Goal: Task Accomplishment & Management: Manage account settings

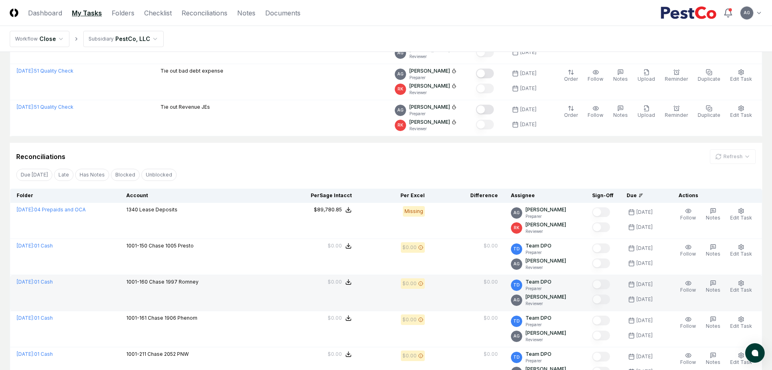
scroll to position [609, 0]
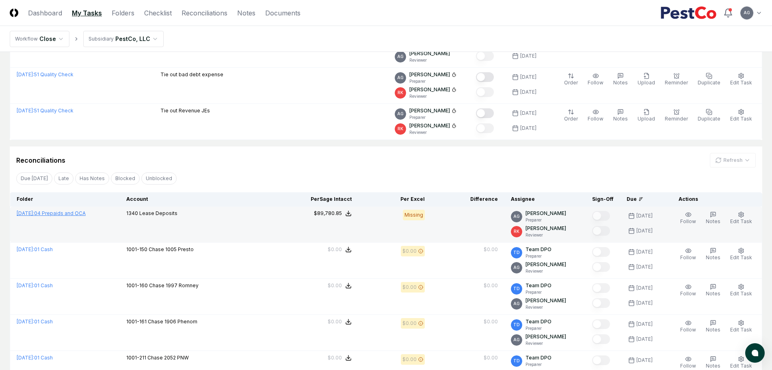
click at [80, 213] on link "[DATE] : 04 Prepaids and OCA" at bounding box center [51, 213] width 69 height 6
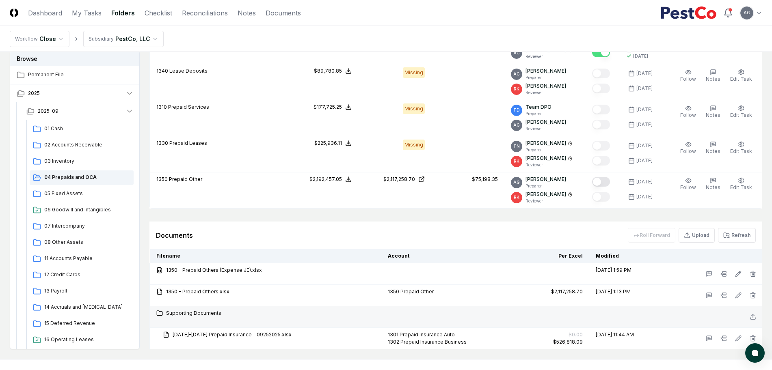
scroll to position [506, 0]
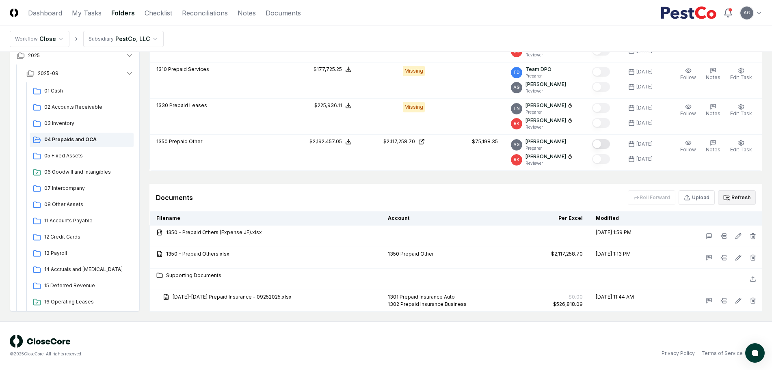
click at [735, 202] on button "Refresh" at bounding box center [737, 197] width 38 height 15
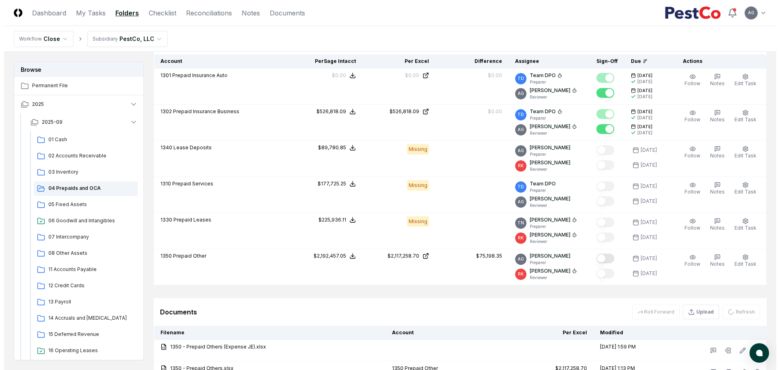
scroll to position [354, 0]
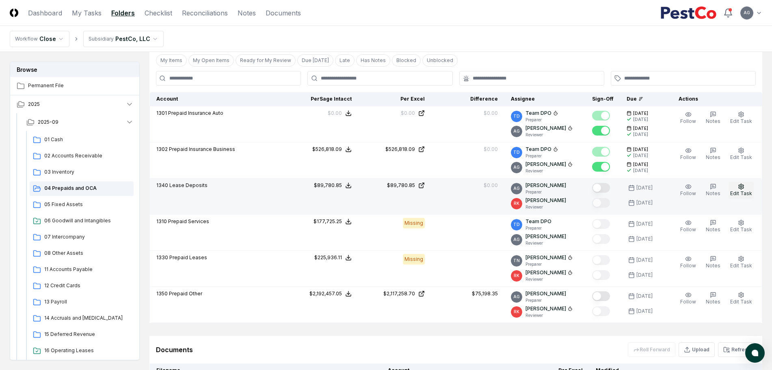
click at [743, 189] on icon "button" at bounding box center [741, 187] width 6 height 6
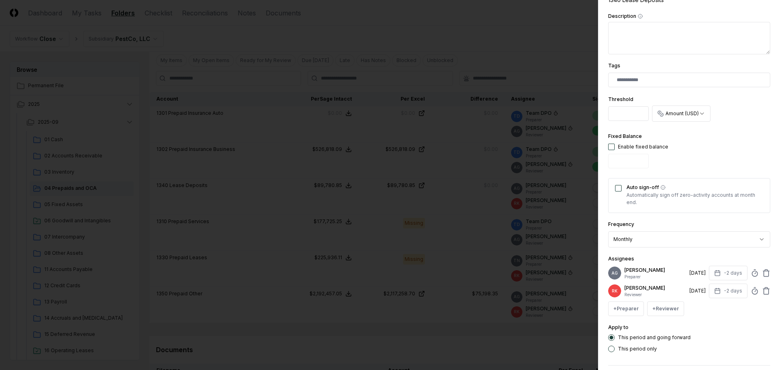
scroll to position [203, 0]
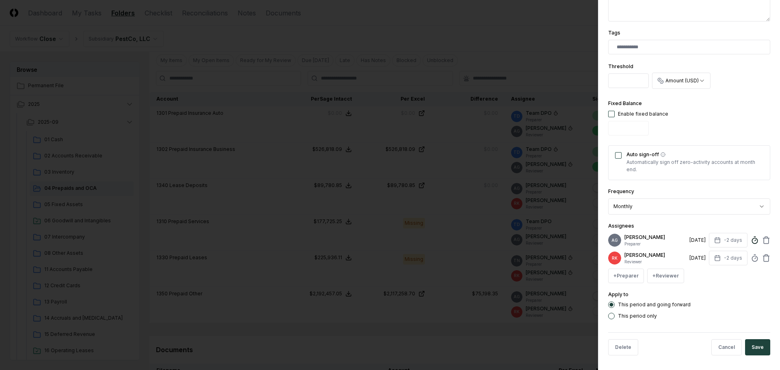
click at [752, 242] on circle at bounding box center [754, 240] width 5 height 5
type input "******"
click at [745, 351] on button "Save" at bounding box center [757, 347] width 25 height 16
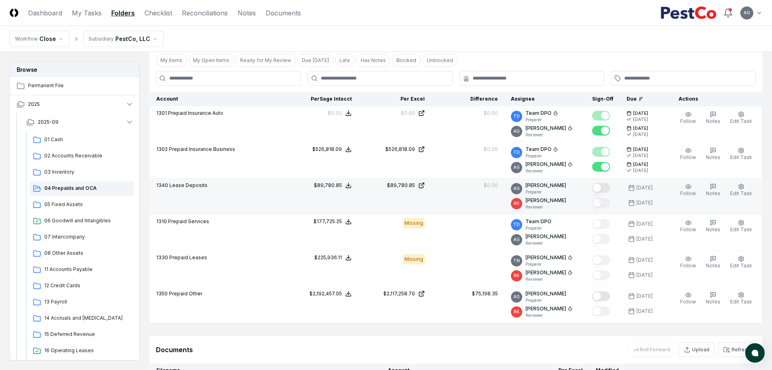
click at [608, 189] on button "Mark complete" at bounding box center [601, 188] width 18 height 10
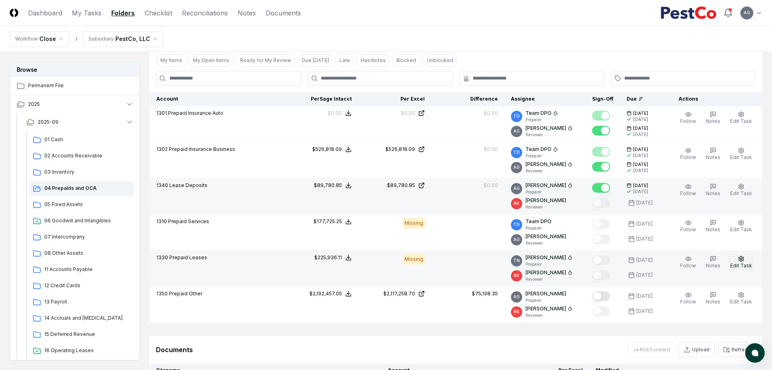
click at [750, 261] on button "Edit Task" at bounding box center [740, 262] width 25 height 17
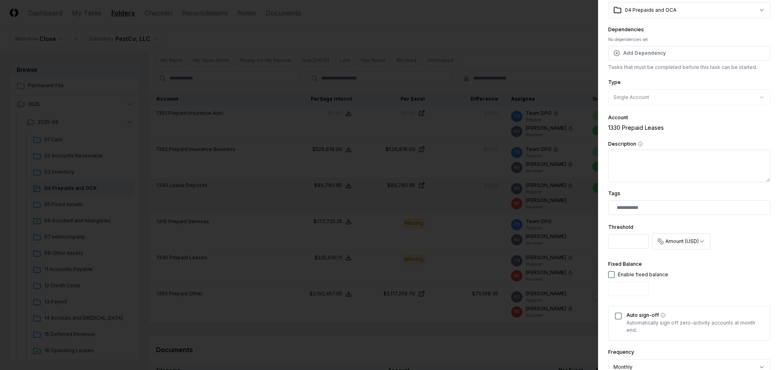
scroll to position [152, 0]
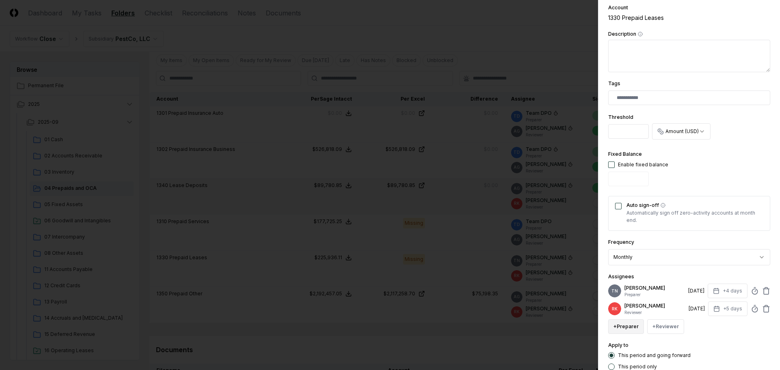
click at [626, 326] on button "+ Preparer" at bounding box center [626, 327] width 36 height 15
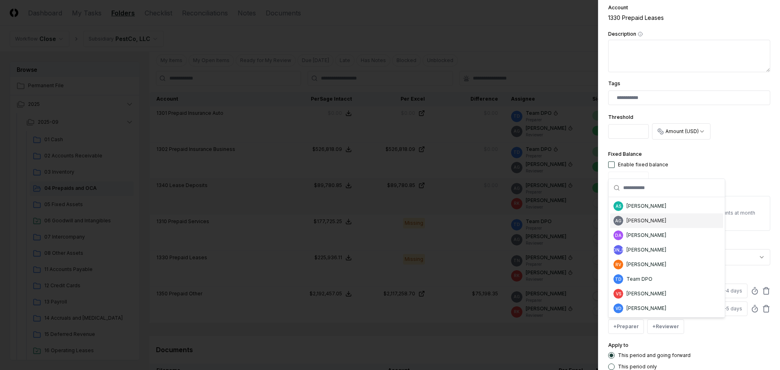
click at [658, 222] on div "[PERSON_NAME]" at bounding box center [646, 220] width 40 height 7
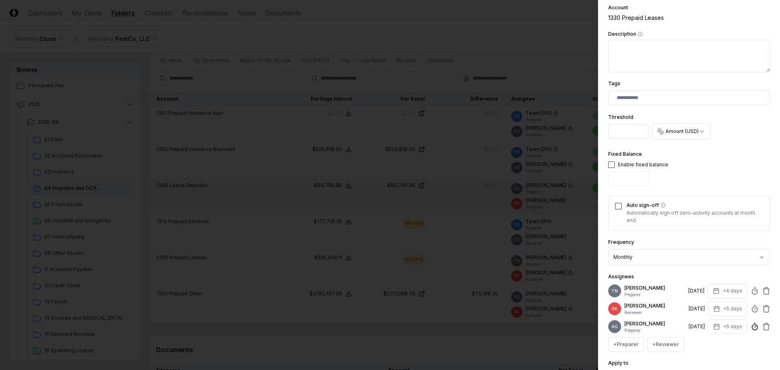
click at [750, 331] on icon at bounding box center [754, 327] width 8 height 8
type input "*****"
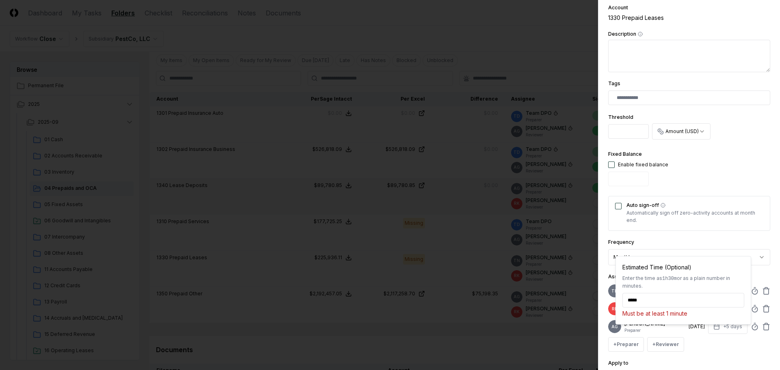
click at [749, 346] on div "+ Preparer + Reviewer" at bounding box center [689, 344] width 162 height 15
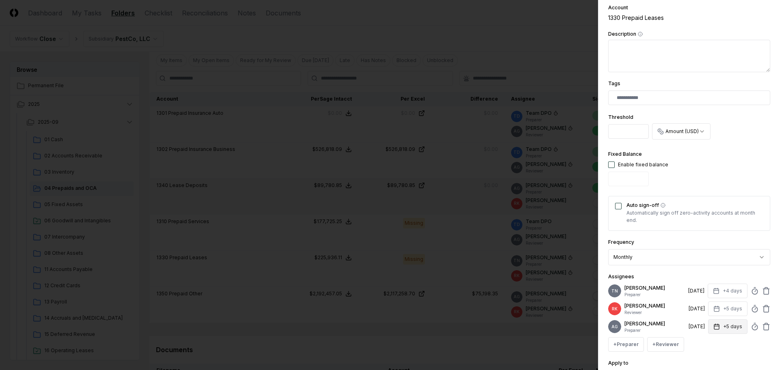
click at [727, 334] on button "+5 days" at bounding box center [727, 327] width 39 height 15
type input "*"
click at [701, 307] on input "*" at bounding box center [695, 306] width 28 height 15
click at [734, 347] on div "+ Preparer + Reviewer" at bounding box center [689, 344] width 162 height 15
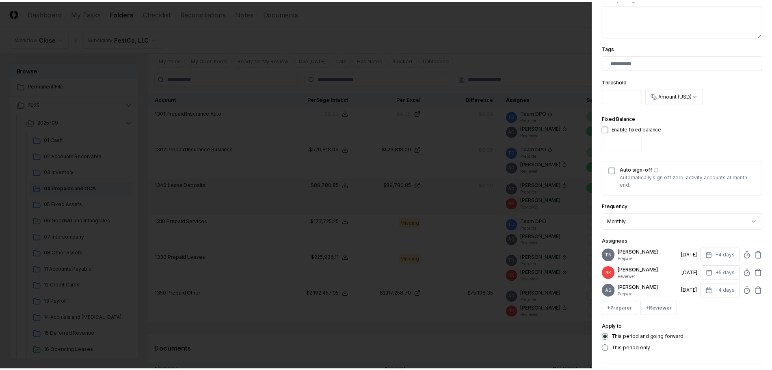
scroll to position [203, 0]
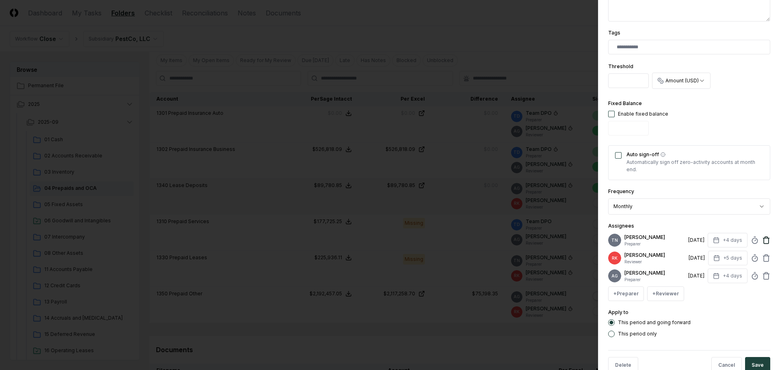
click at [762, 242] on icon at bounding box center [766, 240] width 8 height 8
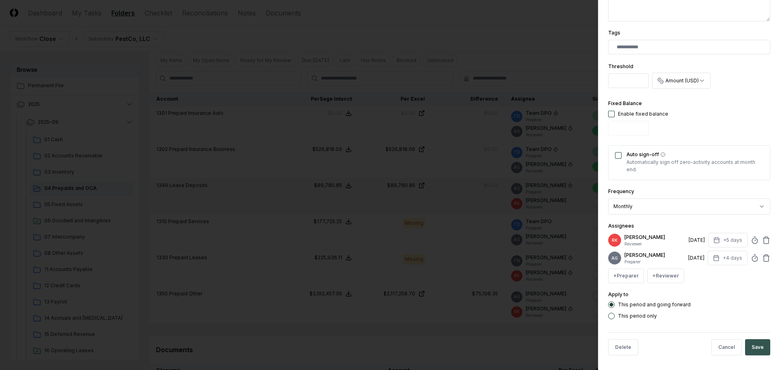
click at [755, 356] on button "Save" at bounding box center [757, 347] width 25 height 16
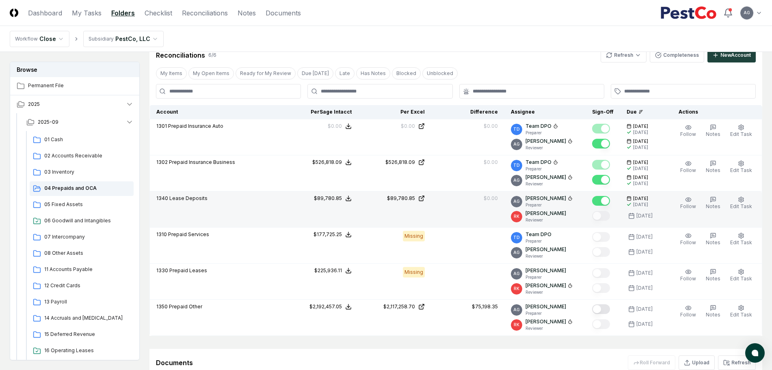
scroll to position [325, 0]
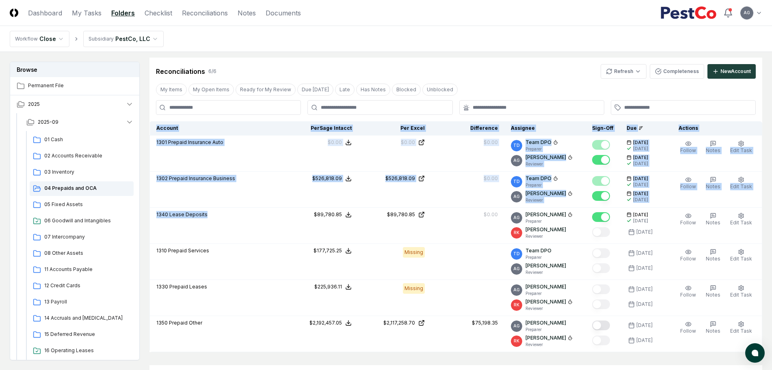
drag, startPoint x: 204, startPoint y: 212, endPoint x: 148, endPoint y: 218, distance: 56.0
click at [148, 218] on div "Browse Permanent File 2025 2025-09 01 Cash 02 Accounts Receivable 03 Inventory …" at bounding box center [386, 126] width 752 height 778
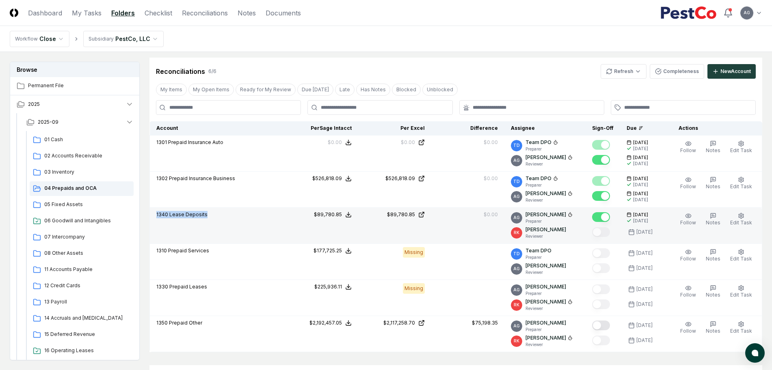
drag, startPoint x: 204, startPoint y: 216, endPoint x: 153, endPoint y: 223, distance: 51.3
click at [153, 223] on td "1340 Lease Deposits" at bounding box center [218, 226] width 136 height 36
copy p "1340 Lease Deposits"
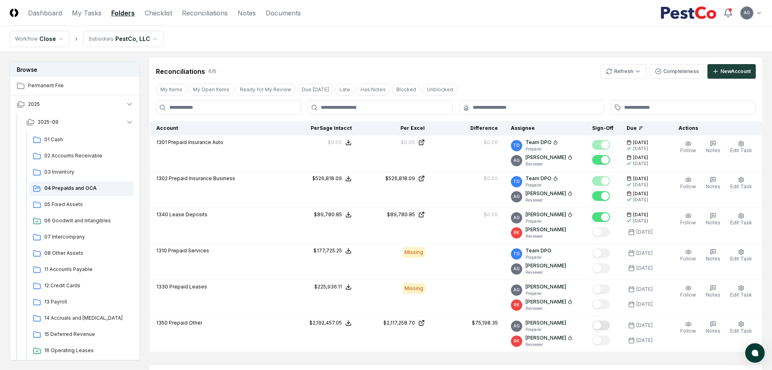
click at [462, 47] on nav "Workflow Close Subsidiary PestCo, LLC" at bounding box center [386, 39] width 772 height 26
click at [89, 13] on link "My Tasks" at bounding box center [87, 13] width 30 height 10
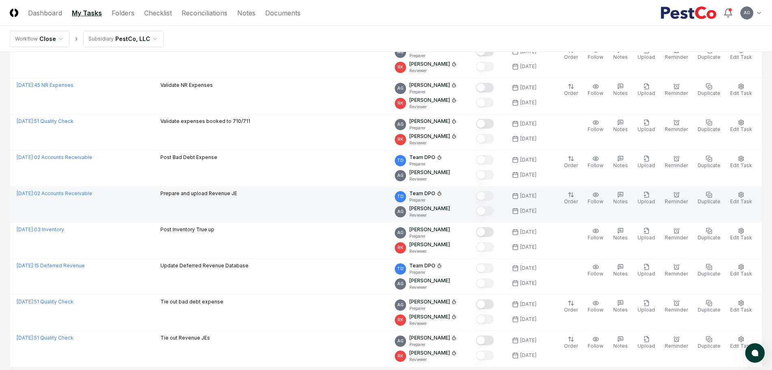
scroll to position [406, 0]
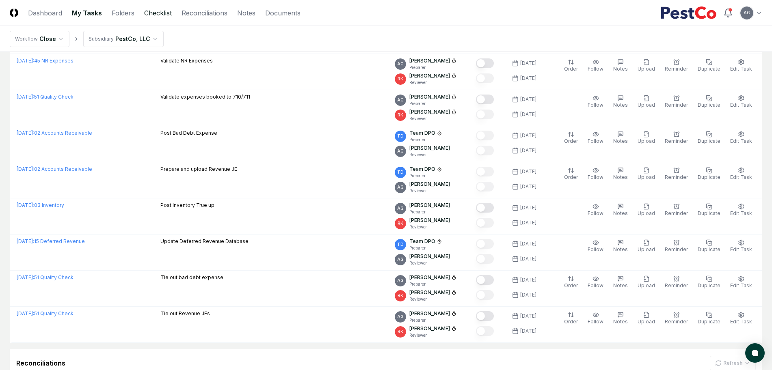
click at [158, 16] on link "Checklist" at bounding box center [158, 13] width 28 height 10
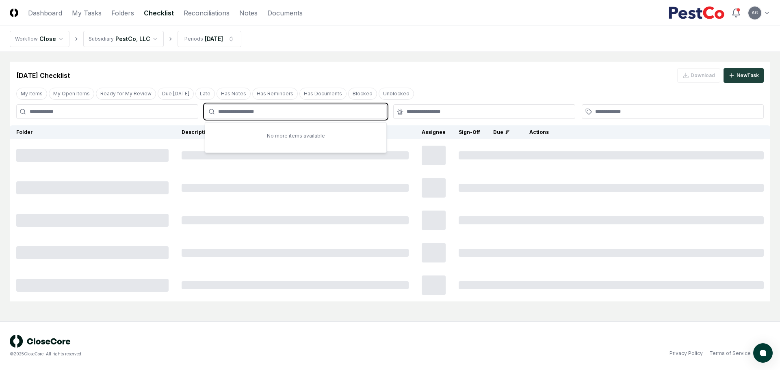
click at [331, 110] on input "text" at bounding box center [299, 111] width 163 height 7
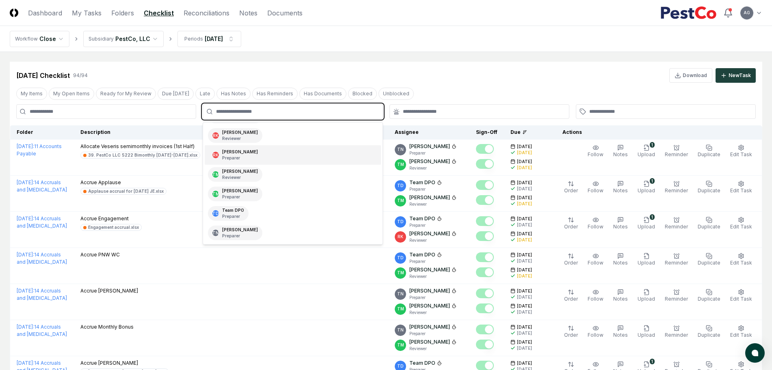
scroll to position [152, 0]
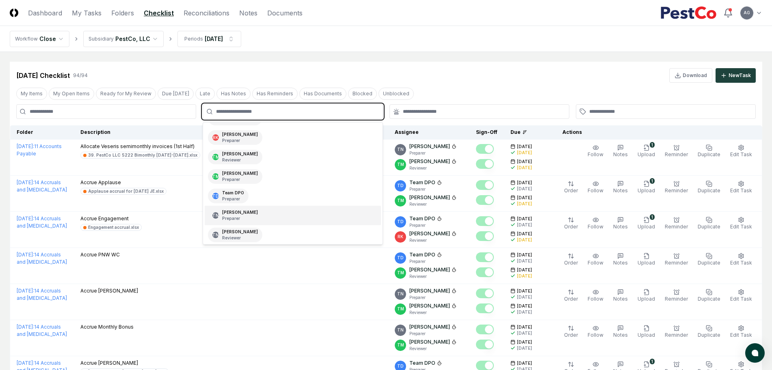
click at [264, 215] on div "TN [PERSON_NAME] Preparer" at bounding box center [293, 215] width 176 height 19
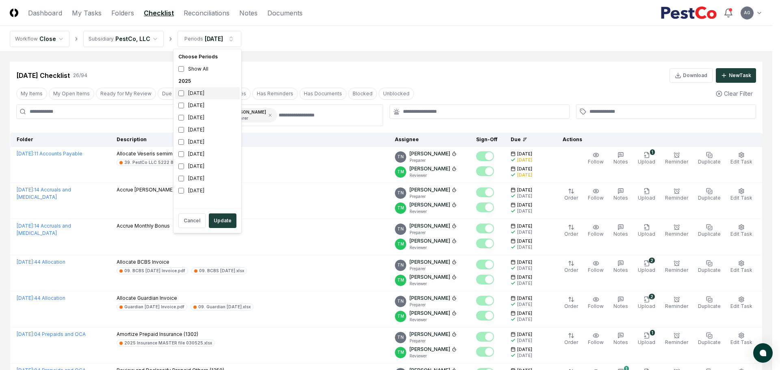
click at [190, 92] on div "[DATE]" at bounding box center [207, 93] width 65 height 12
click at [188, 104] on div "[DATE]" at bounding box center [207, 105] width 65 height 12
click at [223, 222] on button "Update" at bounding box center [223, 221] width 28 height 15
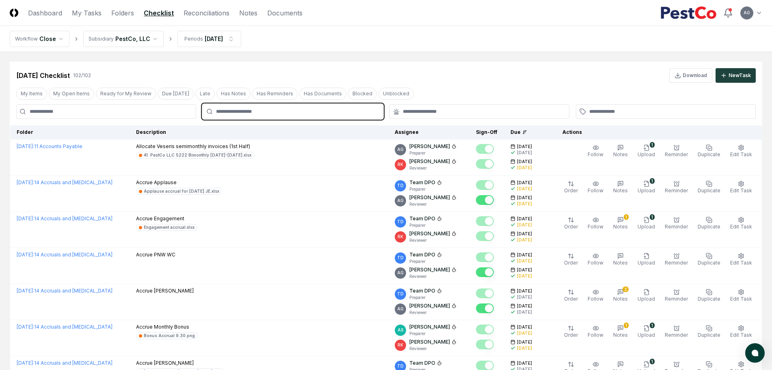
click at [267, 115] on input "text" at bounding box center [296, 111] width 161 height 7
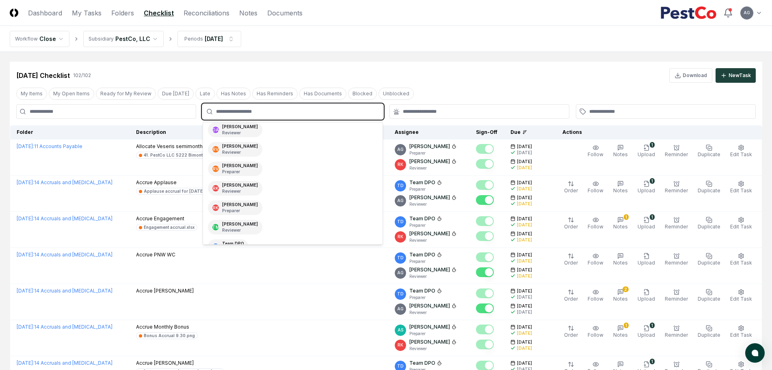
scroll to position [152, 0]
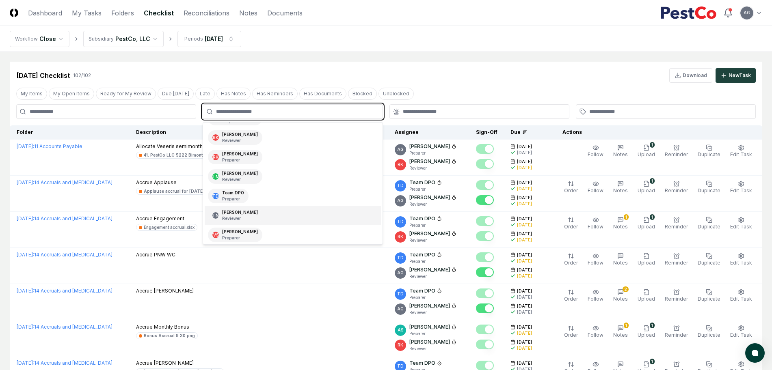
click at [277, 218] on div "TN [PERSON_NAME] Reviewer" at bounding box center [293, 215] width 176 height 19
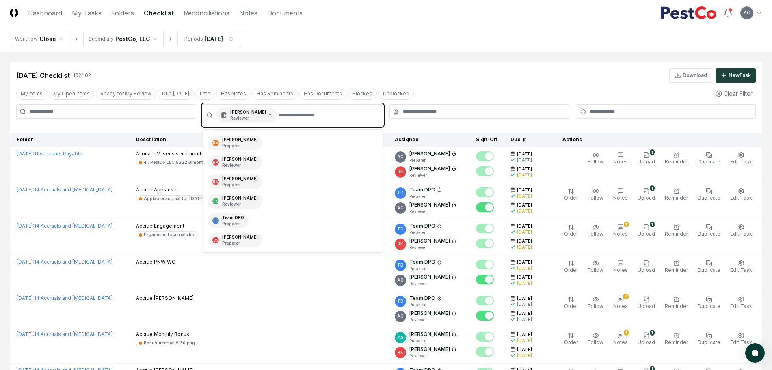
scroll to position [135, 0]
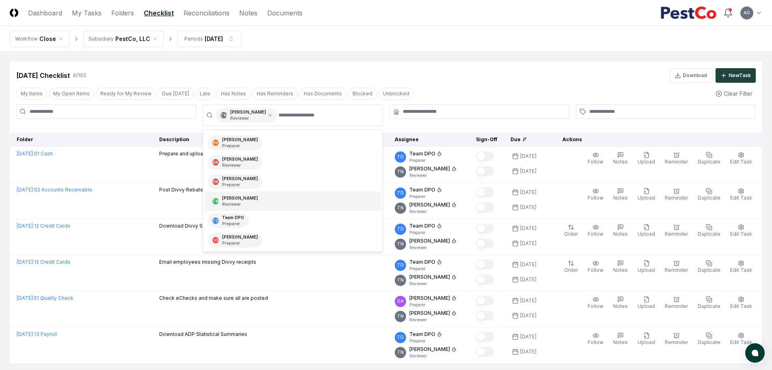
click at [492, 79] on div "[DATE] Checklist 6 / 102 Download New Task" at bounding box center [385, 75] width 739 height 15
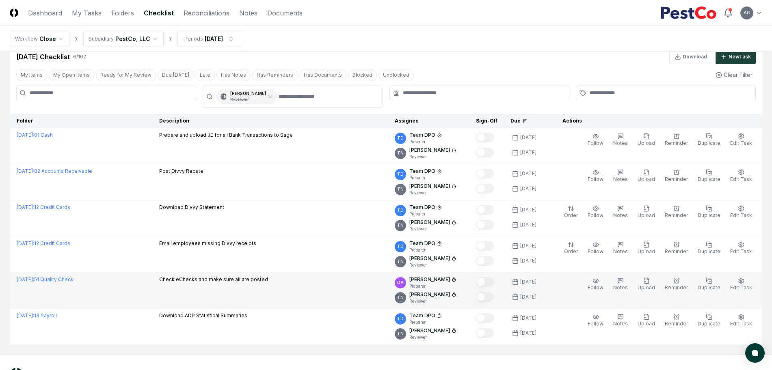
scroll to position [1, 0]
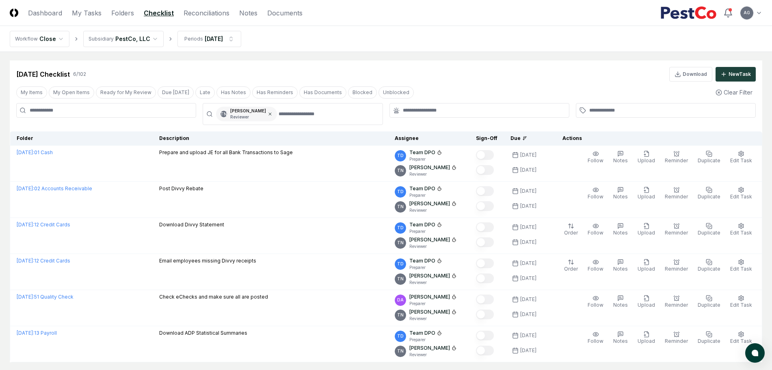
click at [268, 113] on icon at bounding box center [270, 114] width 5 height 5
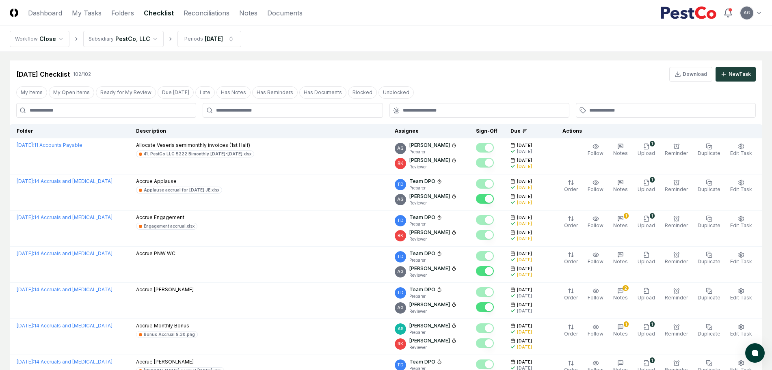
click at [269, 114] on div at bounding box center [293, 110] width 180 height 15
click at [270, 113] on input "text" at bounding box center [296, 110] width 161 height 7
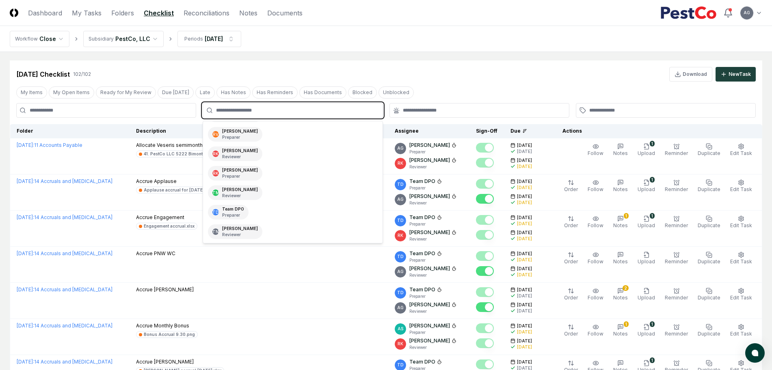
scroll to position [152, 0]
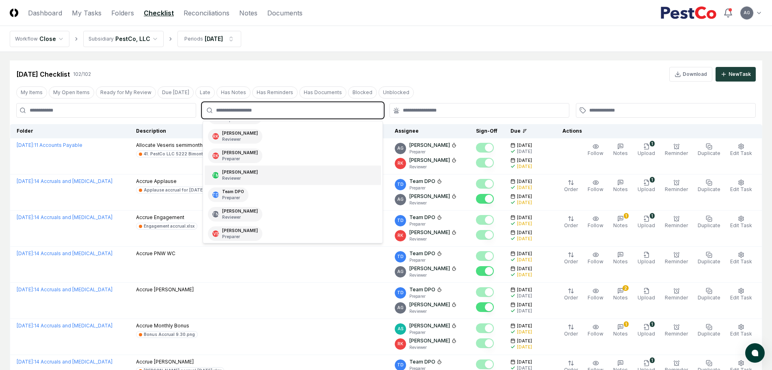
click at [278, 176] on div "TM [PERSON_NAME] Reviewer" at bounding box center [293, 175] width 176 height 19
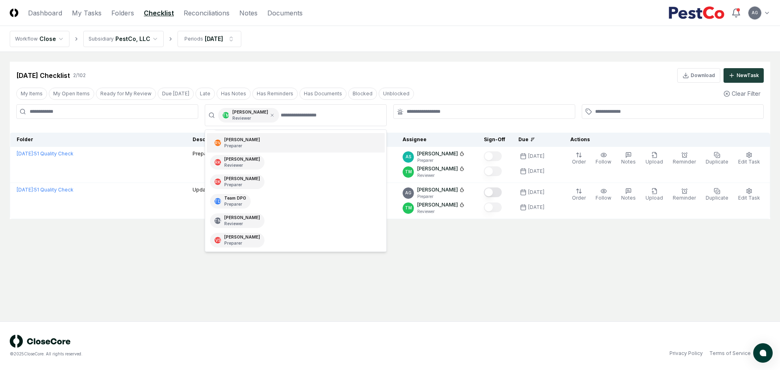
click at [475, 83] on div "[DATE] Checklist 2 / 102 Download New Task My Items My Open Items Ready for My …" at bounding box center [390, 141] width 760 height 158
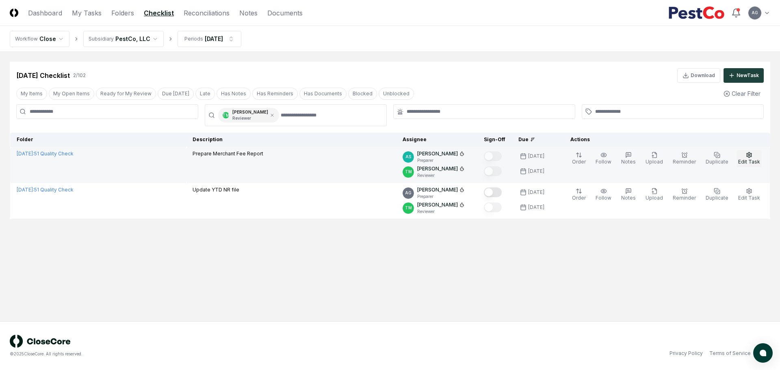
click at [750, 159] on span "Edit Task" at bounding box center [749, 162] width 22 height 6
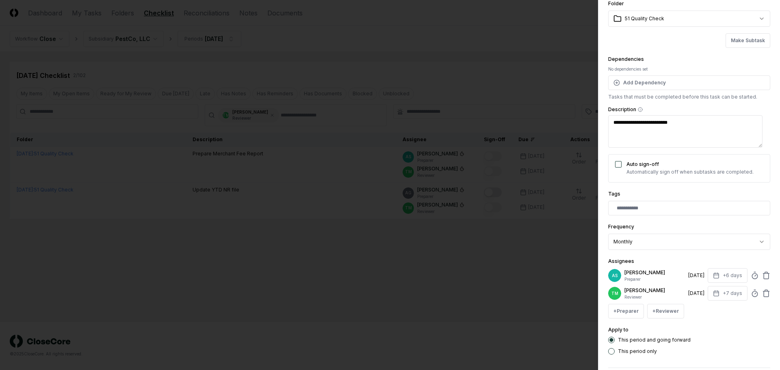
scroll to position [51, 0]
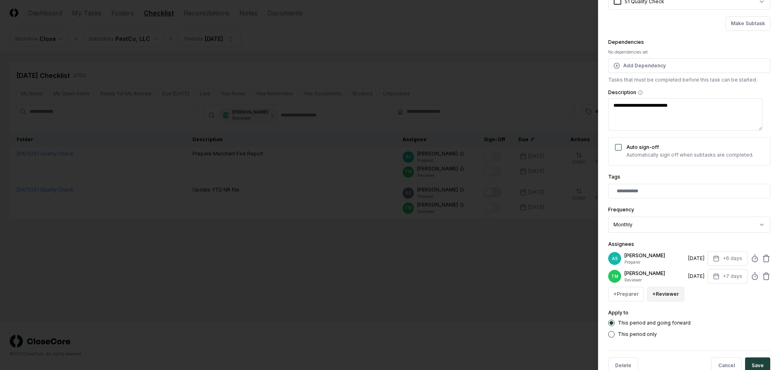
click at [658, 300] on button "+ Reviewer" at bounding box center [665, 294] width 37 height 15
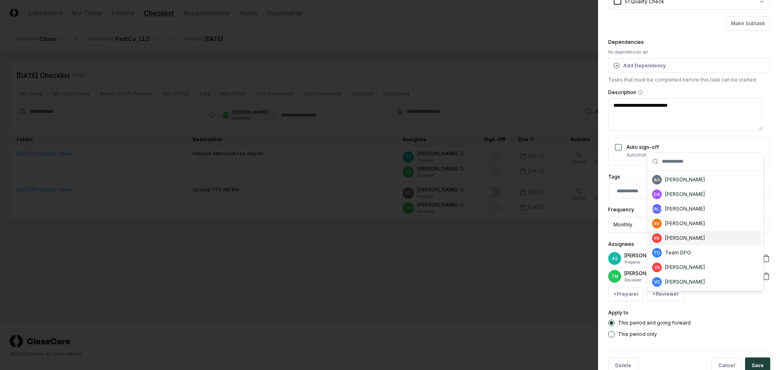
click at [691, 235] on div "[PERSON_NAME]" at bounding box center [685, 238] width 40 height 7
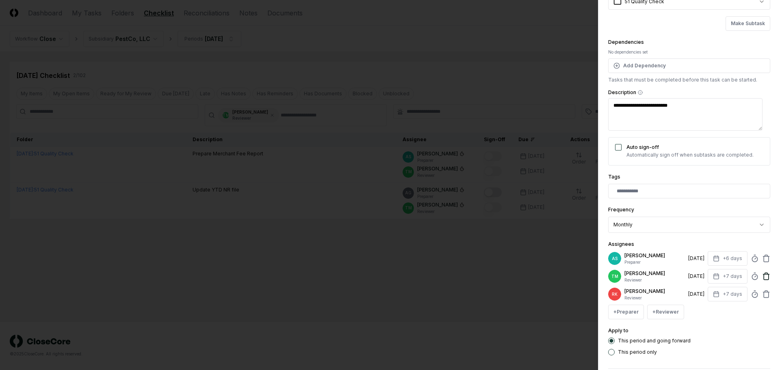
click at [762, 279] on icon at bounding box center [766, 276] width 8 height 8
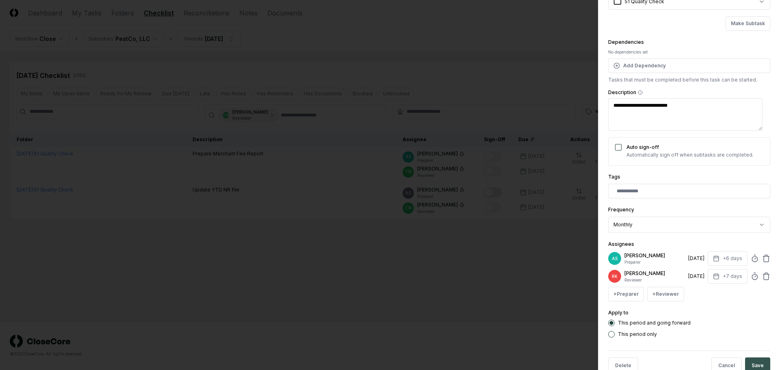
click at [754, 363] on button "Save" at bounding box center [757, 366] width 25 height 16
click at [467, 290] on body "**********" at bounding box center [390, 185] width 780 height 370
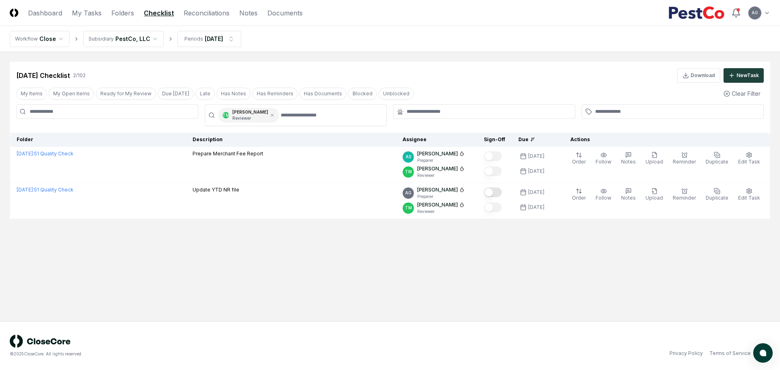
click at [524, 242] on main "Cancel Reassign [DATE] Checklist 2 / 102 Download New Task My Items My Open Ite…" at bounding box center [390, 187] width 780 height 270
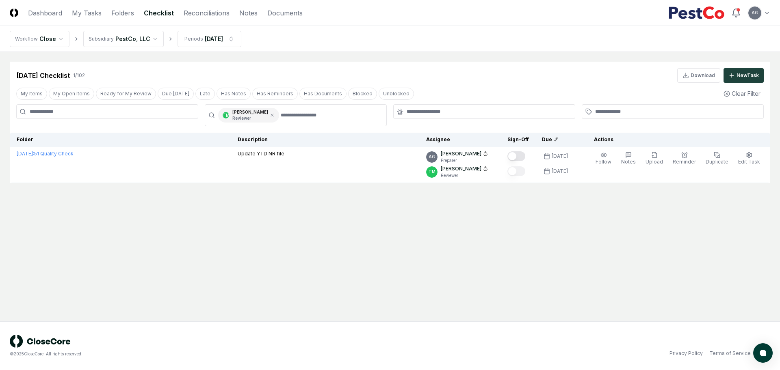
drag, startPoint x: 534, startPoint y: 232, endPoint x: 613, endPoint y: 207, distance: 82.3
click at [534, 232] on main "Cancel Reassign [DATE] Checklist 1 / 102 Download New Task My Items My Open Ite…" at bounding box center [390, 187] width 780 height 270
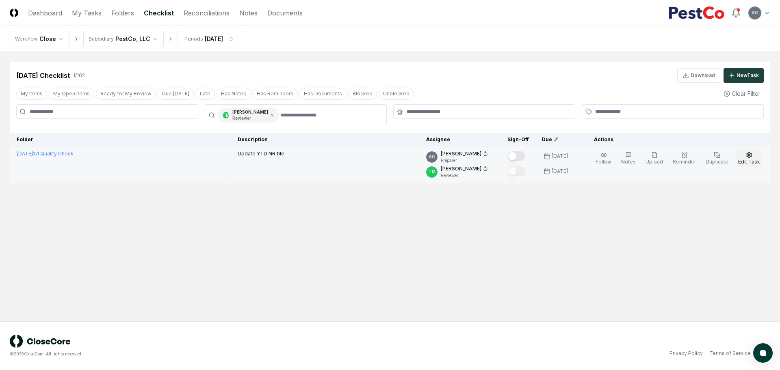
click at [750, 161] on span "Edit Task" at bounding box center [749, 162] width 22 height 6
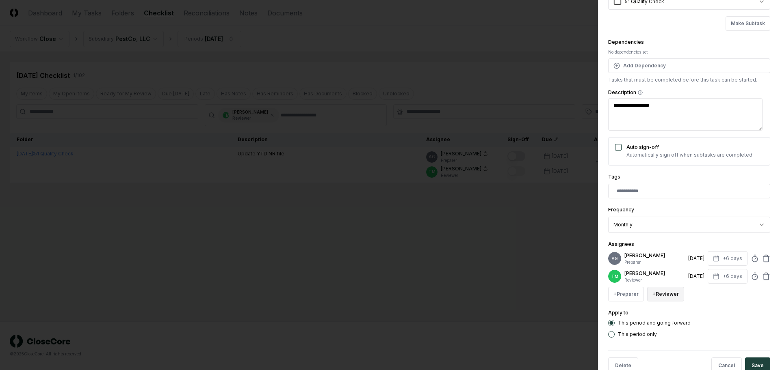
click at [662, 302] on button "+ Reviewer" at bounding box center [665, 294] width 37 height 15
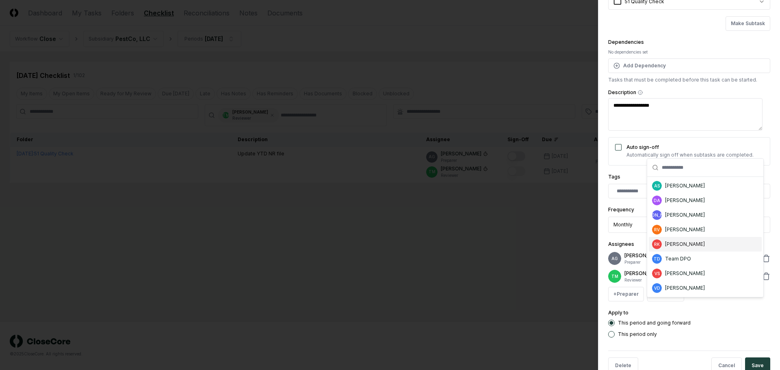
click at [685, 248] on div "[PERSON_NAME]" at bounding box center [685, 244] width 40 height 7
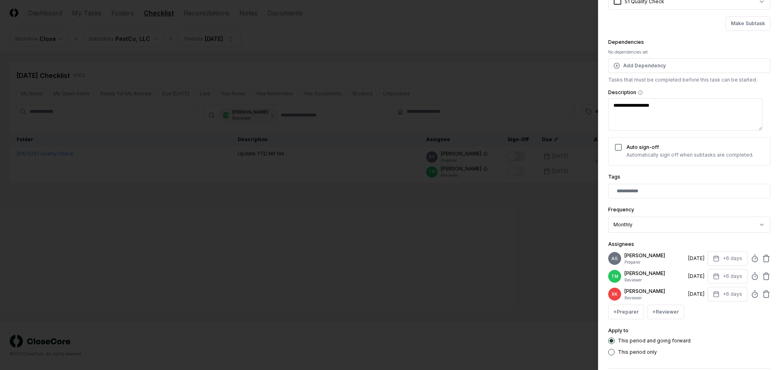
click at [760, 281] on div "TM [PERSON_NAME] Reviewer [DATE] +6 days" at bounding box center [689, 276] width 162 height 15
click at [762, 281] on icon at bounding box center [766, 276] width 8 height 8
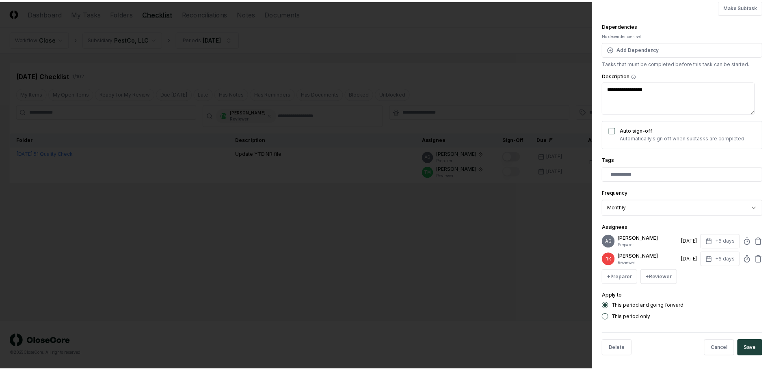
scroll to position [77, 0]
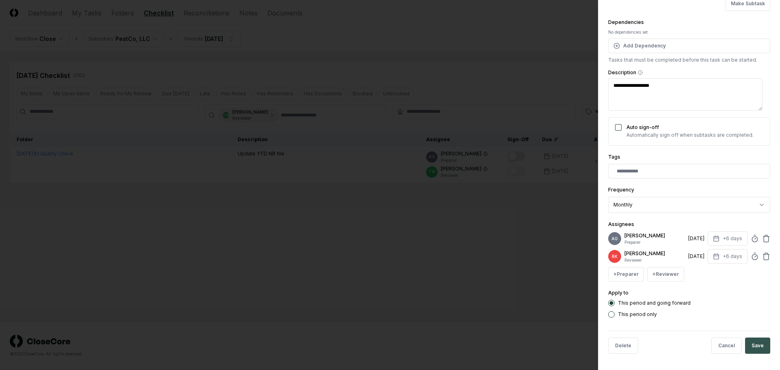
click at [751, 346] on button "Save" at bounding box center [757, 346] width 25 height 16
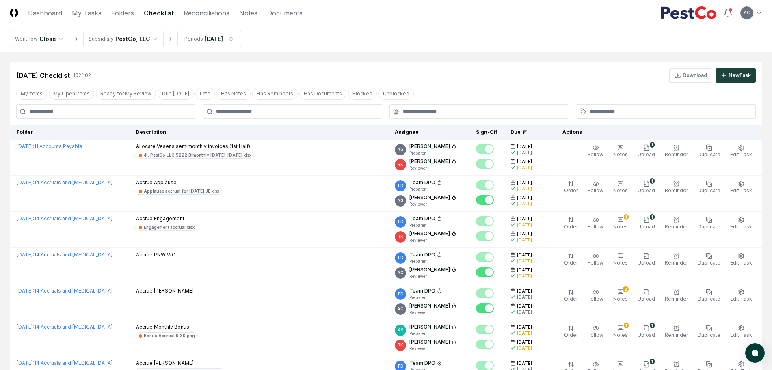
click at [296, 115] on div at bounding box center [293, 111] width 180 height 15
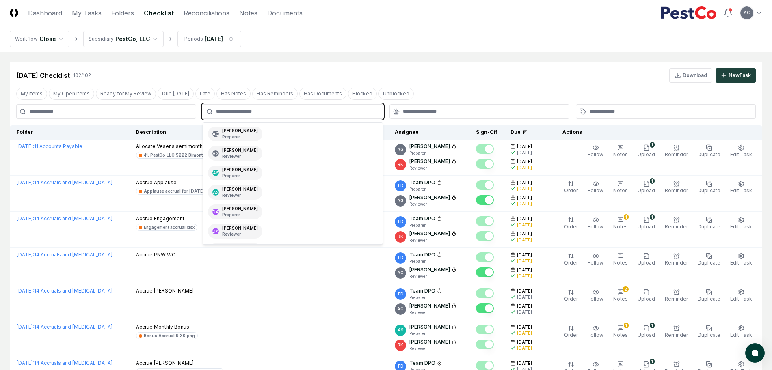
click at [296, 110] on input "text" at bounding box center [296, 111] width 161 height 7
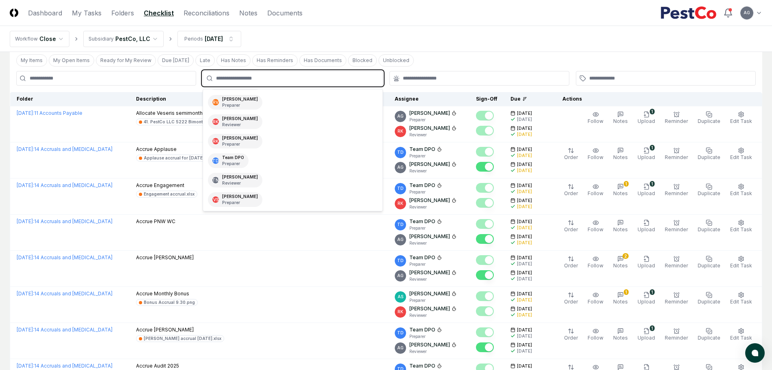
scroll to position [51, 0]
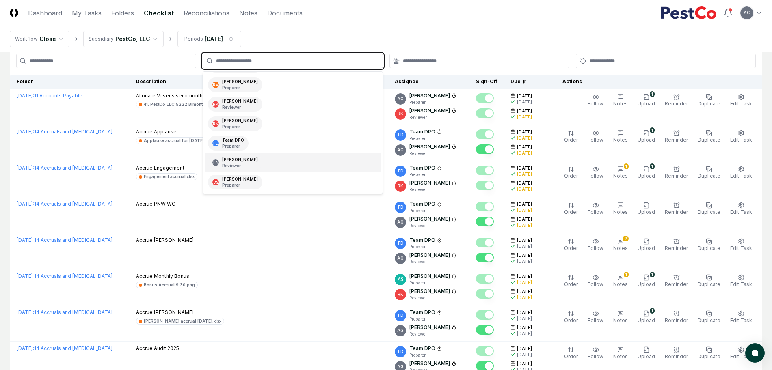
click at [279, 165] on div "TN [PERSON_NAME] Reviewer" at bounding box center [293, 162] width 176 height 19
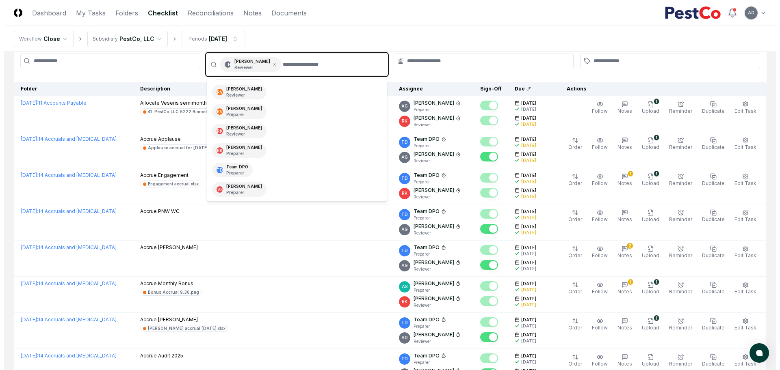
scroll to position [115, 0]
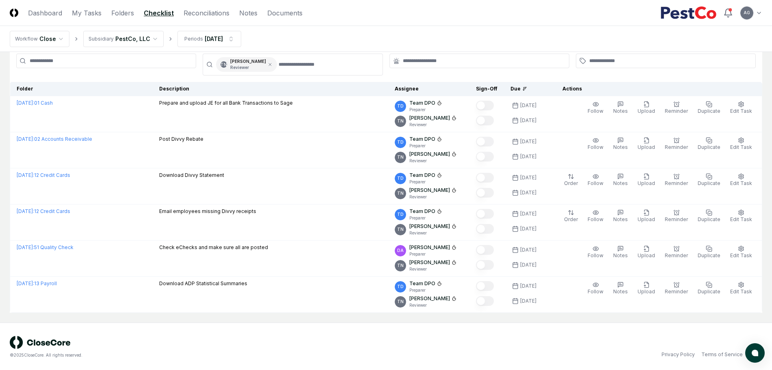
click at [497, 348] on div "© 2025 CloseCore. All rights reserved. Privacy Policy Terms of Service" at bounding box center [386, 347] width 752 height 22
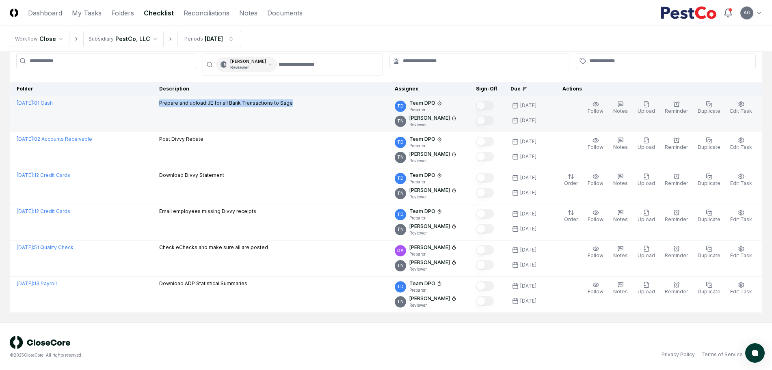
drag, startPoint x: 325, startPoint y: 104, endPoint x: 171, endPoint y: 104, distance: 153.5
click at [171, 104] on tr "[DATE] : 01 Cash Prepare and upload JE for all Bank Transactions to Sage TD Tea…" at bounding box center [386, 114] width 752 height 36
copy tr "Prepare and upload JE for all Bank Transactions to Sage"
click at [754, 109] on div "Follow Notes Upload Reminder Duplicate Edit Task More" at bounding box center [669, 113] width 181 height 29
click at [744, 108] on span "Edit Task" at bounding box center [741, 111] width 22 height 6
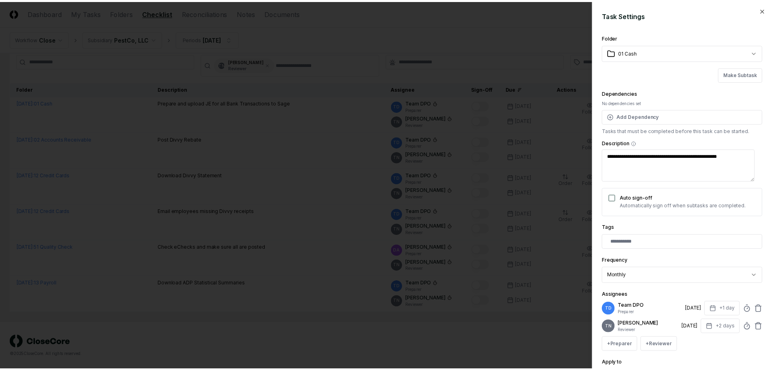
scroll to position [51, 0]
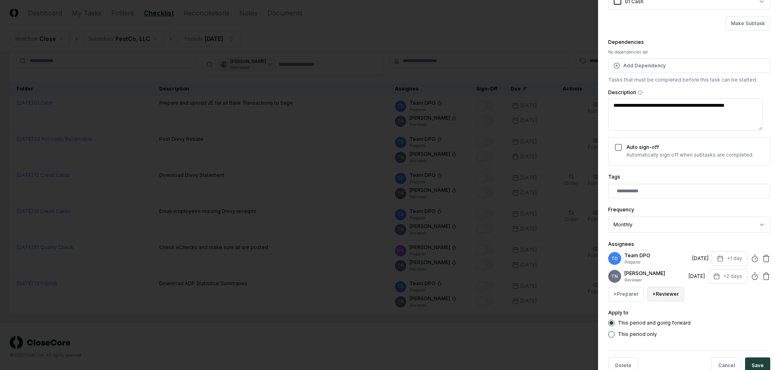
click at [664, 298] on button "+ Reviewer" at bounding box center [665, 294] width 37 height 15
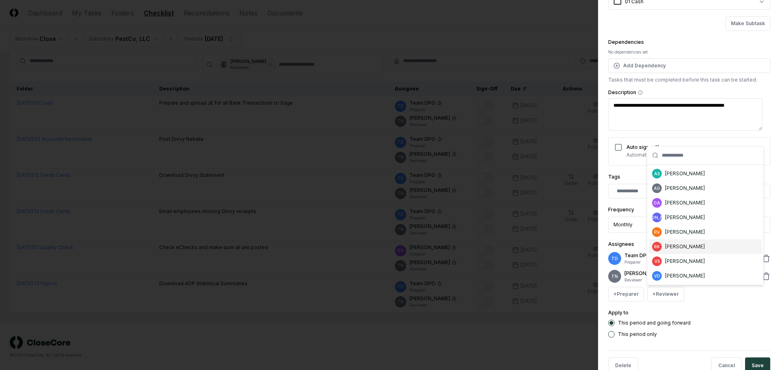
click at [679, 246] on div "[PERSON_NAME]" at bounding box center [685, 246] width 40 height 7
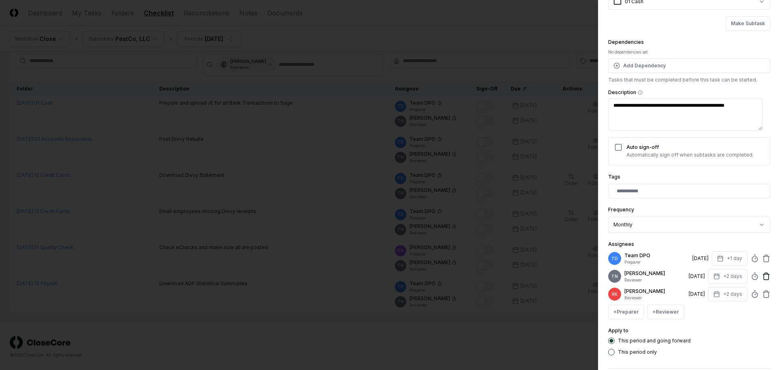
click at [763, 274] on icon at bounding box center [766, 274] width 6 height 0
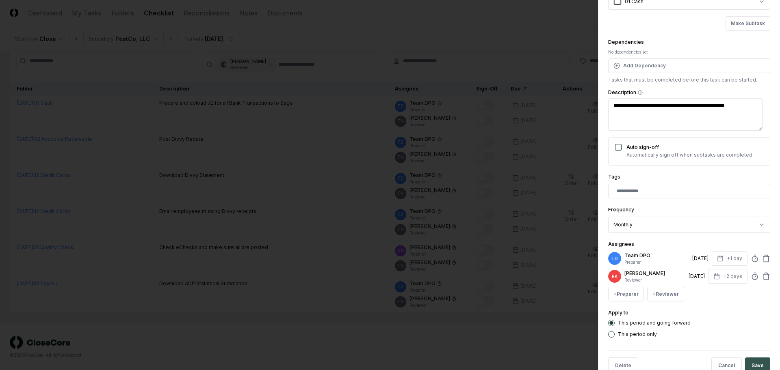
click at [754, 363] on button "Save" at bounding box center [757, 366] width 25 height 16
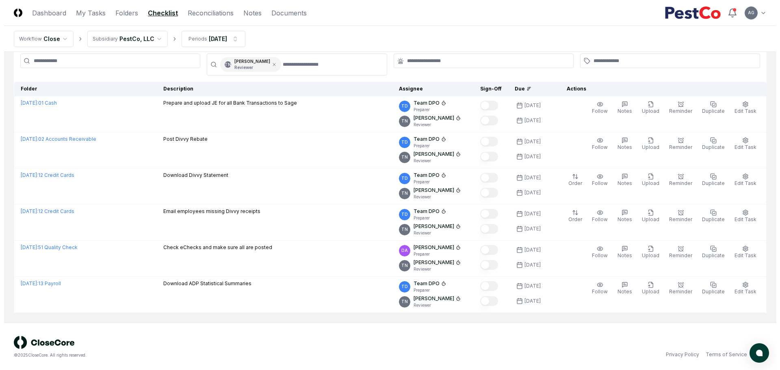
scroll to position [16, 0]
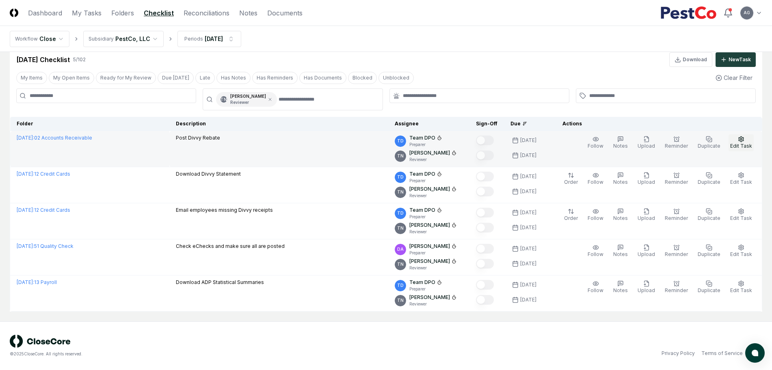
click at [745, 139] on button "Edit Task" at bounding box center [740, 142] width 25 height 17
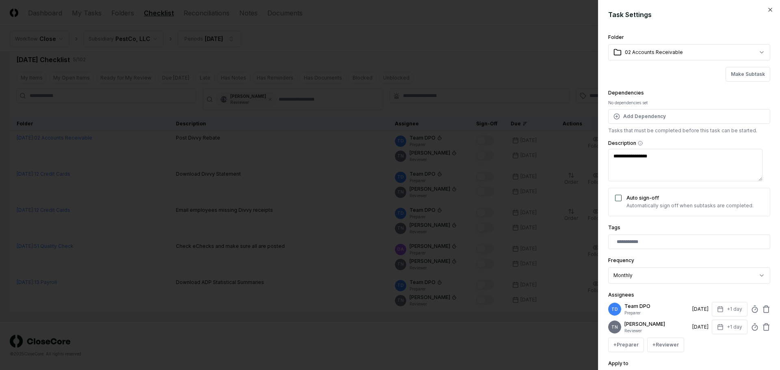
scroll to position [51, 0]
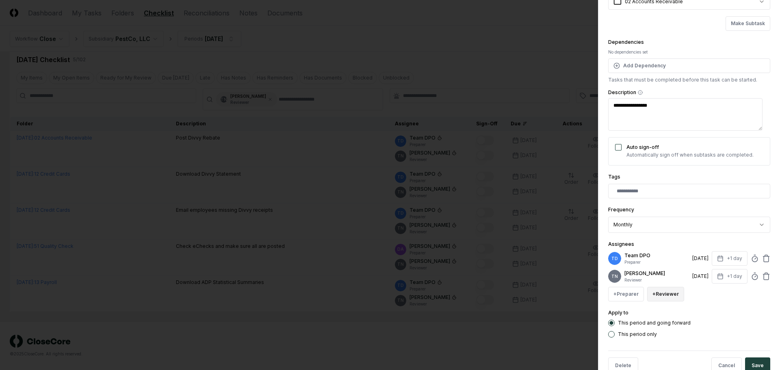
click at [671, 295] on button "+ Reviewer" at bounding box center [665, 294] width 37 height 15
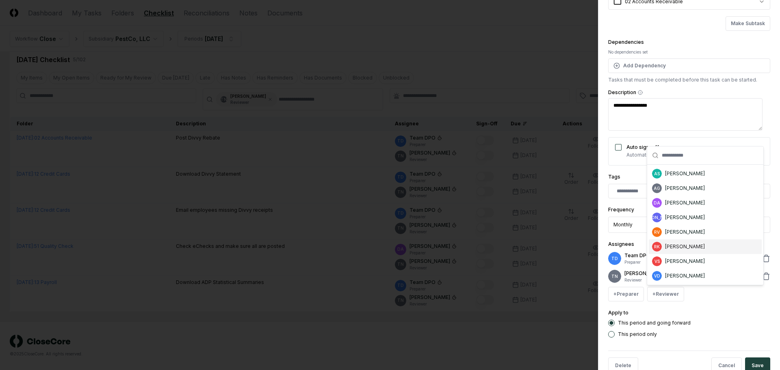
click at [678, 247] on div "[PERSON_NAME]" at bounding box center [685, 246] width 40 height 7
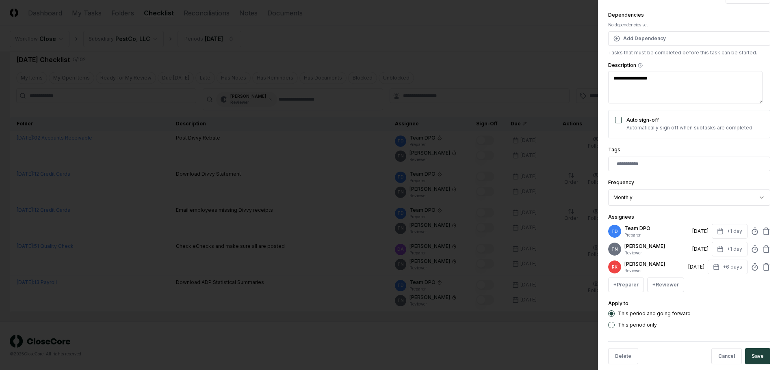
scroll to position [89, 0]
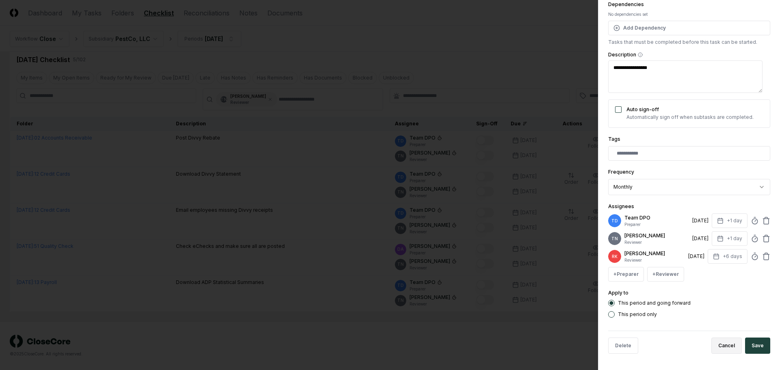
click at [720, 347] on button "Cancel" at bounding box center [726, 346] width 30 height 16
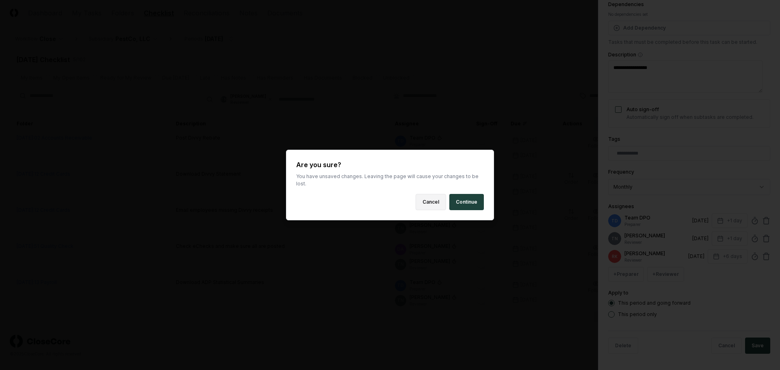
click at [431, 199] on button "Cancel" at bounding box center [430, 202] width 30 height 16
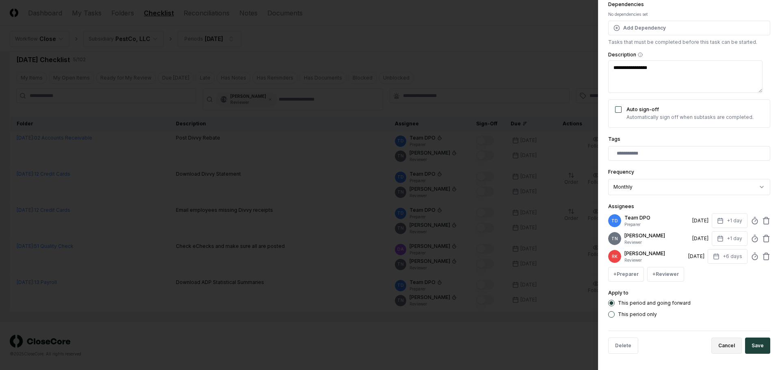
click at [720, 344] on button "Cancel" at bounding box center [726, 346] width 30 height 16
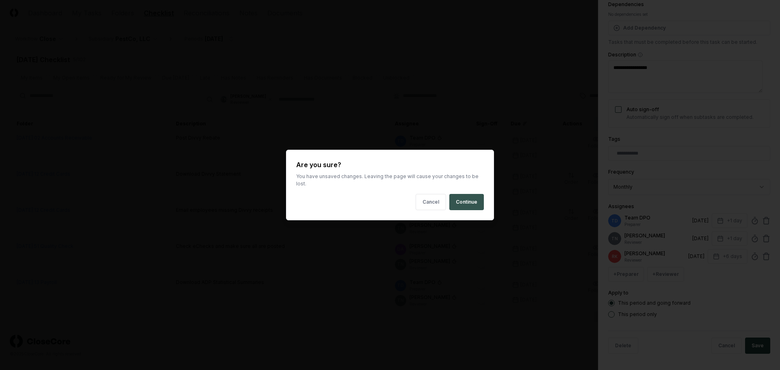
click at [471, 199] on button "Continue" at bounding box center [466, 202] width 35 height 16
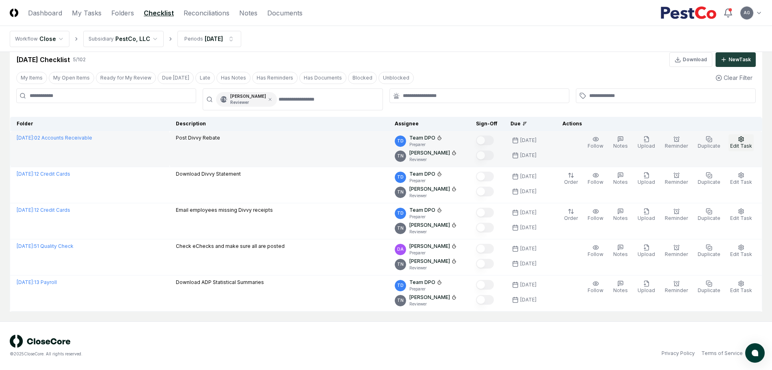
click at [744, 144] on span "Edit Task" at bounding box center [741, 146] width 22 height 6
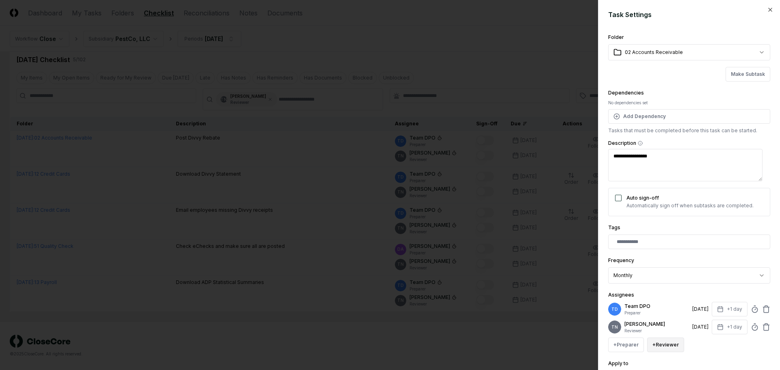
click at [664, 346] on button "+ Reviewer" at bounding box center [665, 345] width 37 height 15
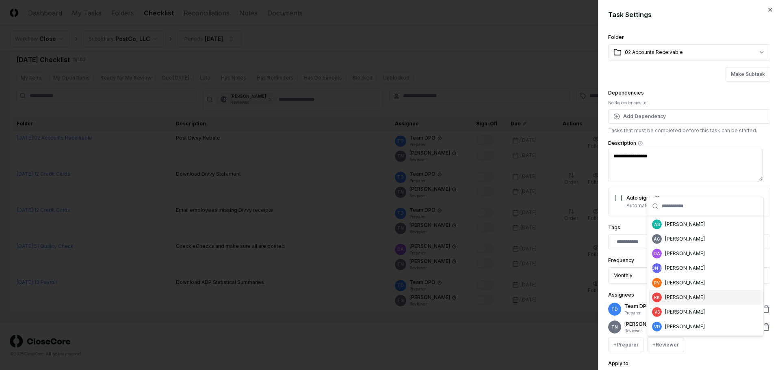
click at [676, 296] on div "[PERSON_NAME]" at bounding box center [685, 297] width 40 height 7
type textarea "*"
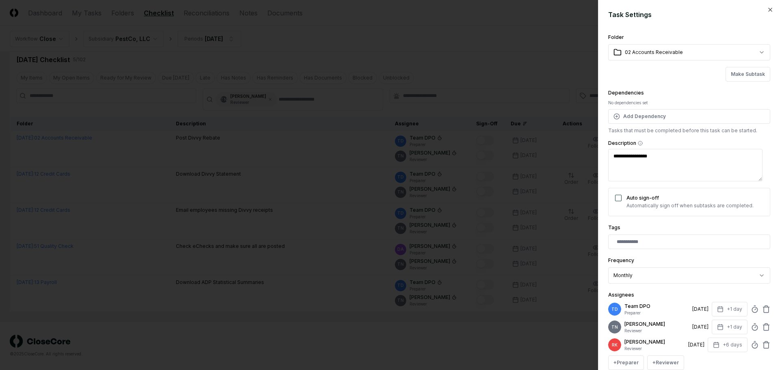
scroll to position [51, 0]
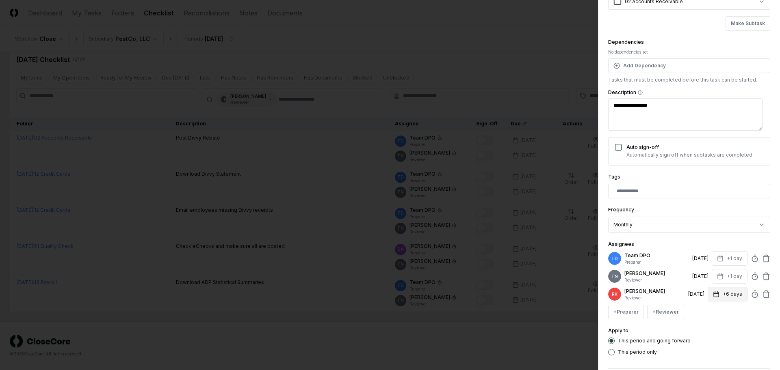
click at [728, 294] on button "+6 days" at bounding box center [727, 294] width 40 height 15
type input "*"
click at [712, 348] on div "This period and going forward This period only" at bounding box center [689, 347] width 162 height 18
click at [763, 278] on icon at bounding box center [765, 276] width 5 height 5
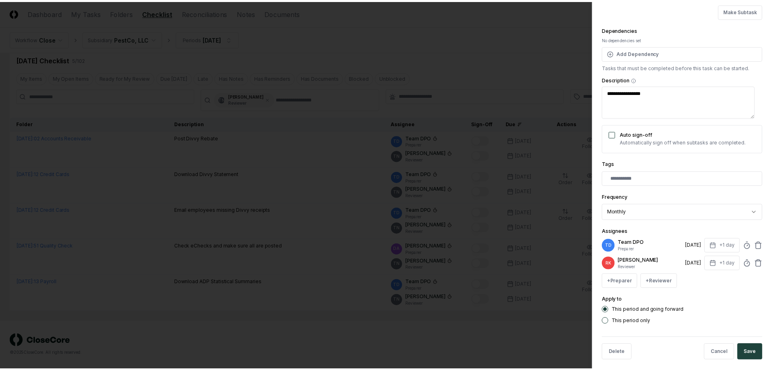
scroll to position [71, 0]
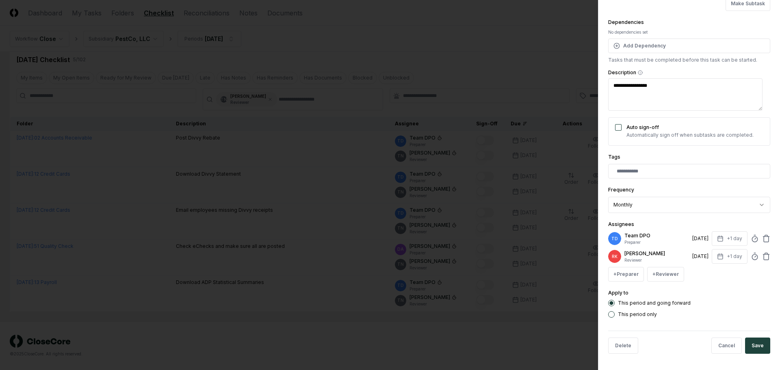
click at [750, 346] on button "Save" at bounding box center [757, 346] width 25 height 16
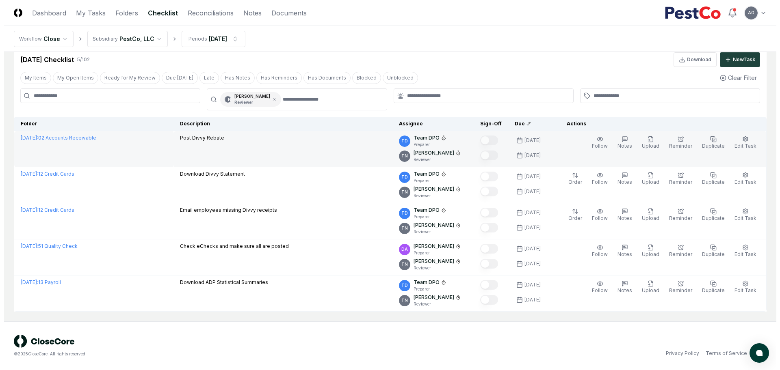
scroll to position [0, 0]
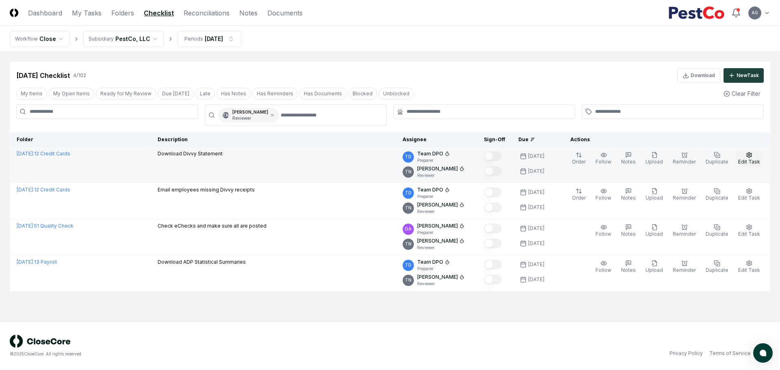
click at [753, 160] on span "Edit Task" at bounding box center [749, 162] width 22 height 6
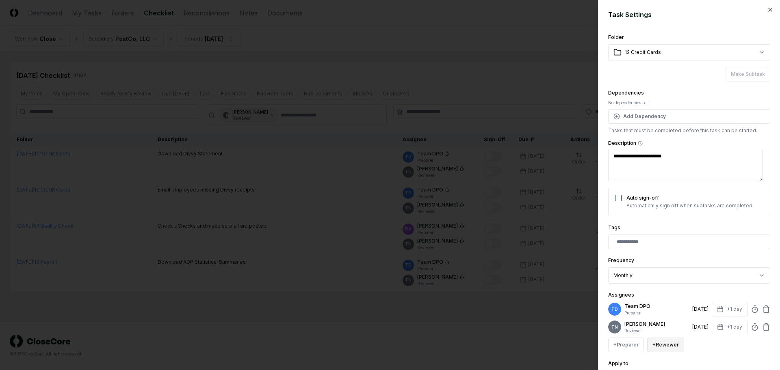
click at [661, 348] on button "+ Reviewer" at bounding box center [665, 345] width 37 height 15
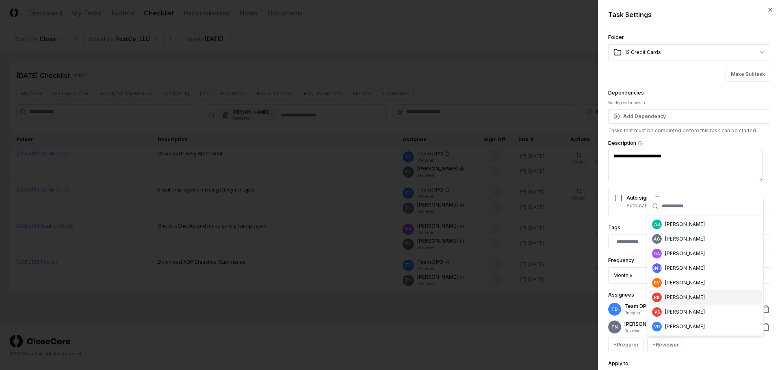
click at [674, 297] on div "[PERSON_NAME]" at bounding box center [685, 297] width 40 height 7
type textarea "*"
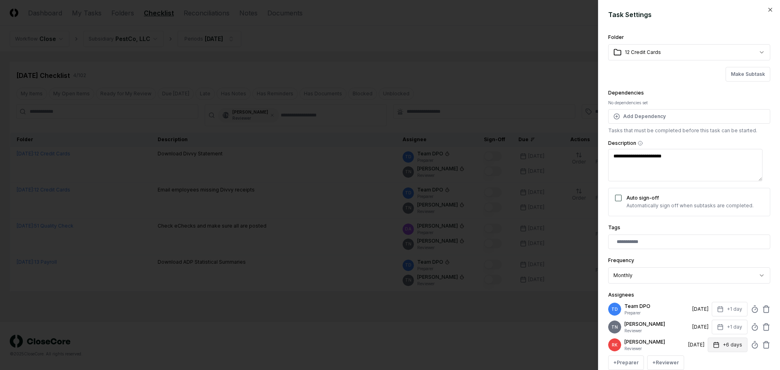
click at [720, 345] on button "+6 days" at bounding box center [727, 345] width 40 height 15
type input "*"
click at [713, 289] on div "**********" at bounding box center [689, 219] width 162 height 374
click at [762, 328] on icon at bounding box center [766, 327] width 8 height 8
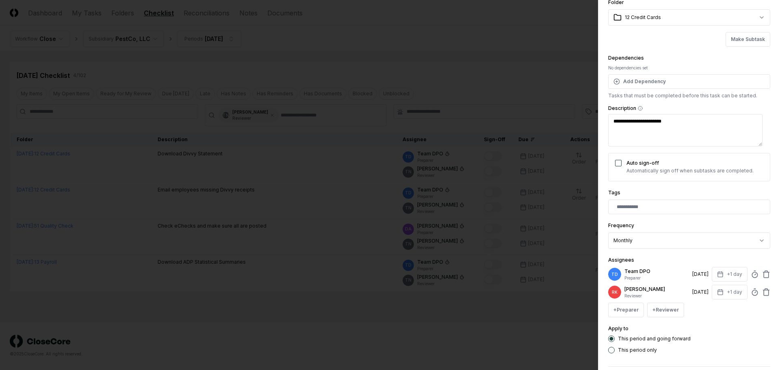
scroll to position [71, 0]
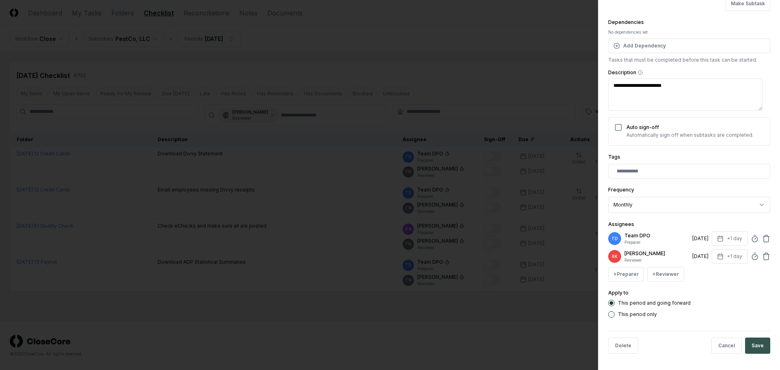
click at [751, 344] on button "Save" at bounding box center [757, 346] width 25 height 16
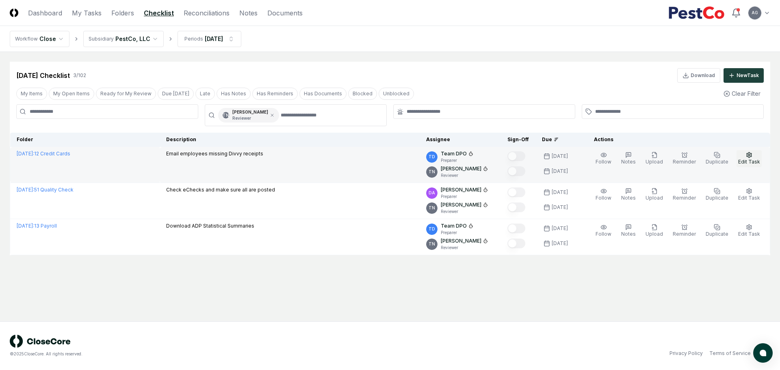
click at [746, 164] on span "Edit Task" at bounding box center [749, 162] width 22 height 6
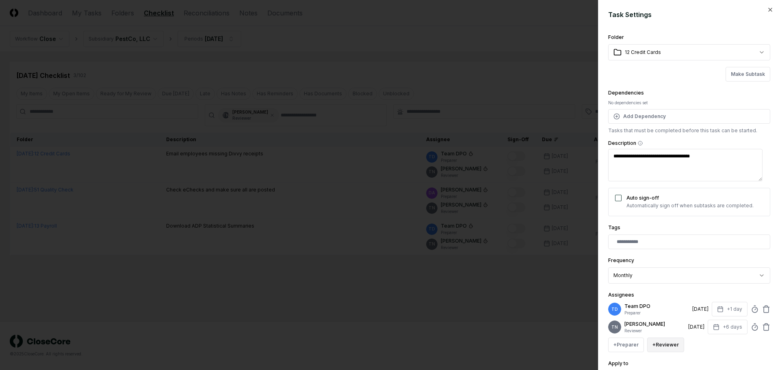
click at [675, 344] on button "+ Reviewer" at bounding box center [665, 345] width 37 height 15
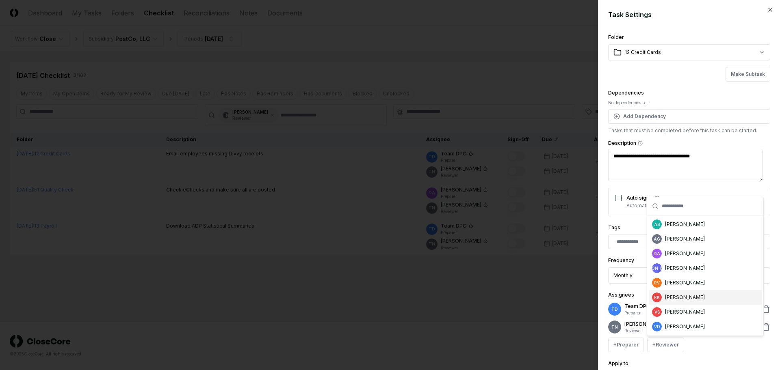
click at [675, 297] on div "[PERSON_NAME]" at bounding box center [685, 297] width 40 height 7
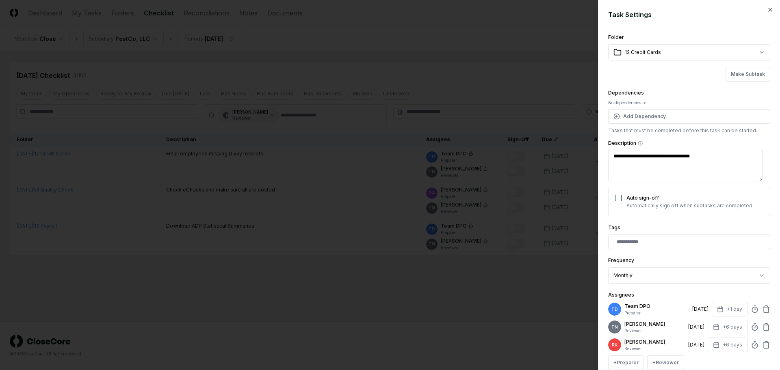
scroll to position [51, 0]
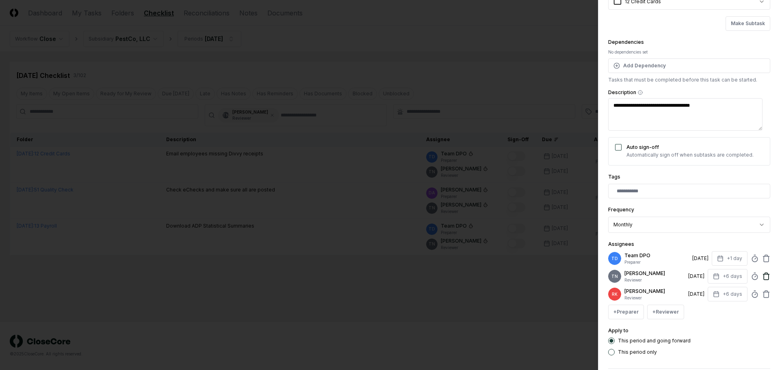
click at [762, 277] on icon at bounding box center [766, 276] width 8 height 8
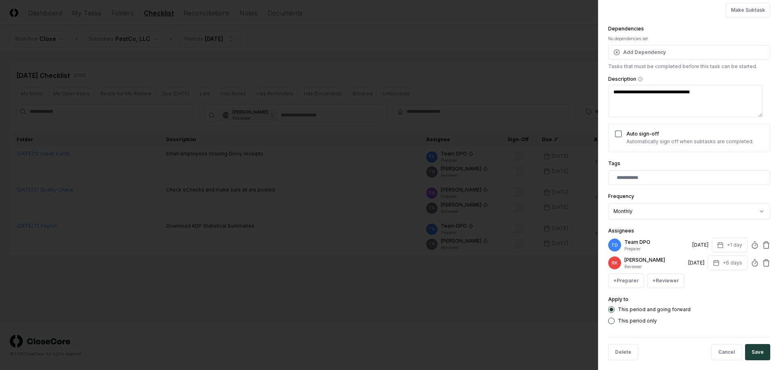
scroll to position [71, 0]
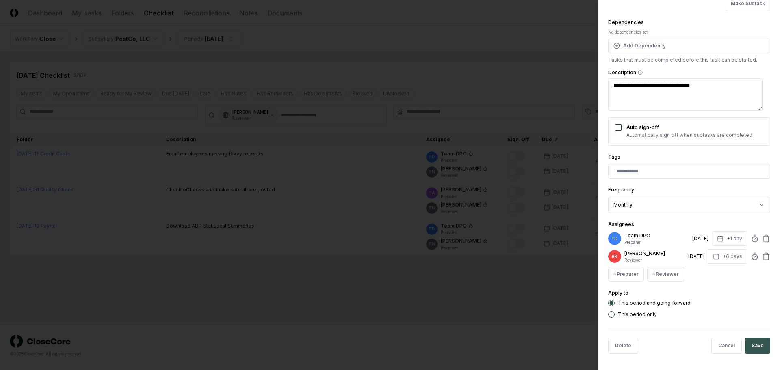
click at [749, 342] on button "Save" at bounding box center [757, 346] width 25 height 16
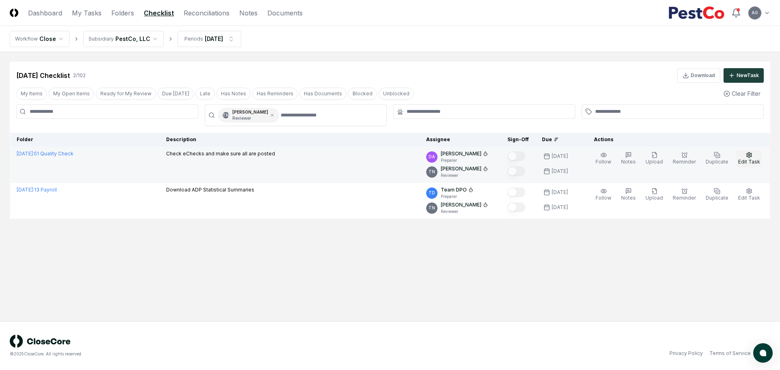
click at [755, 159] on span "Edit Task" at bounding box center [749, 162] width 22 height 6
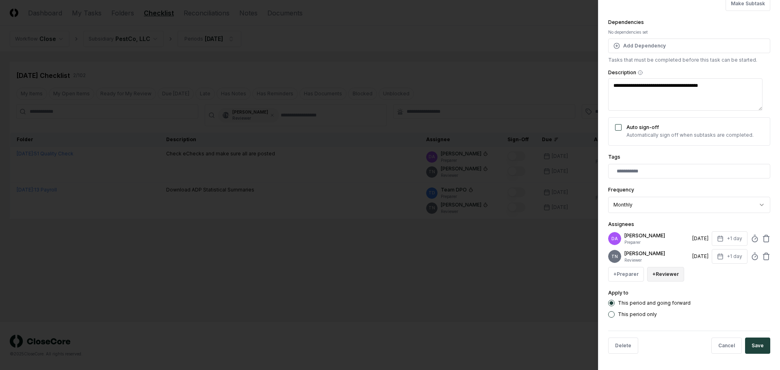
click at [673, 275] on button "+ Reviewer" at bounding box center [665, 274] width 37 height 15
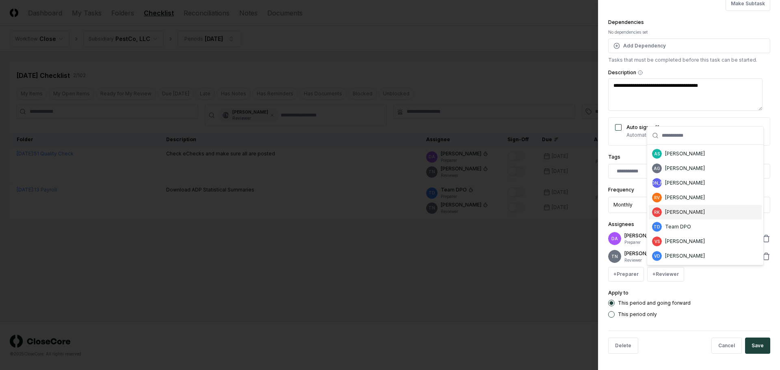
click at [678, 212] on div "[PERSON_NAME]" at bounding box center [685, 212] width 40 height 7
type textarea "*"
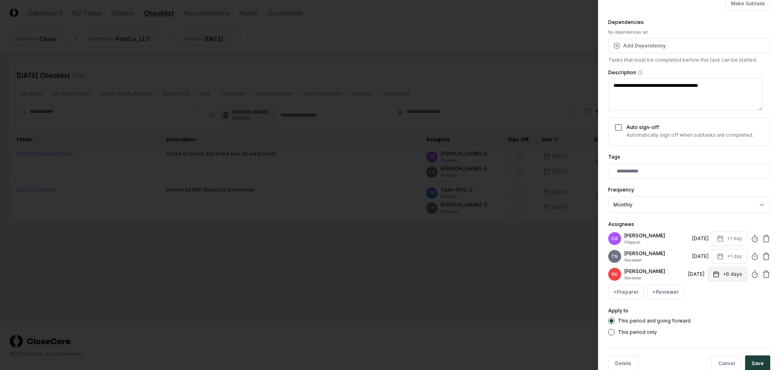
click at [725, 272] on button "+6 days" at bounding box center [727, 274] width 40 height 15
type input "*"
click at [710, 337] on form "**********" at bounding box center [689, 158] width 162 height 439
click at [762, 255] on icon at bounding box center [766, 257] width 8 height 8
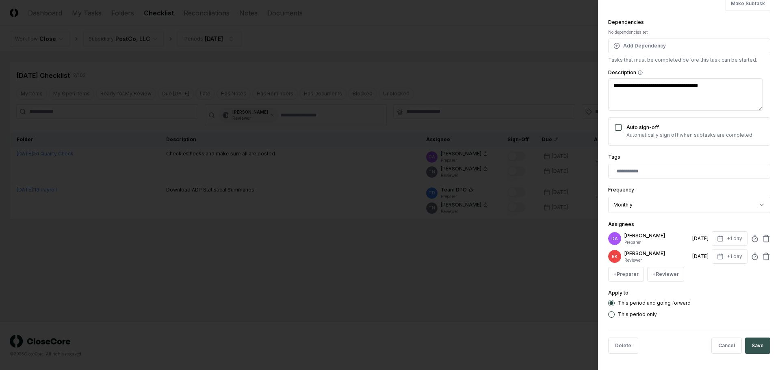
click at [754, 345] on button "Save" at bounding box center [757, 346] width 25 height 16
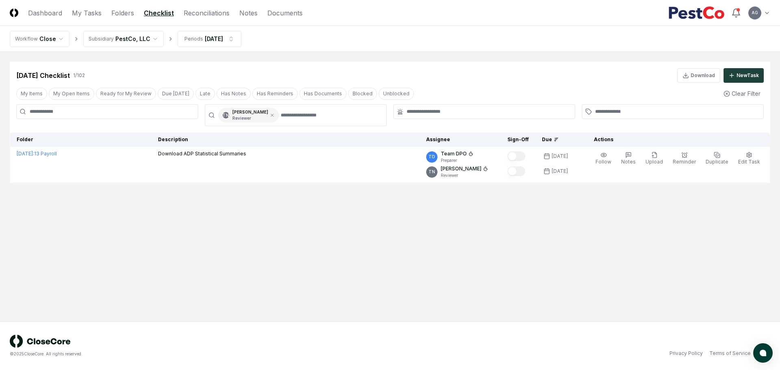
click at [456, 261] on main "Cancel Reassign [DATE] Checklist 1 / 102 Download New Task My Items My Open Ite…" at bounding box center [390, 187] width 780 height 270
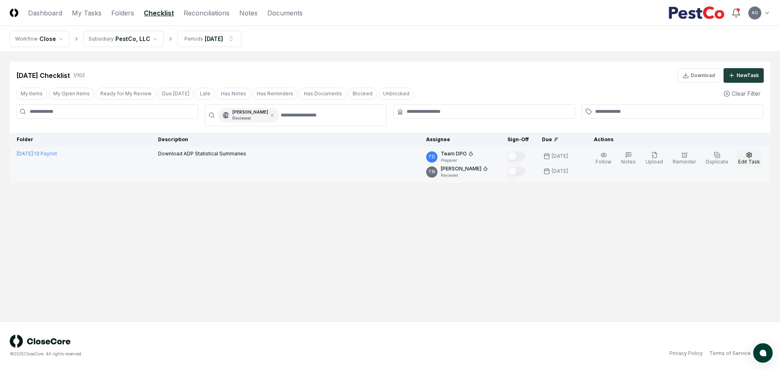
click at [754, 161] on span "Edit Task" at bounding box center [749, 162] width 22 height 6
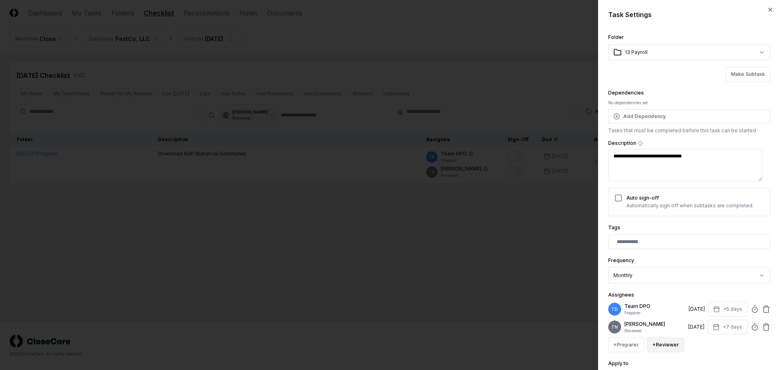
click at [674, 347] on button "+ Reviewer" at bounding box center [665, 345] width 37 height 15
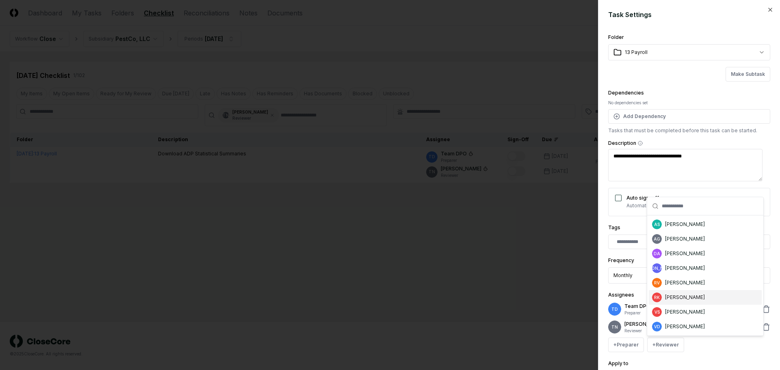
click at [672, 300] on div "[PERSON_NAME]" at bounding box center [685, 297] width 40 height 7
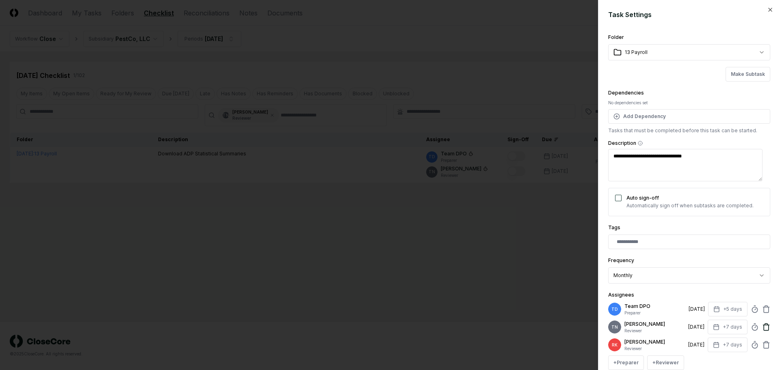
click at [763, 326] on icon at bounding box center [765, 327] width 5 height 5
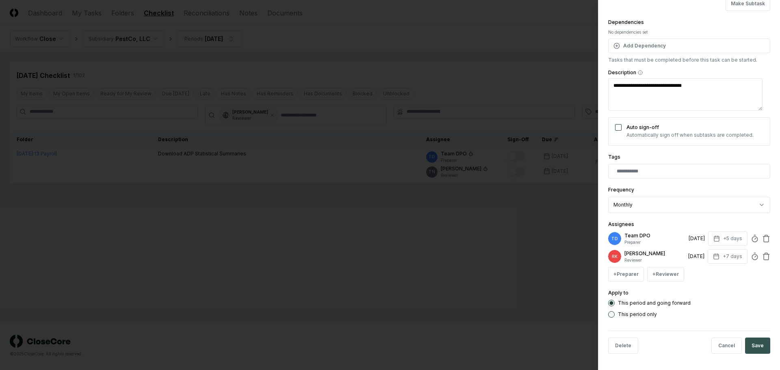
click at [746, 345] on button "Save" at bounding box center [757, 346] width 25 height 16
click at [500, 279] on body "**********" at bounding box center [390, 185] width 780 height 370
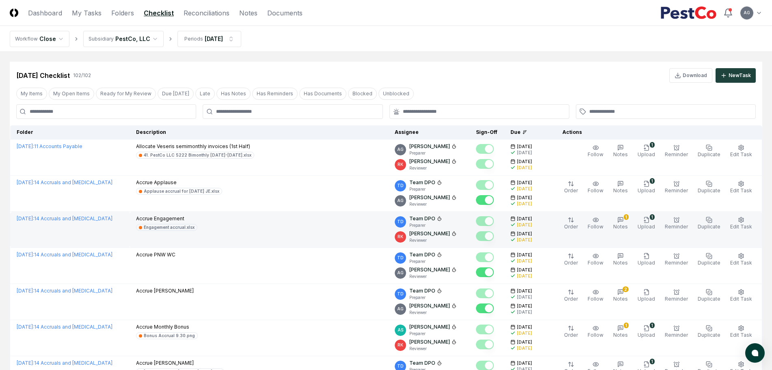
click at [521, 236] on div "[DATE]" at bounding box center [526, 234] width 32 height 6
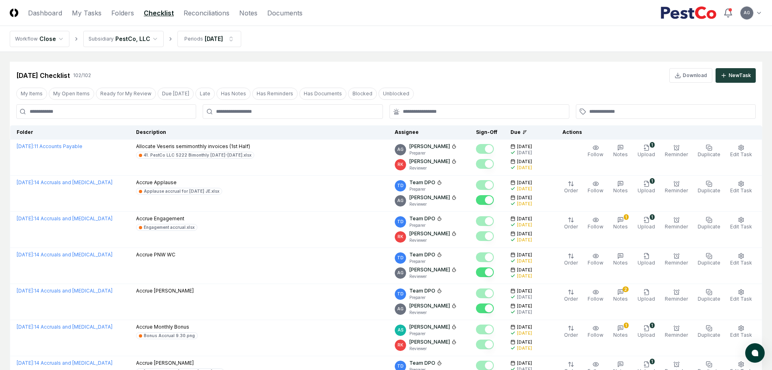
click at [507, 74] on div "[DATE] Checklist 102 / 102 Download New Task" at bounding box center [385, 75] width 739 height 15
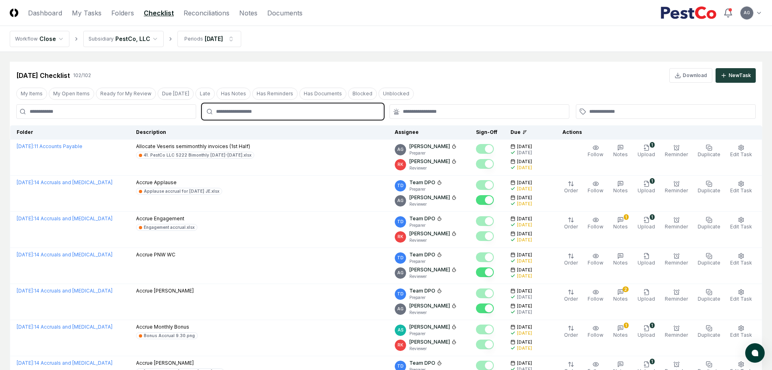
click at [320, 111] on input "text" at bounding box center [296, 111] width 161 height 7
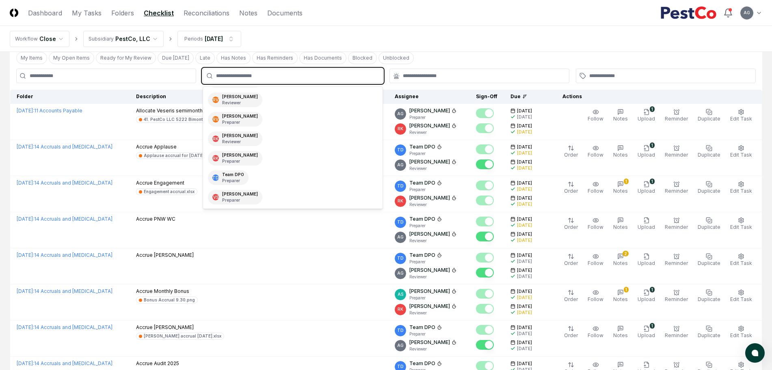
scroll to position [51, 0]
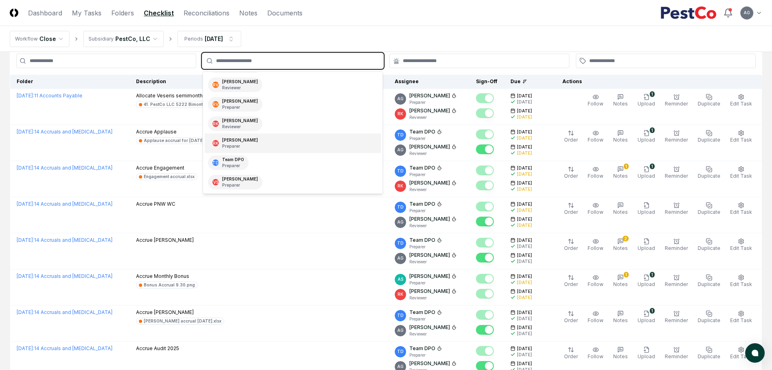
click at [261, 148] on div "[PERSON_NAME] Preparer" at bounding box center [293, 143] width 176 height 19
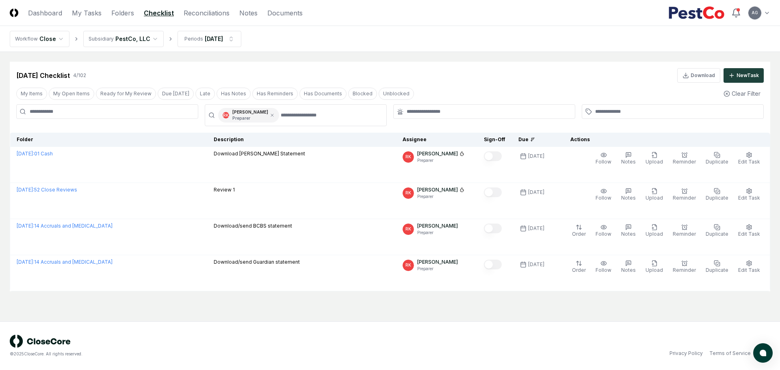
click at [358, 318] on main "Cancel Reassign [DATE] Checklist 4 / 102 Download New Task My Items My Open Ite…" at bounding box center [390, 187] width 780 height 270
click at [81, 10] on link "My Tasks" at bounding box center [87, 13] width 30 height 10
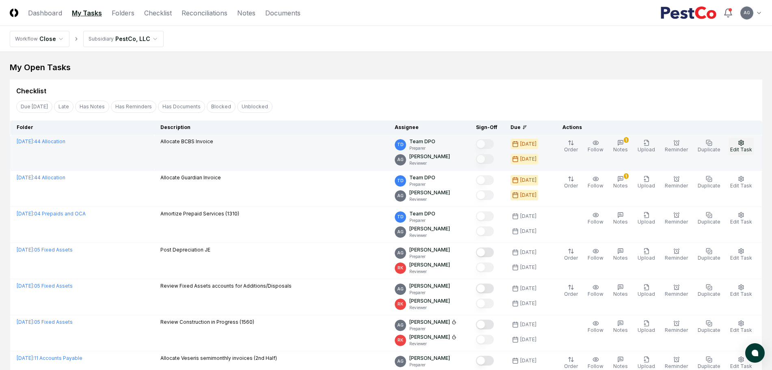
click at [744, 150] on span "Edit Task" at bounding box center [741, 150] width 22 height 6
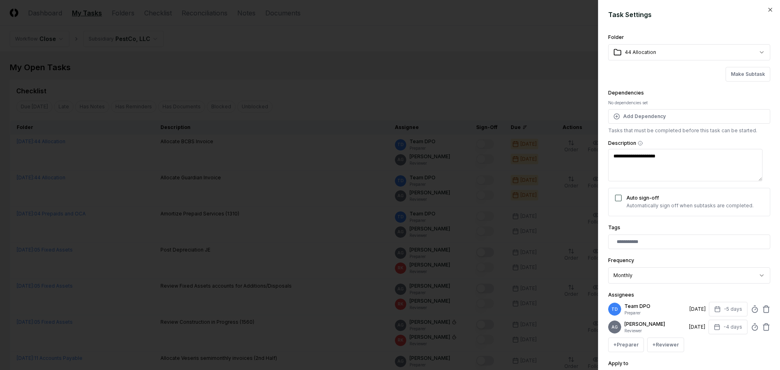
type textarea "*"
click at [750, 312] on icon at bounding box center [754, 309] width 8 height 8
type input "*****"
click at [726, 311] on button "-5 days" at bounding box center [728, 309] width 39 height 15
type textarea "*"
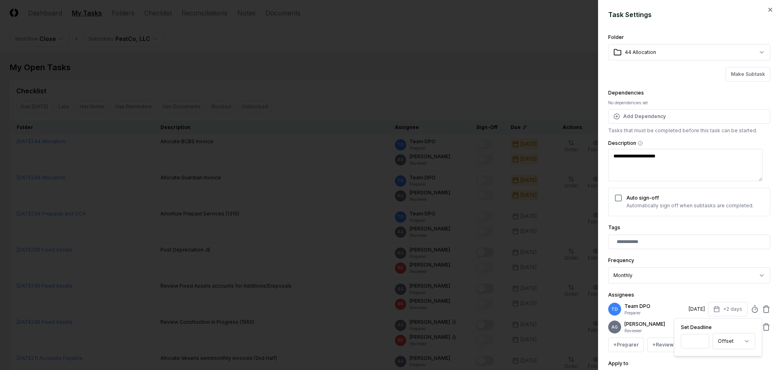
type input "*"
click at [702, 291] on div "Assignees TD Team DPO Preparer [DATE] +2 days Set Deadline * Offset ****** ****…" at bounding box center [689, 321] width 162 height 62
click at [713, 331] on icon "button" at bounding box center [716, 327] width 6 height 6
drag, startPoint x: 691, startPoint y: 307, endPoint x: 672, endPoint y: 306, distance: 19.1
click at [672, 306] on div "TD Team DPO Preparer [DATE] +2 days AG [PERSON_NAME] Reviewer [DATE] +2 days Se…" at bounding box center [689, 327] width 162 height 50
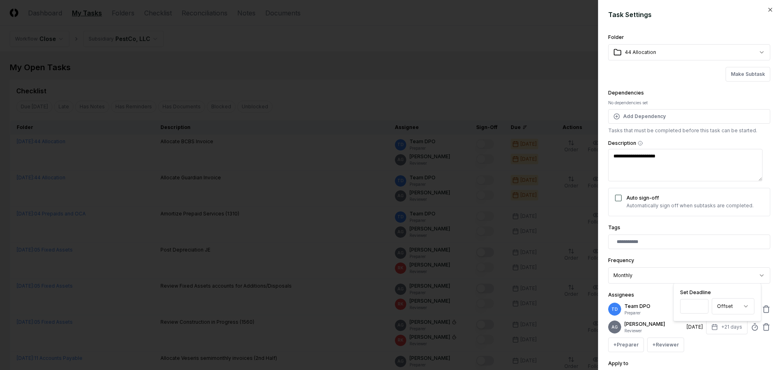
type input "*"
click at [699, 352] on div "+ Preparer + Reviewer" at bounding box center [689, 345] width 162 height 15
click at [716, 310] on button "+2 days" at bounding box center [727, 309] width 39 height 15
type input "*"
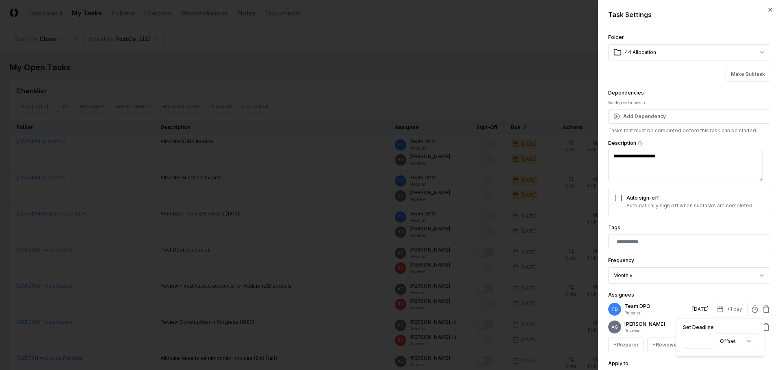
click at [704, 291] on div "Assignees TD Team DPO Preparer [DATE] +1 day Set Deadline * Offset ****** **** …" at bounding box center [689, 321] width 162 height 62
click at [724, 330] on button "+2 days" at bounding box center [727, 327] width 39 height 15
type input "*"
click at [713, 347] on div "+ Preparer + Reviewer" at bounding box center [689, 345] width 162 height 15
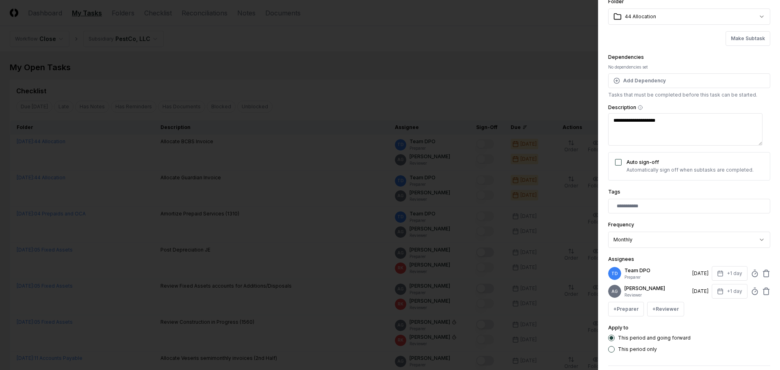
scroll to position [51, 0]
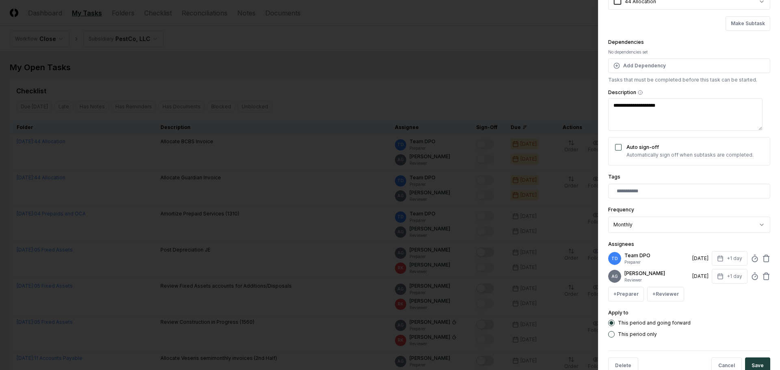
click at [629, 337] on label "This period only" at bounding box center [637, 334] width 39 height 5
click at [614, 338] on button "This period only" at bounding box center [611, 334] width 6 height 6
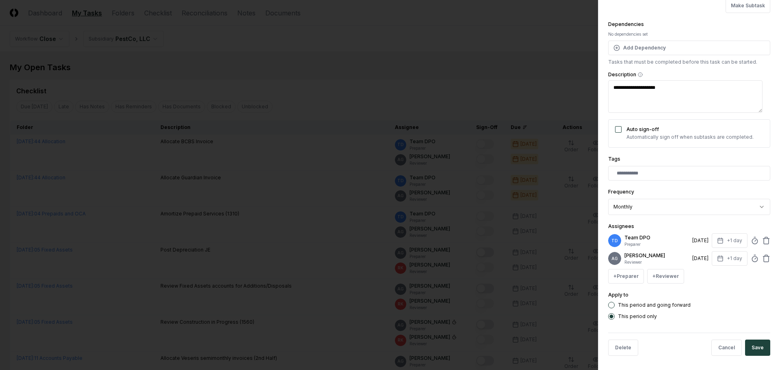
scroll to position [77, 0]
click at [756, 351] on button "Save" at bounding box center [757, 346] width 25 height 16
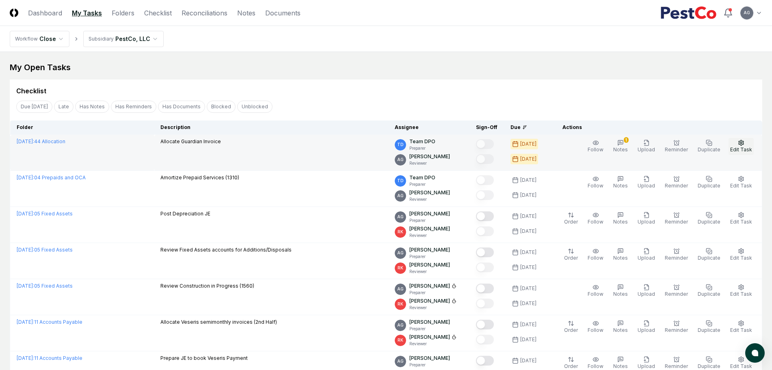
click at [743, 151] on span "Edit Task" at bounding box center [741, 150] width 22 height 6
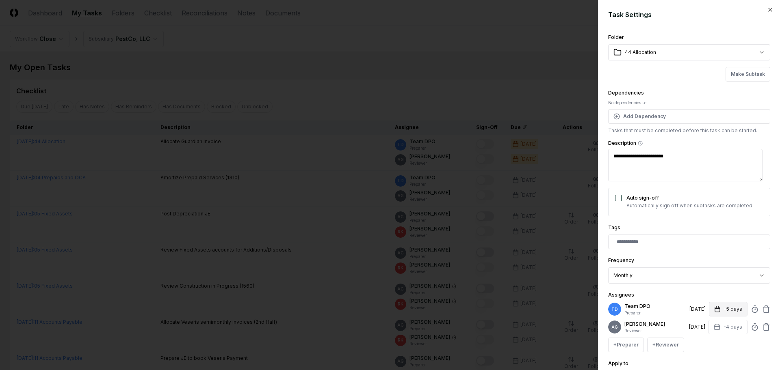
click at [714, 308] on icon "button" at bounding box center [717, 309] width 6 height 6
type textarea "*"
type input "*"
drag, startPoint x: 698, startPoint y: 345, endPoint x: 693, endPoint y: 345, distance: 4.9
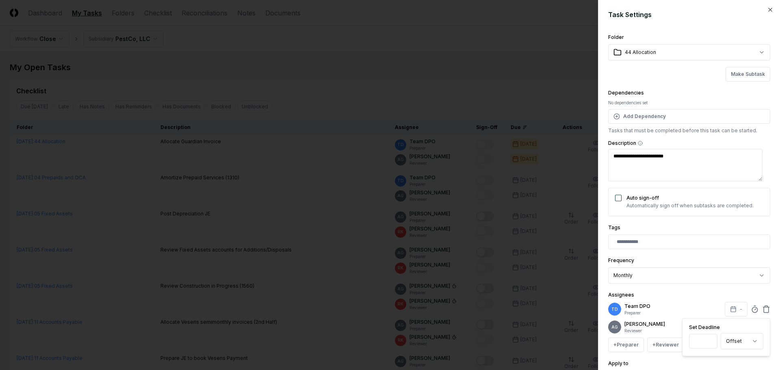
click at [693, 345] on input "Set Deadline" at bounding box center [703, 341] width 28 height 15
drag, startPoint x: 692, startPoint y: 338, endPoint x: 681, endPoint y: 341, distance: 11.2
click at [681, 341] on input "*" at bounding box center [695, 341] width 28 height 15
type input "*"
click at [702, 295] on div "Assignees TD Team DPO Preparer [DATE] +1 day Set Deadline * Offset ****** **** …" at bounding box center [689, 321] width 162 height 62
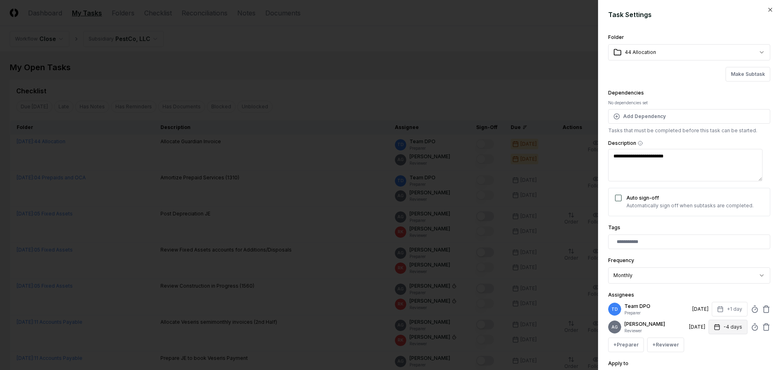
click at [713, 331] on icon "button" at bounding box center [716, 327] width 6 height 6
type input "*"
drag, startPoint x: 690, startPoint y: 306, endPoint x: 683, endPoint y: 306, distance: 7.7
click at [683, 306] on input "*" at bounding box center [695, 306] width 28 height 15
type input "*"
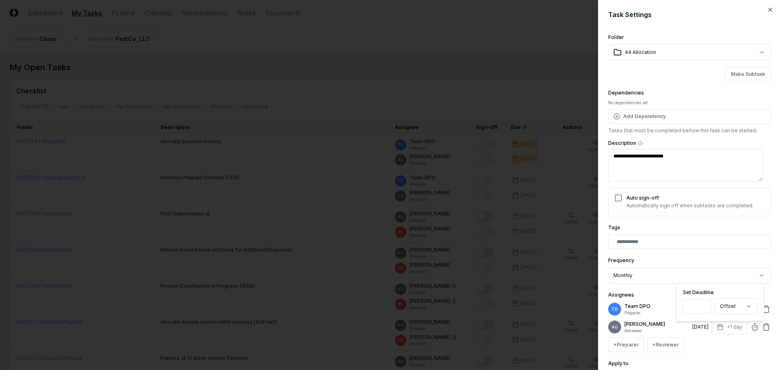
click at [651, 292] on div "Assignees TD Team DPO Preparer [DATE] +1 day AG [PERSON_NAME] Reviewer [DATE] +…" at bounding box center [689, 321] width 162 height 62
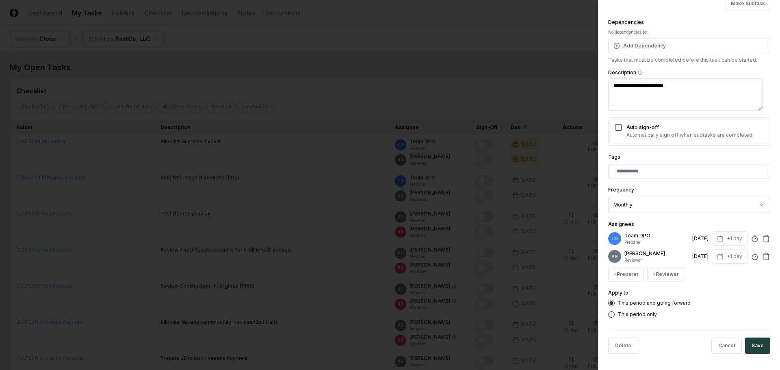
click at [646, 316] on label "This period only" at bounding box center [637, 314] width 39 height 5
click at [614, 316] on button "This period only" at bounding box center [611, 314] width 6 height 6
click at [746, 341] on button "Save" at bounding box center [757, 346] width 25 height 16
type textarea "*"
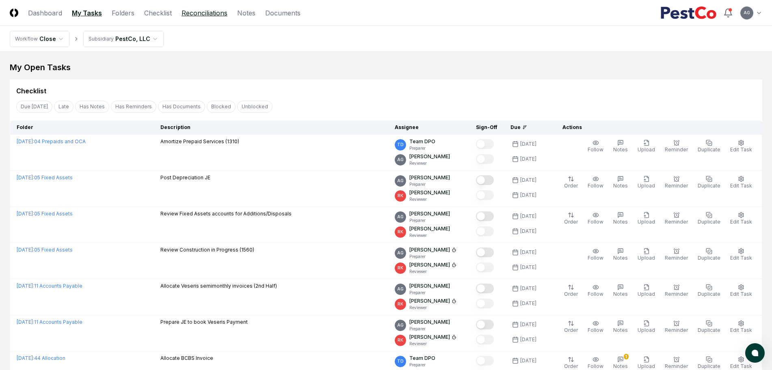
click at [184, 14] on link "Reconciliations" at bounding box center [205, 13] width 46 height 10
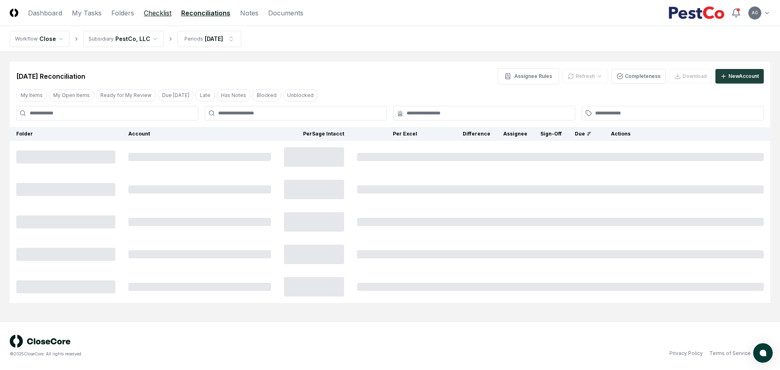
click at [157, 14] on link "Checklist" at bounding box center [158, 13] width 28 height 10
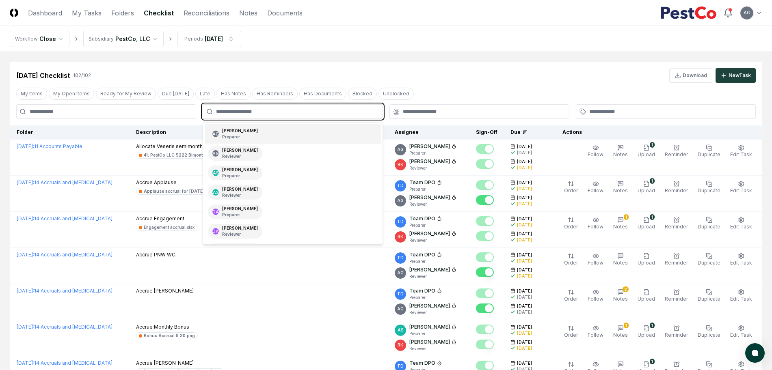
click at [295, 115] on input "text" at bounding box center [296, 111] width 161 height 7
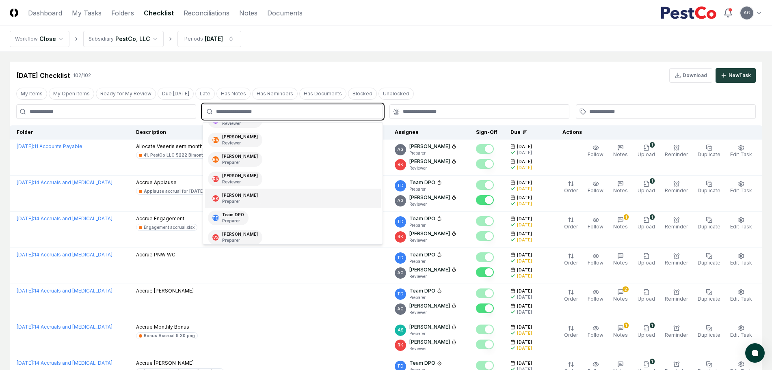
scroll to position [115, 0]
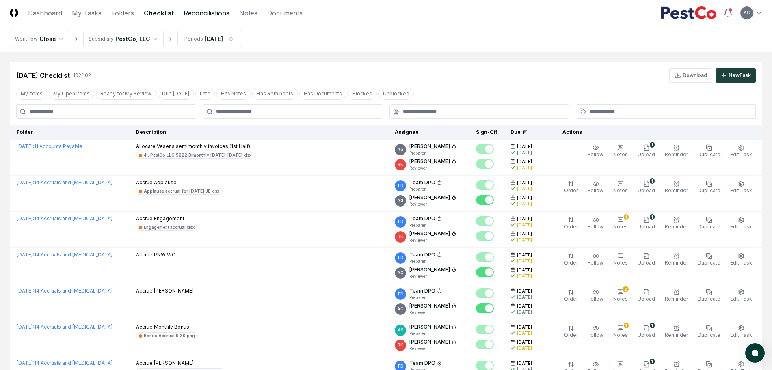
click at [196, 10] on link "Reconciliations" at bounding box center [207, 13] width 46 height 10
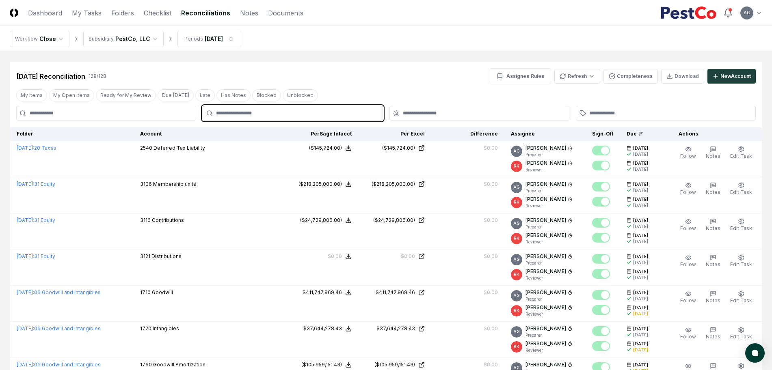
click at [268, 113] on input "text" at bounding box center [296, 113] width 161 height 7
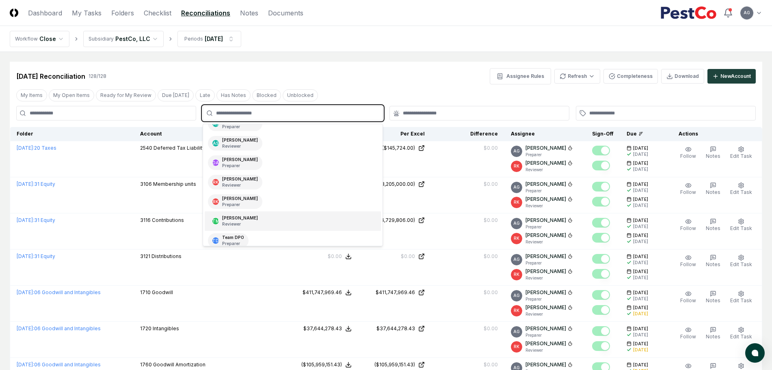
scroll to position [96, 0]
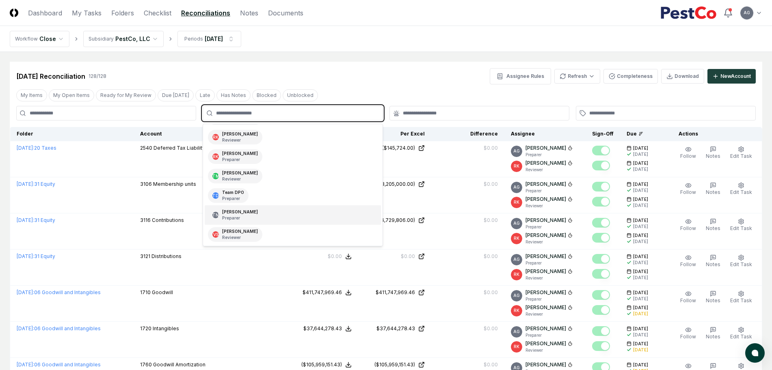
click at [283, 216] on div "TN [PERSON_NAME] Preparer" at bounding box center [293, 214] width 176 height 19
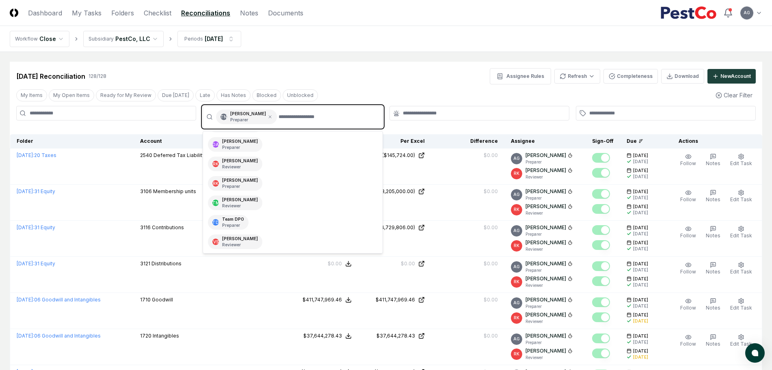
scroll to position [76, 0]
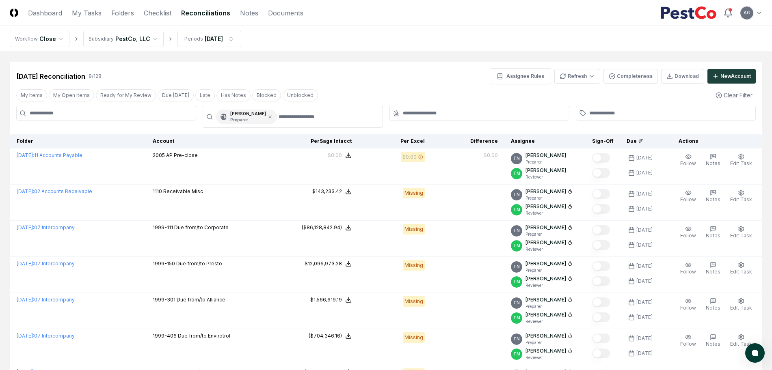
click at [454, 45] on nav "Workflow Close Subsidiary PestCo, LLC Periods [DATE]" at bounding box center [386, 39] width 772 height 26
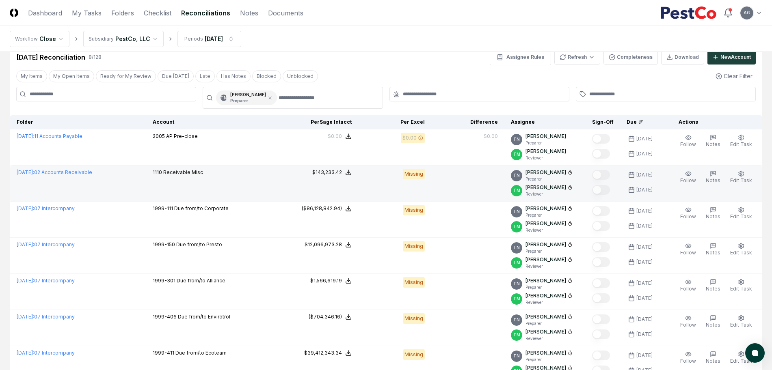
scroll to position [0, 0]
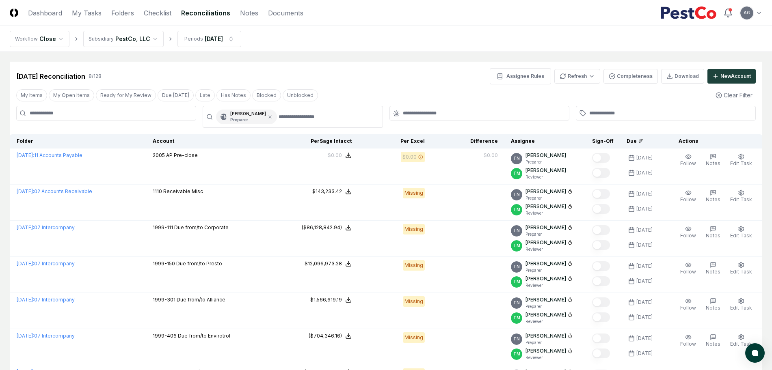
click at [356, 63] on div "[DATE] Reconciliation 8 / 128 Assignee Rules Refresh Completeness Download New …" at bounding box center [386, 73] width 752 height 23
click at [427, 30] on nav "Workflow Close Subsidiary PestCo, LLC Periods [DATE]" at bounding box center [386, 39] width 772 height 26
click at [408, 61] on main "Cancel Reassign [DATE] Reconciliation 8 / 128 Assignee Rules Refresh Completene…" at bounding box center [386, 249] width 772 height 395
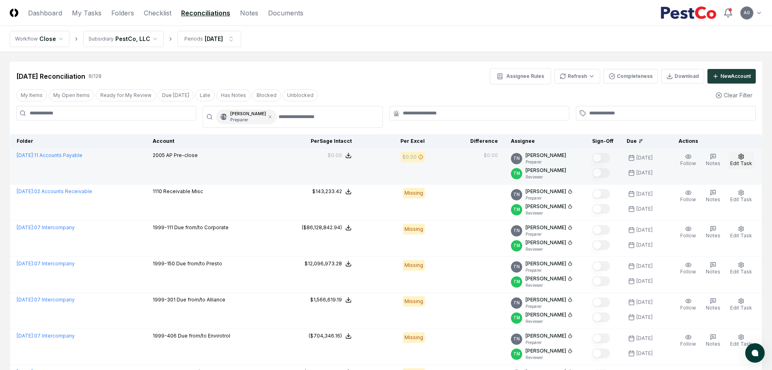
click at [749, 158] on button "Edit Task" at bounding box center [740, 160] width 25 height 17
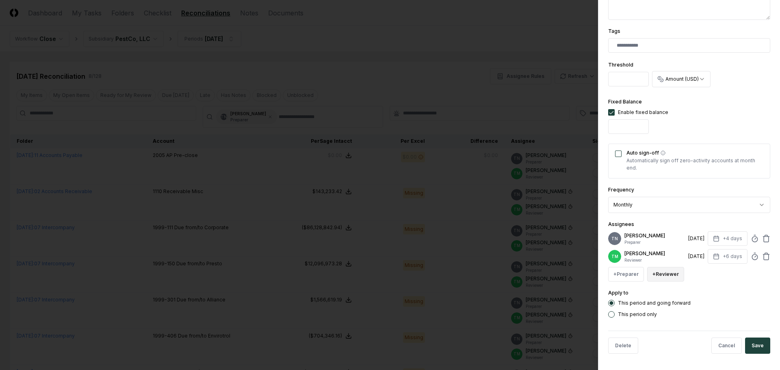
scroll to position [211, 0]
click at [620, 277] on button "+ Preparer" at bounding box center [626, 274] width 36 height 15
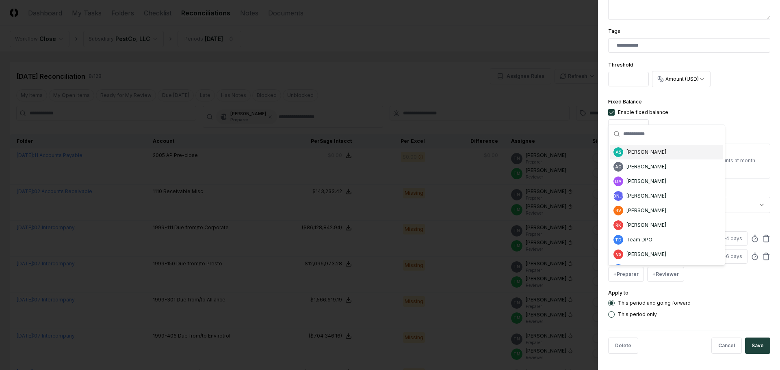
click at [664, 151] on div "AS [PERSON_NAME]" at bounding box center [666, 152] width 113 height 15
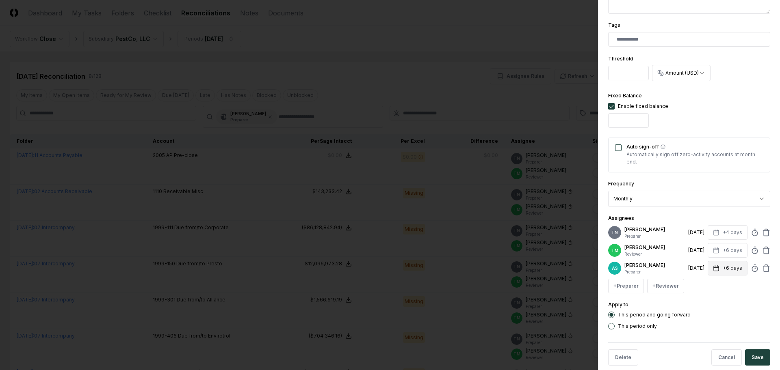
click at [726, 274] on button "+6 days" at bounding box center [727, 268] width 40 height 15
click at [700, 307] on input "*" at bounding box center [695, 306] width 28 height 15
type input "*"
click at [700, 307] on input "*" at bounding box center [695, 306] width 28 height 15
click at [726, 339] on form "**********" at bounding box center [689, 85] width 162 height 573
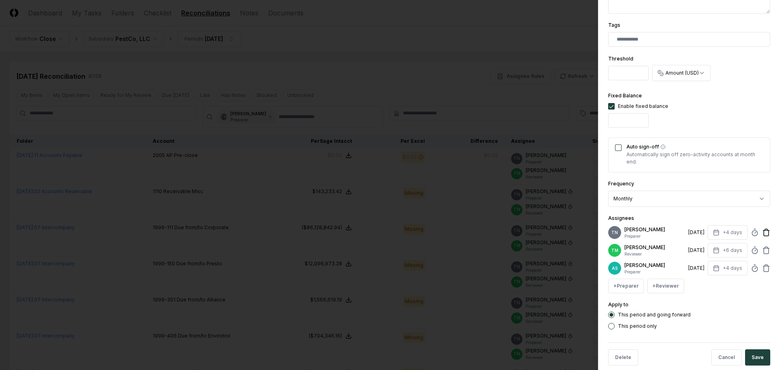
click at [762, 232] on icon at bounding box center [766, 233] width 8 height 8
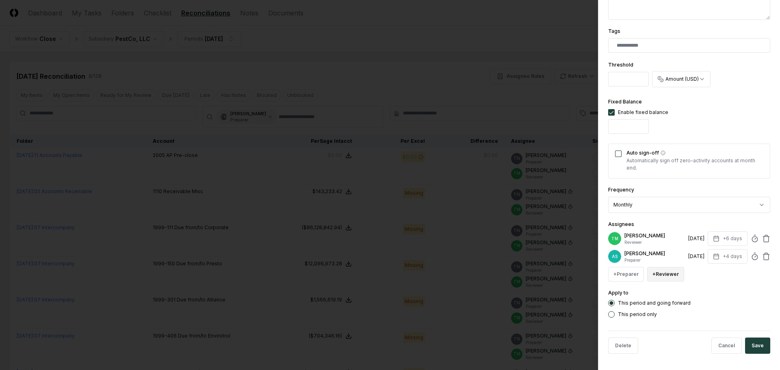
click at [666, 277] on button "+ Reviewer" at bounding box center [665, 274] width 37 height 15
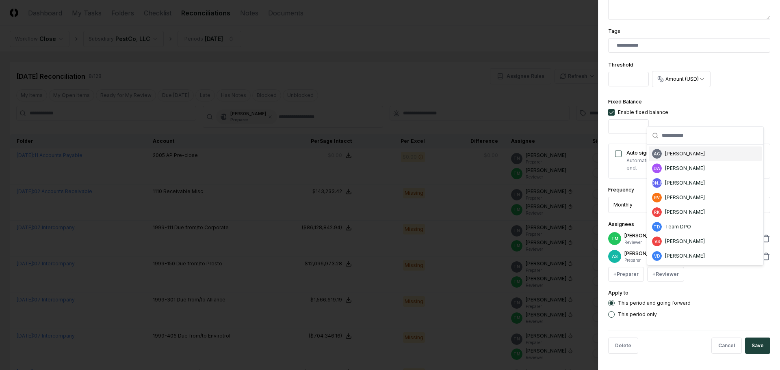
click at [686, 155] on div "[PERSON_NAME]" at bounding box center [685, 153] width 40 height 7
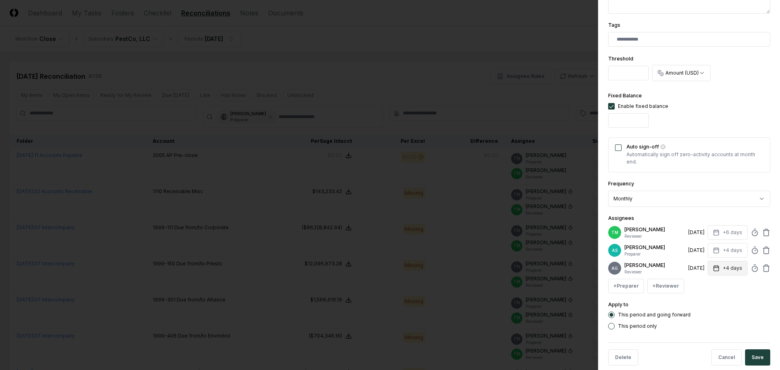
click at [713, 272] on icon "button" at bounding box center [716, 268] width 6 height 6
click at [702, 309] on input "*" at bounding box center [695, 310] width 28 height 15
type input "*"
click at [702, 309] on input "*" at bounding box center [695, 310] width 28 height 15
click at [724, 330] on div "This period and going forward This period only" at bounding box center [689, 321] width 162 height 18
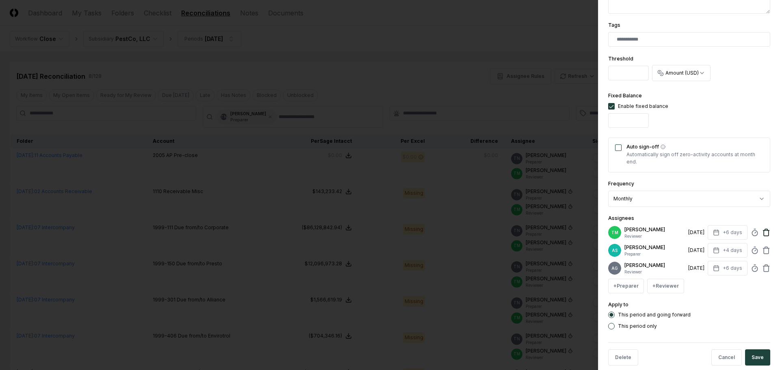
click at [762, 237] on icon at bounding box center [766, 233] width 8 height 8
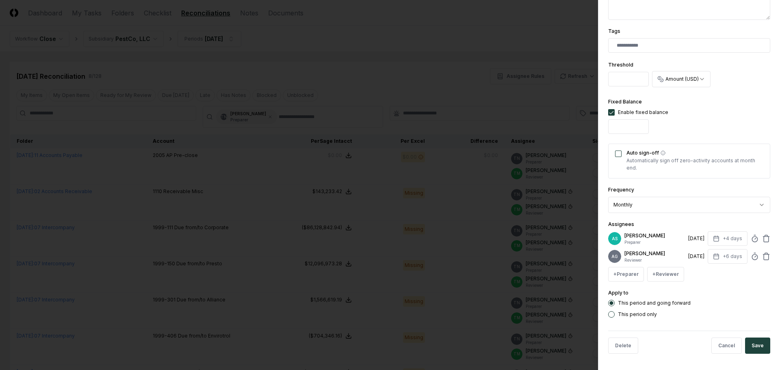
click at [754, 345] on button "Save" at bounding box center [757, 346] width 25 height 16
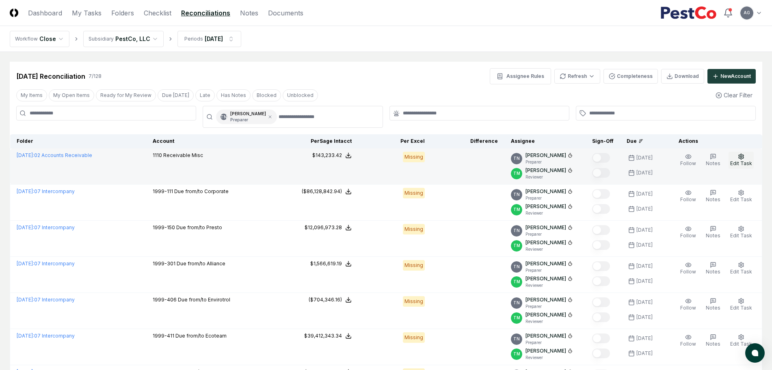
click at [743, 160] on span "Edit Task" at bounding box center [741, 163] width 22 height 6
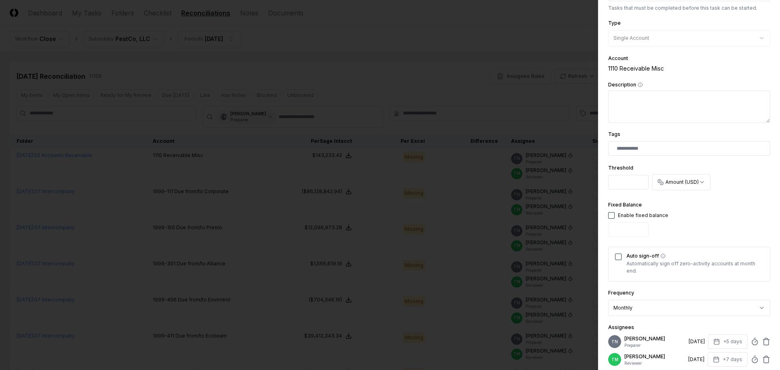
scroll to position [203, 0]
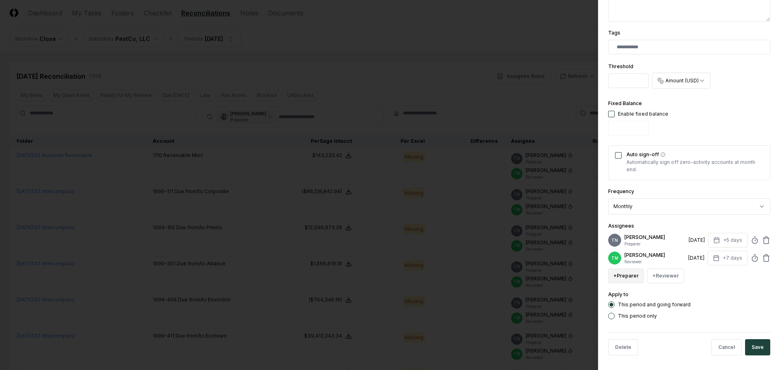
click at [622, 283] on button "+ Preparer" at bounding box center [626, 276] width 36 height 15
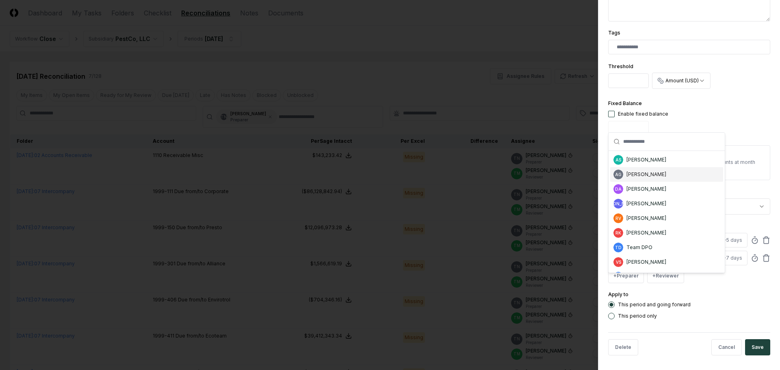
click at [647, 175] on div "[PERSON_NAME]" at bounding box center [646, 174] width 40 height 7
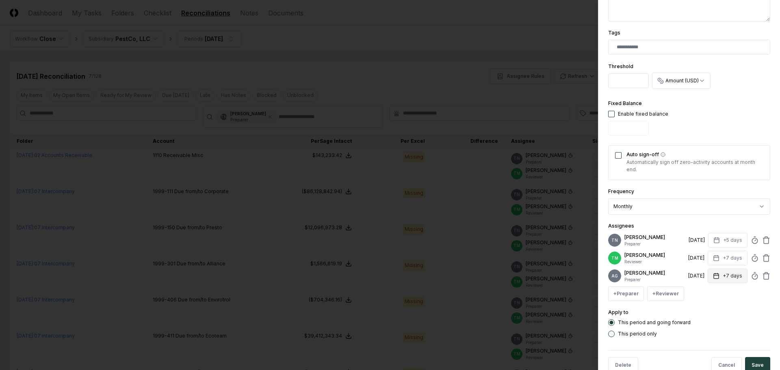
click at [717, 283] on button "+7 days" at bounding box center [727, 276] width 40 height 15
click at [700, 320] on input "*" at bounding box center [695, 317] width 28 height 15
type input "*"
click at [700, 320] on input "*" at bounding box center [695, 317] width 28 height 15
click at [720, 337] on div "This period and going forward This period only" at bounding box center [689, 329] width 162 height 18
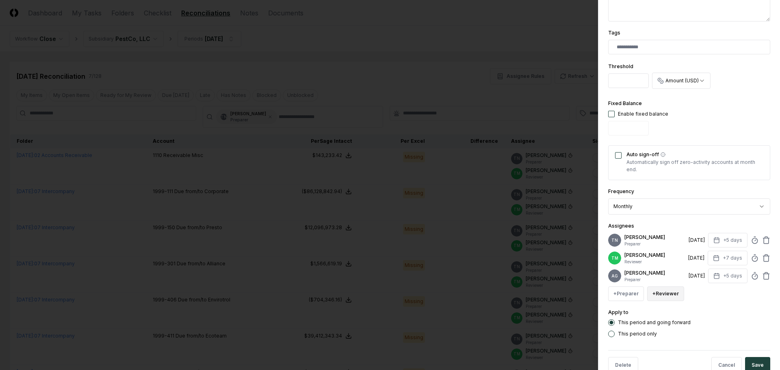
click at [669, 301] on button "+ Reviewer" at bounding box center [665, 294] width 37 height 15
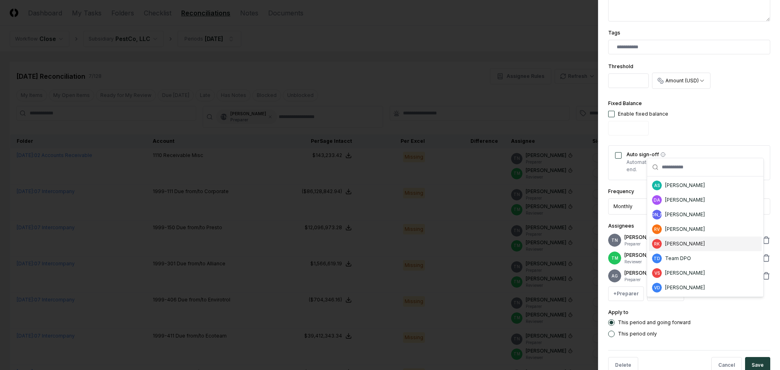
click at [690, 243] on div "[PERSON_NAME]" at bounding box center [685, 243] width 40 height 7
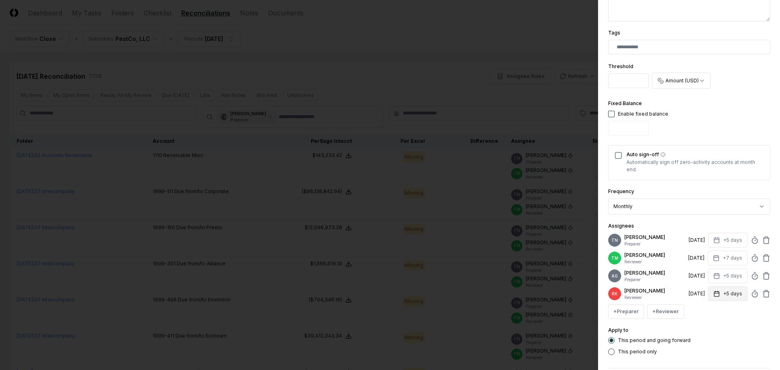
click at [714, 301] on button "+5 days" at bounding box center [727, 294] width 39 height 15
click at [702, 336] on input "*" at bounding box center [695, 338] width 28 height 15
type input "*"
click at [702, 336] on input "*" at bounding box center [695, 338] width 28 height 15
click at [710, 355] on div "This period and going forward This period only" at bounding box center [689, 346] width 162 height 18
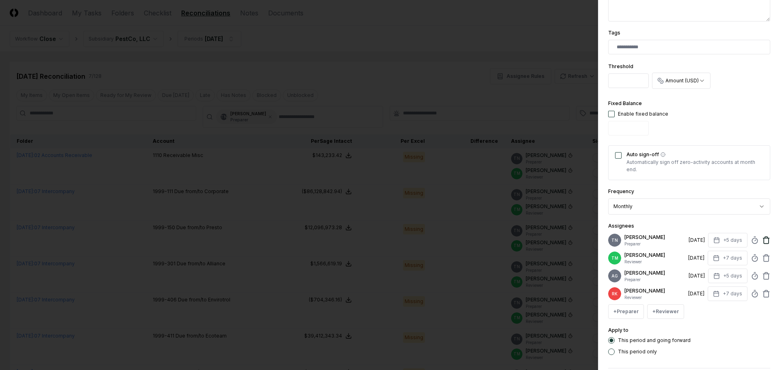
click at [762, 239] on icon at bounding box center [766, 240] width 8 height 8
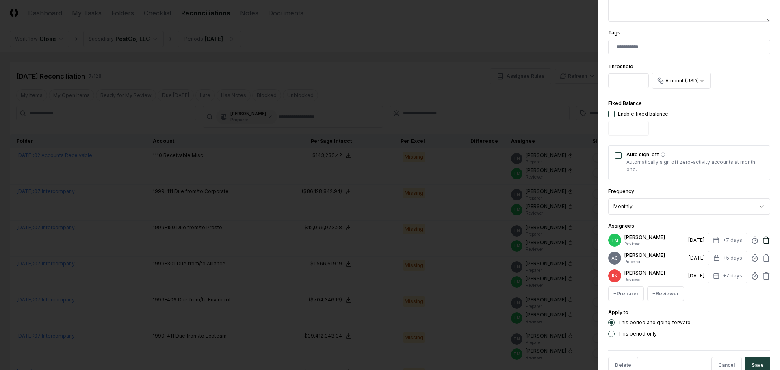
click at [762, 241] on icon at bounding box center [766, 240] width 8 height 8
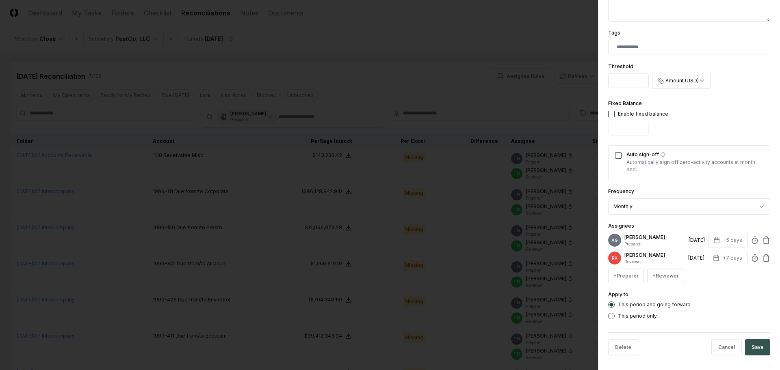
click at [745, 355] on button "Save" at bounding box center [757, 347] width 25 height 16
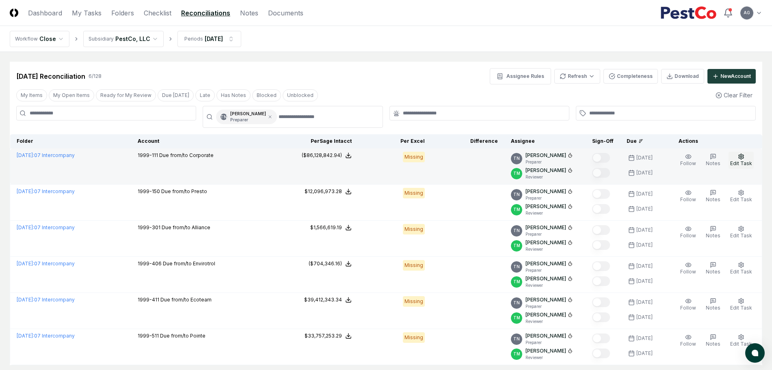
click at [743, 161] on span "Edit Task" at bounding box center [741, 163] width 22 height 6
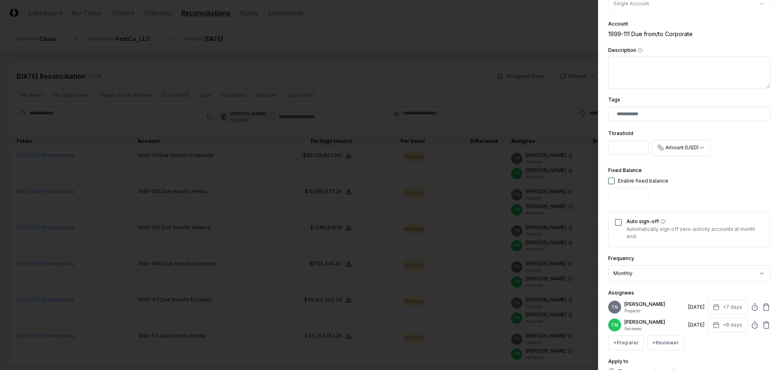
scroll to position [152, 0]
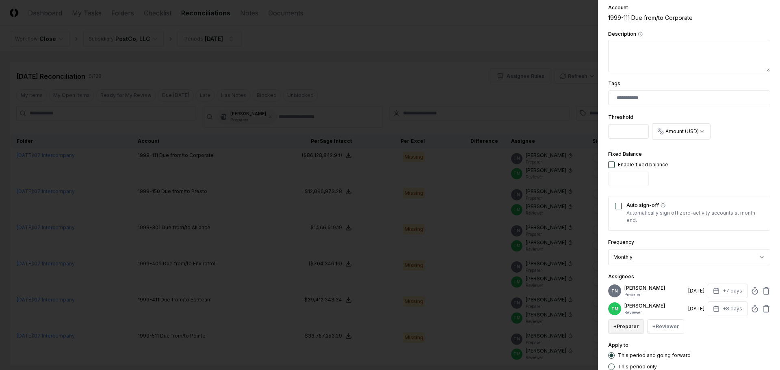
click at [631, 334] on button "+ Preparer" at bounding box center [626, 327] width 36 height 15
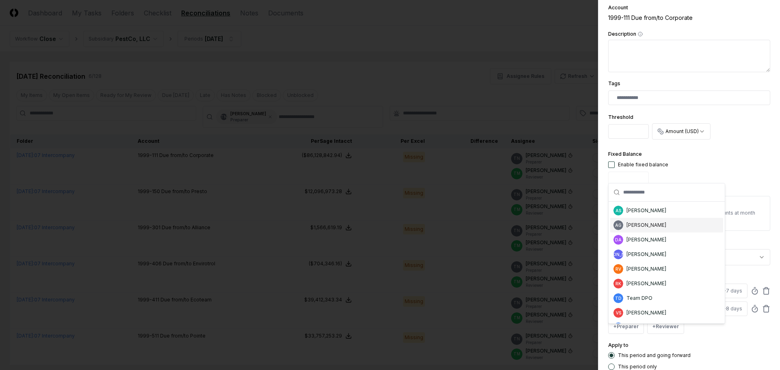
click at [649, 224] on div "[PERSON_NAME]" at bounding box center [646, 225] width 40 height 7
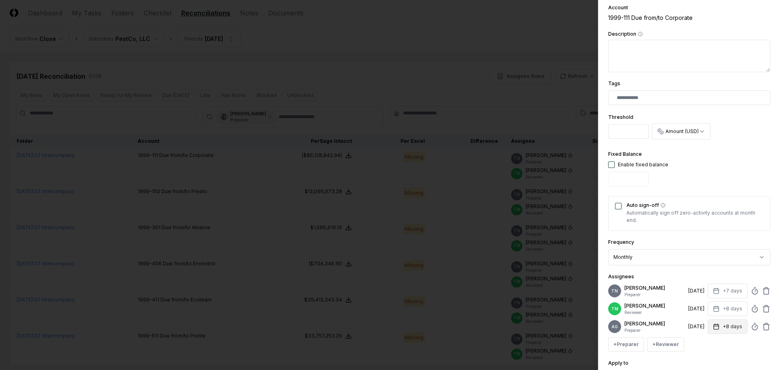
click at [724, 334] on button "+8 days" at bounding box center [727, 327] width 40 height 15
type input "*"
click at [702, 313] on input "*" at bounding box center [695, 312] width 28 height 15
click at [707, 349] on div "TN [PERSON_NAME] Preparer [DATE] +7 days TM [PERSON_NAME] Reviewer [DATE] +8 da…" at bounding box center [689, 318] width 162 height 68
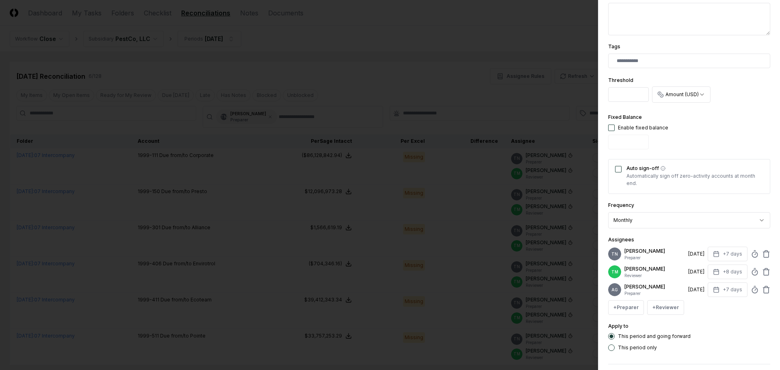
scroll to position [203, 0]
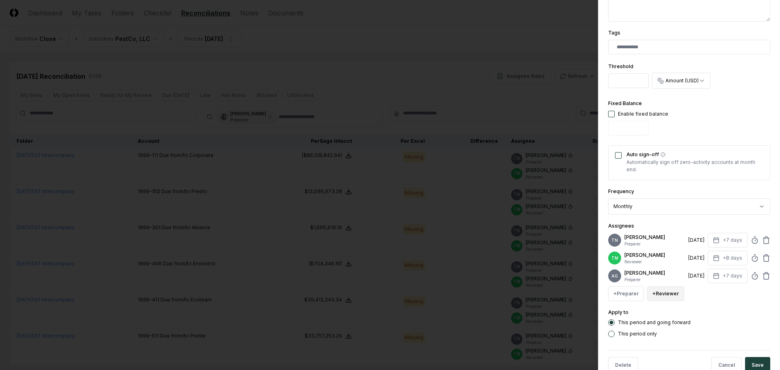
click at [665, 301] on button "+ Reviewer" at bounding box center [665, 294] width 37 height 15
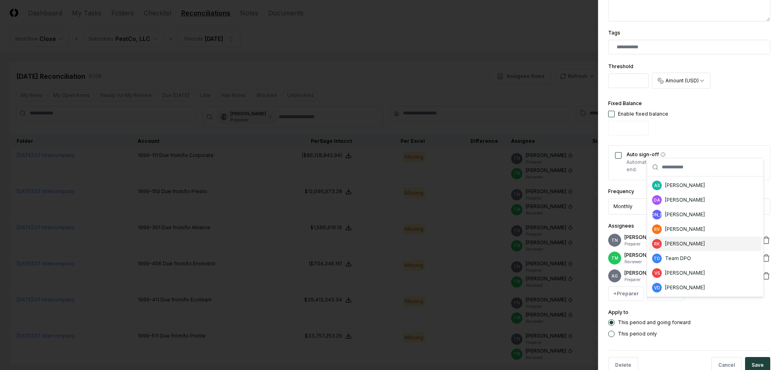
click at [685, 246] on div "[PERSON_NAME]" at bounding box center [685, 243] width 40 height 7
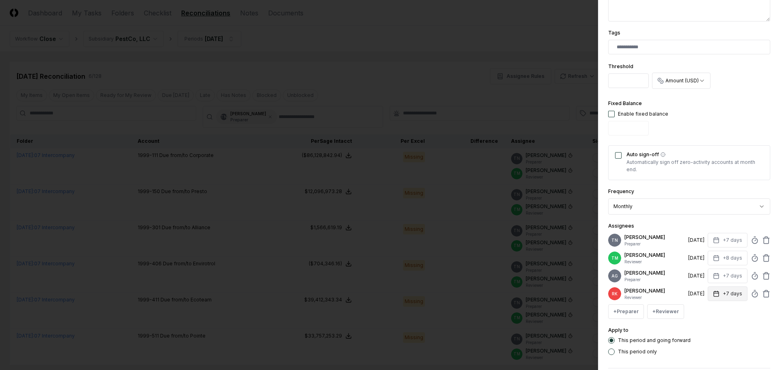
click at [728, 301] on button "+7 days" at bounding box center [727, 294] width 40 height 15
type input "*"
click at [701, 337] on input "*" at bounding box center [695, 338] width 28 height 15
click at [704, 355] on div "This period and going forward This period only" at bounding box center [689, 346] width 162 height 18
click at [762, 241] on icon at bounding box center [766, 240] width 8 height 8
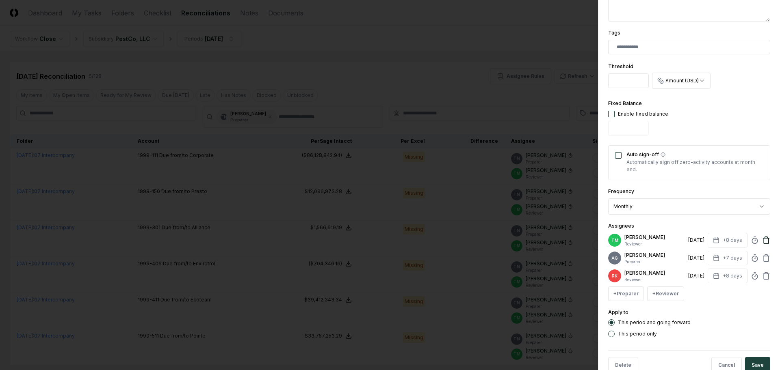
click at [762, 243] on icon at bounding box center [766, 240] width 8 height 8
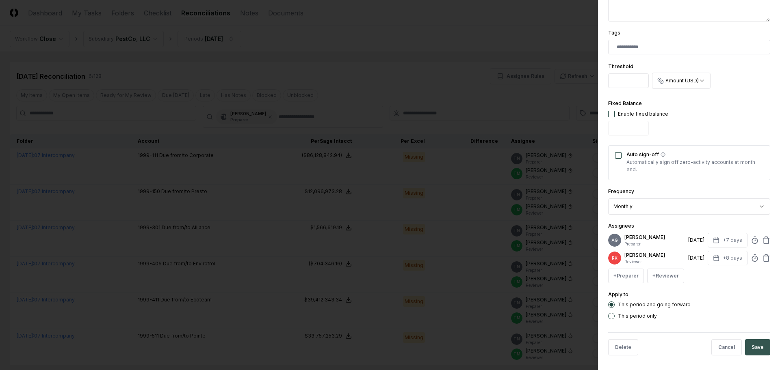
click at [749, 352] on button "Save" at bounding box center [757, 347] width 25 height 16
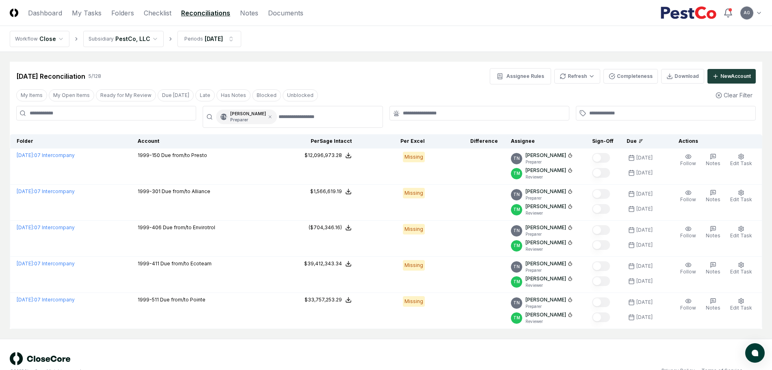
click at [743, 158] on icon "button" at bounding box center [741, 156] width 5 height 5
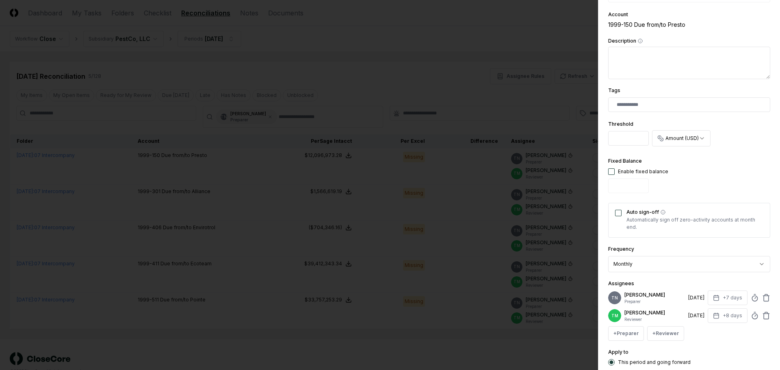
scroll to position [152, 0]
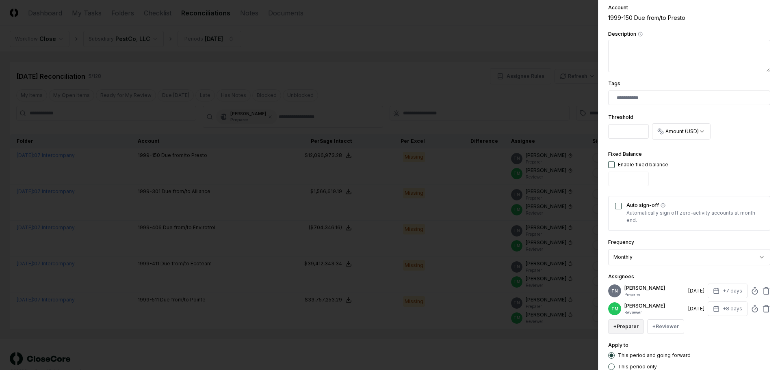
click at [621, 334] on button "+ Preparer" at bounding box center [626, 327] width 36 height 15
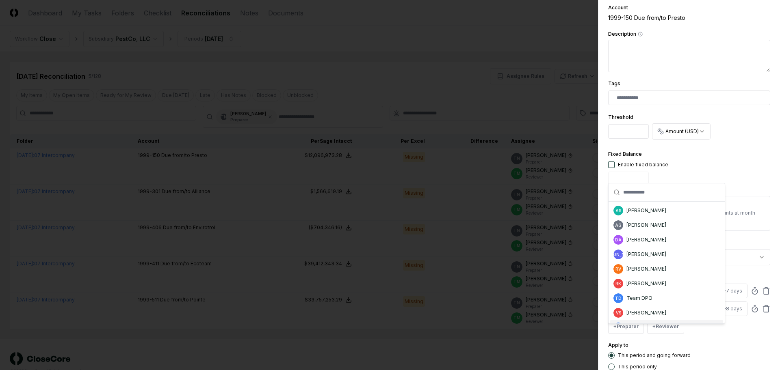
click at [719, 344] on div "**********" at bounding box center [689, 125] width 162 height 490
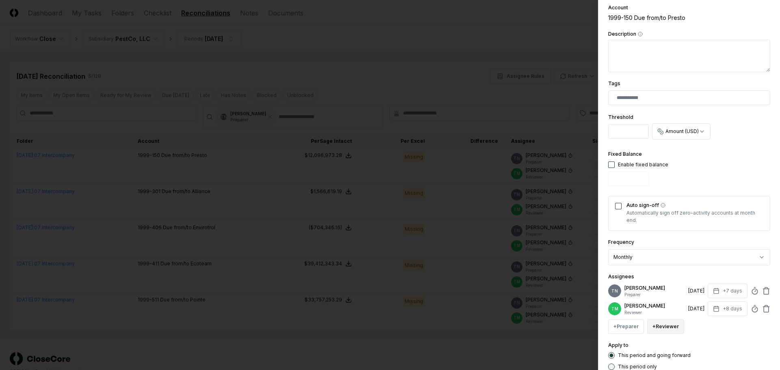
click at [678, 333] on button "+ Reviewer" at bounding box center [665, 327] width 37 height 15
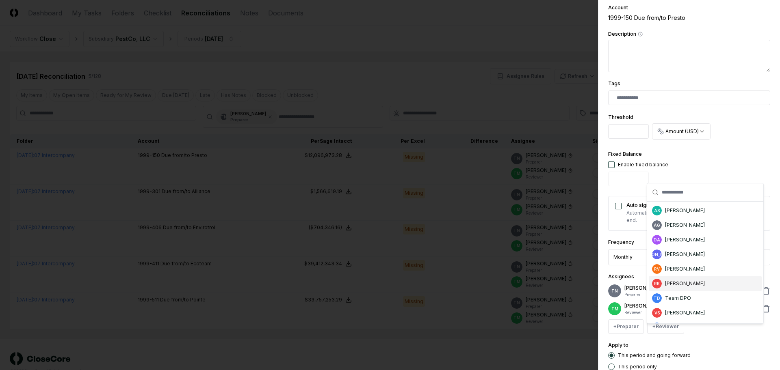
click at [674, 282] on div "[PERSON_NAME]" at bounding box center [685, 283] width 40 height 7
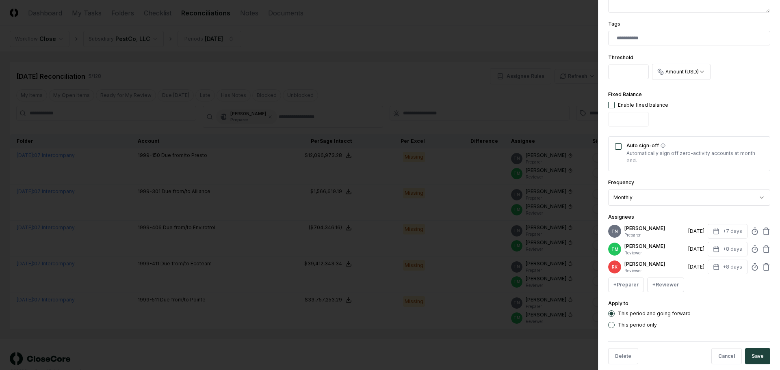
scroll to position [229, 0]
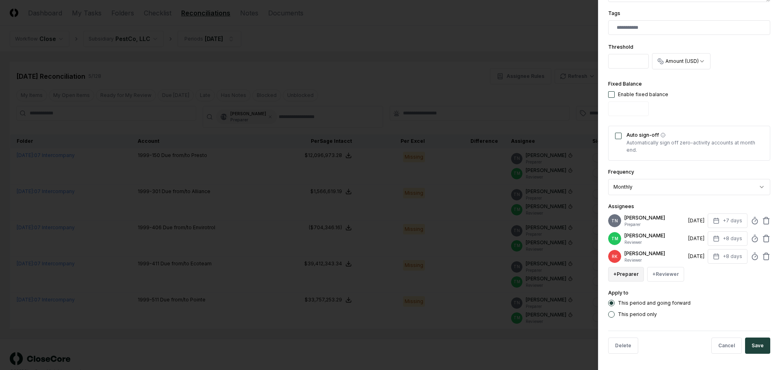
click at [632, 275] on button "+ Preparer" at bounding box center [626, 274] width 36 height 15
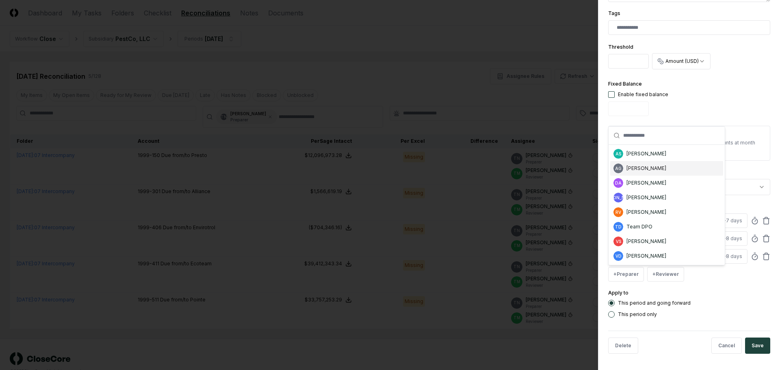
click at [652, 166] on div "[PERSON_NAME]" at bounding box center [646, 168] width 40 height 7
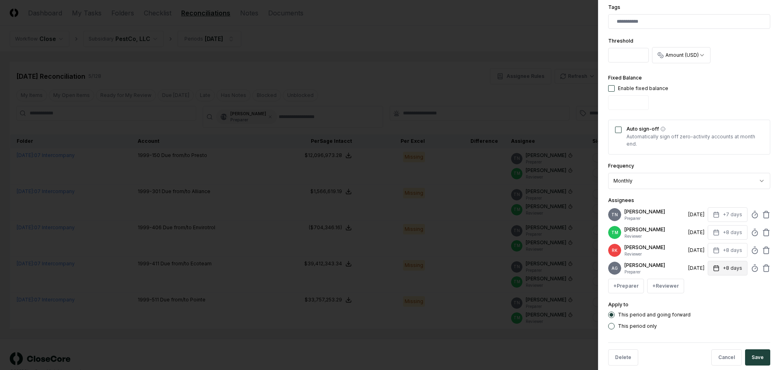
click at [732, 276] on button "+8 days" at bounding box center [727, 268] width 40 height 15
type input "*"
click at [702, 311] on input "*" at bounding box center [695, 310] width 28 height 15
click at [713, 330] on div "This period and going forward This period only" at bounding box center [689, 321] width 162 height 18
click at [762, 216] on icon at bounding box center [766, 215] width 8 height 8
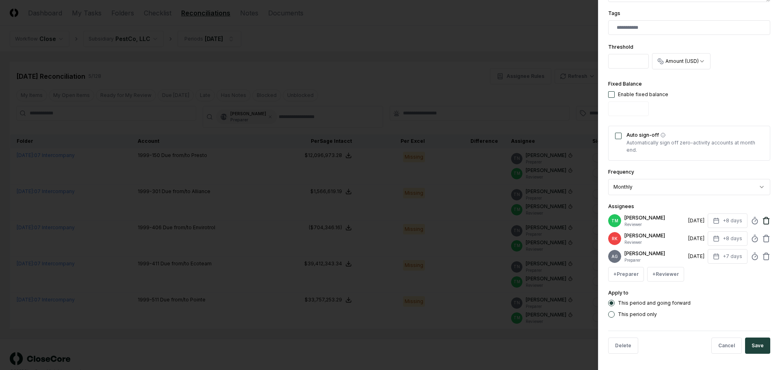
click at [762, 218] on icon at bounding box center [766, 221] width 8 height 8
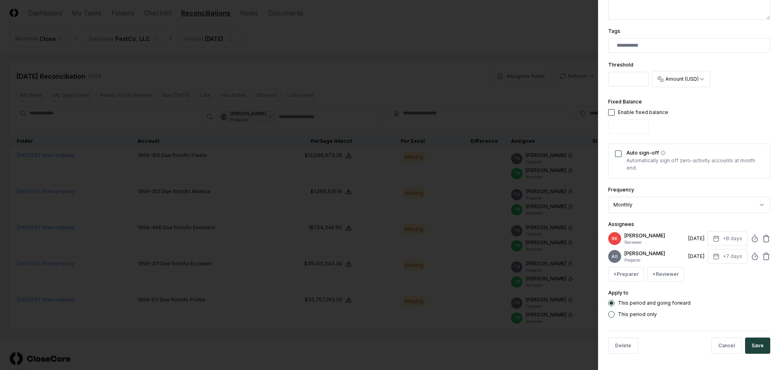
scroll to position [211, 0]
click at [758, 346] on button "Save" at bounding box center [757, 346] width 25 height 16
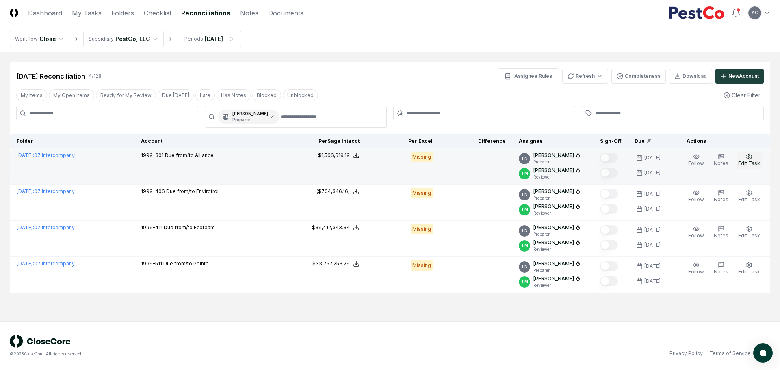
click at [748, 162] on span "Edit Task" at bounding box center [749, 163] width 22 height 6
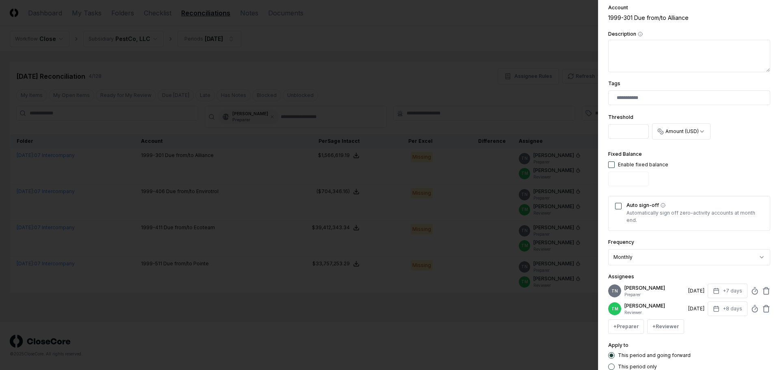
scroll to position [203, 0]
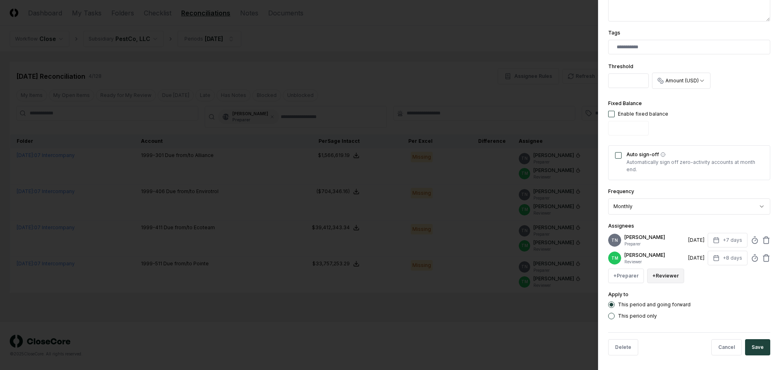
click at [672, 283] on button "+ Reviewer" at bounding box center [665, 276] width 37 height 15
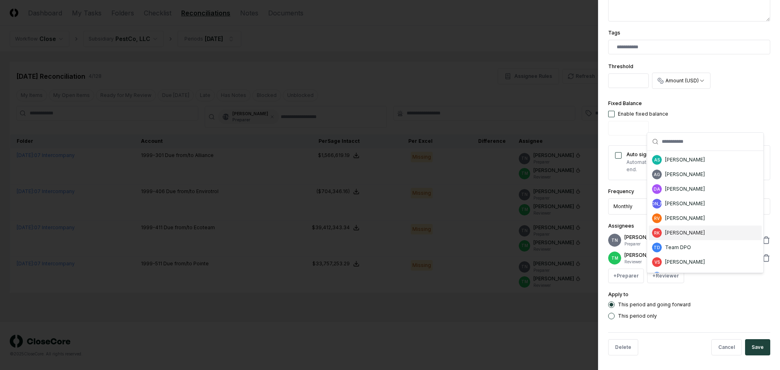
click at [681, 236] on div "[PERSON_NAME]" at bounding box center [685, 232] width 40 height 7
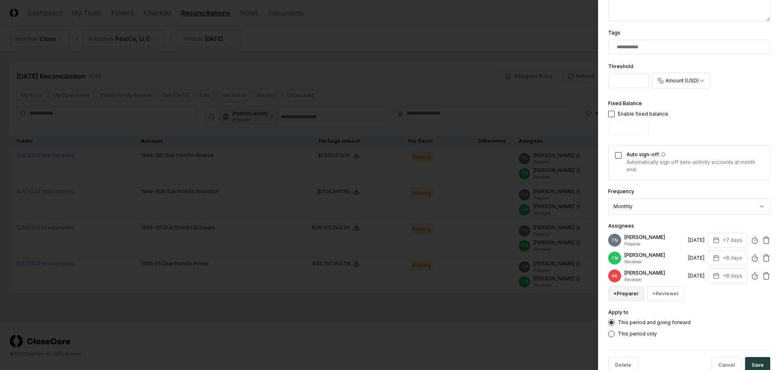
click at [624, 301] on button "+ Preparer" at bounding box center [626, 294] width 36 height 15
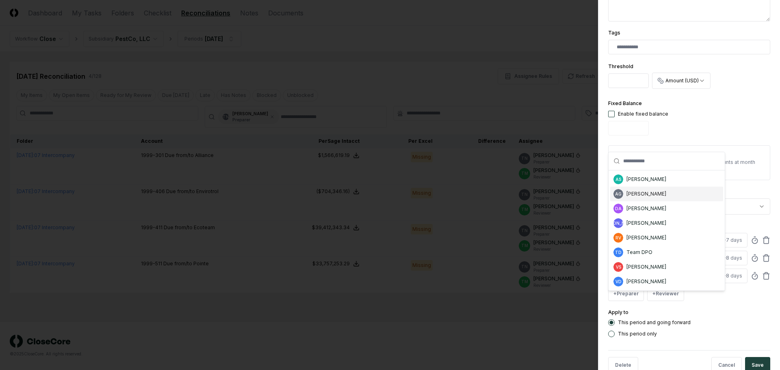
click at [653, 198] on div "AG [PERSON_NAME]" at bounding box center [666, 194] width 113 height 15
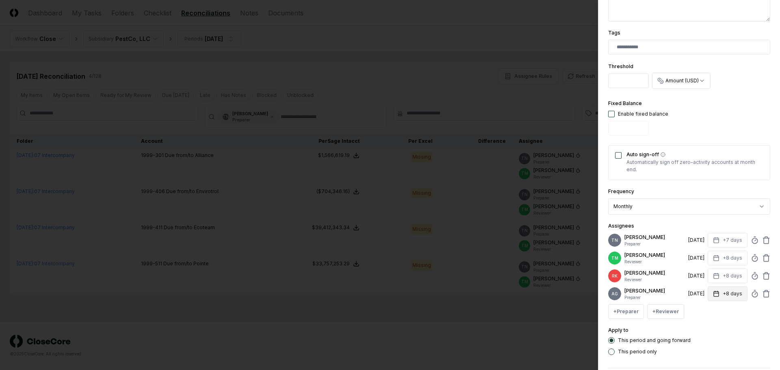
click at [713, 301] on button "+8 days" at bounding box center [727, 294] width 40 height 15
type input "*"
click at [703, 337] on input "*" at bounding box center [695, 335] width 28 height 15
click at [709, 350] on div "Set Deadline * Offset ****** ****" at bounding box center [718, 331] width 88 height 38
click at [712, 355] on div "This period only" at bounding box center [689, 352] width 162 height 6
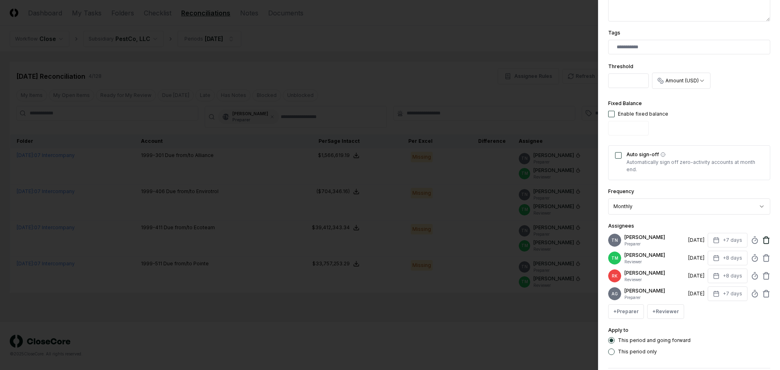
click at [762, 242] on icon at bounding box center [766, 240] width 8 height 8
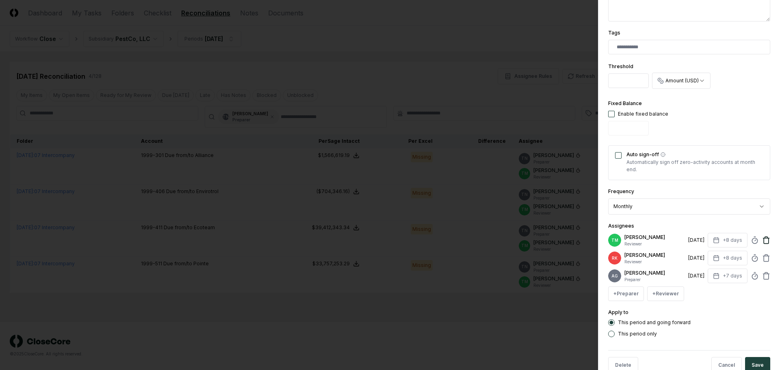
click at [762, 244] on icon at bounding box center [766, 240] width 8 height 8
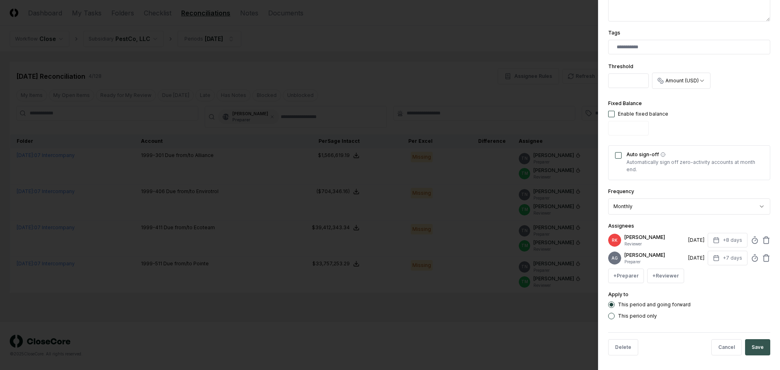
click at [750, 356] on button "Save" at bounding box center [757, 347] width 25 height 16
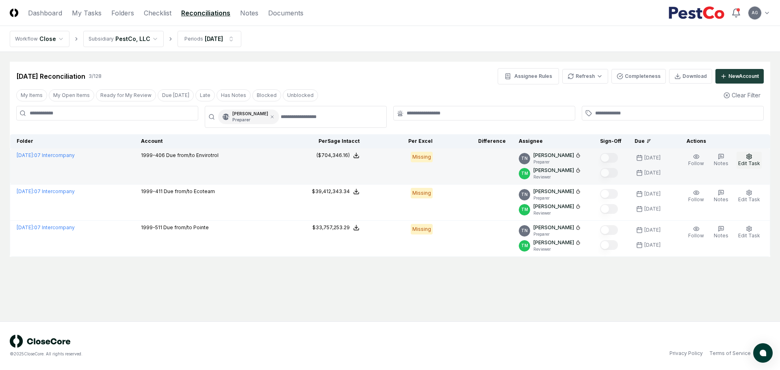
click at [752, 157] on icon "button" at bounding box center [748, 156] width 6 height 6
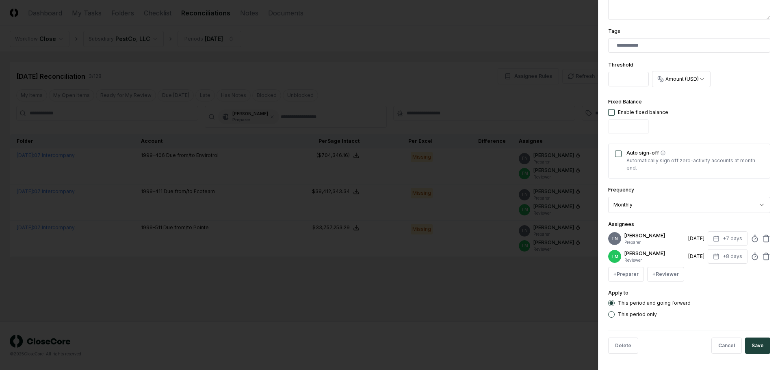
scroll to position [211, 0]
click at [661, 275] on button "+ Reviewer" at bounding box center [665, 274] width 37 height 15
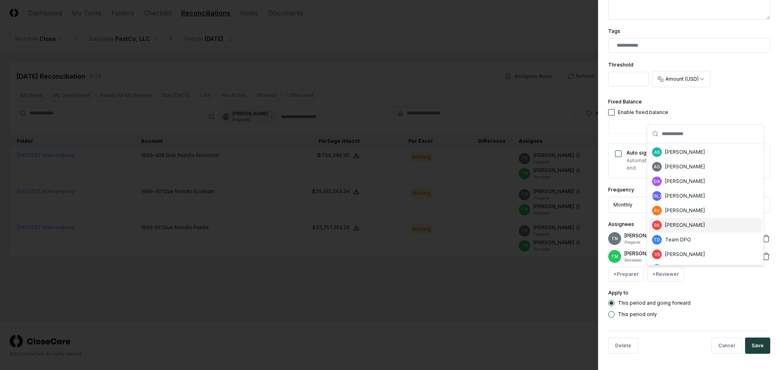
click at [677, 227] on div "[PERSON_NAME]" at bounding box center [685, 225] width 40 height 7
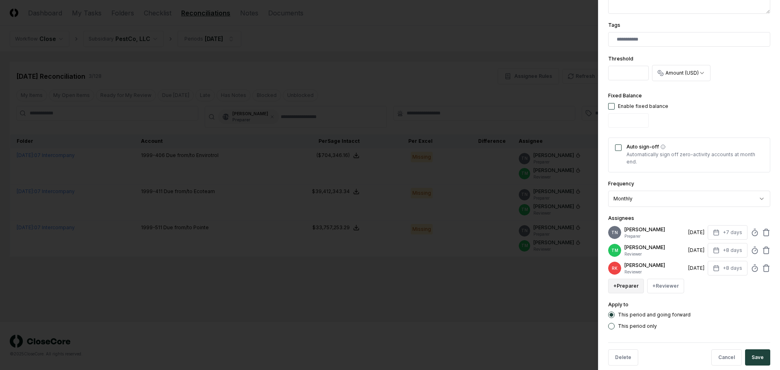
click at [624, 294] on button "+ Preparer" at bounding box center [626, 286] width 36 height 15
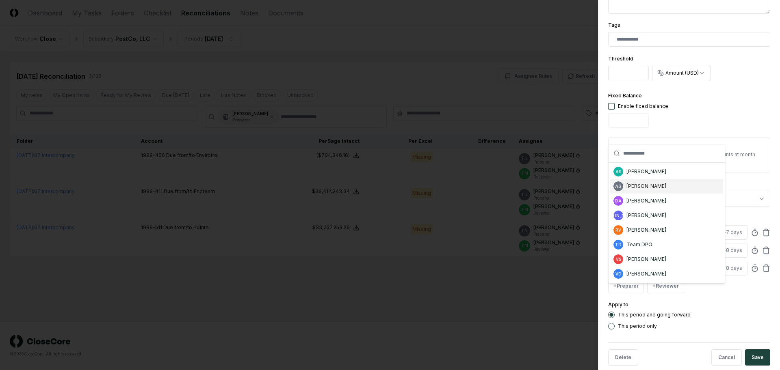
click at [656, 190] on div "[PERSON_NAME]" at bounding box center [646, 186] width 40 height 7
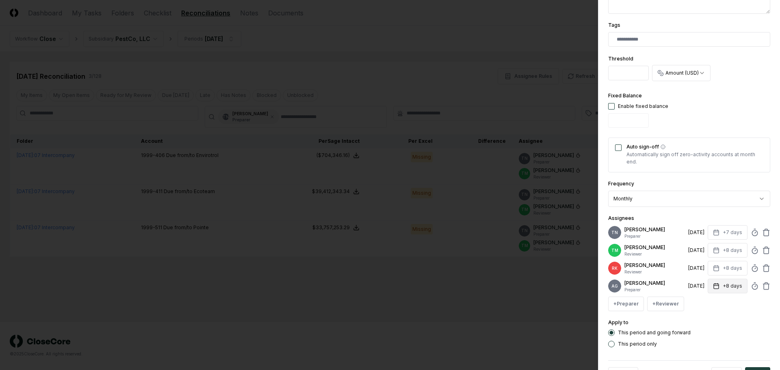
click at [718, 294] on button "+8 days" at bounding box center [727, 286] width 40 height 15
type input "*"
click at [702, 330] on input "*" at bounding box center [695, 327] width 28 height 15
click at [714, 348] on div "This period and going forward This period only" at bounding box center [689, 339] width 162 height 18
click at [762, 233] on icon at bounding box center [766, 233] width 8 height 8
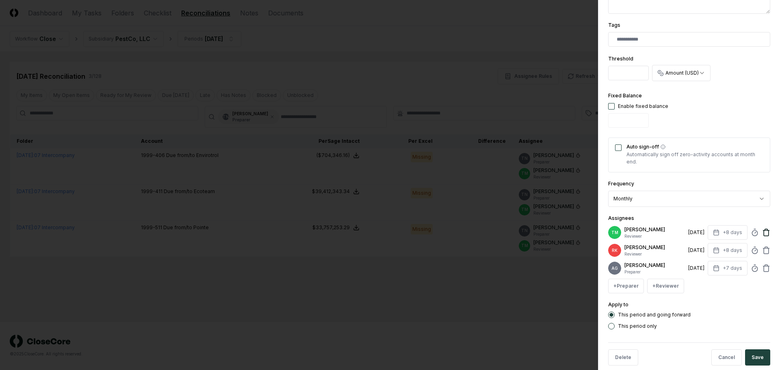
click at [763, 231] on icon at bounding box center [766, 231] width 6 height 0
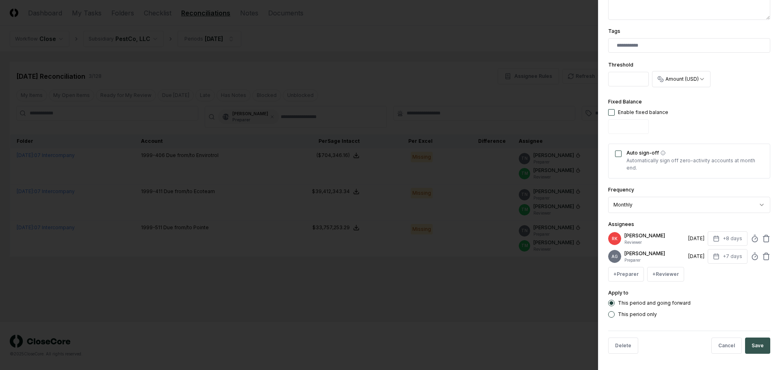
click at [756, 346] on button "Save" at bounding box center [757, 346] width 25 height 16
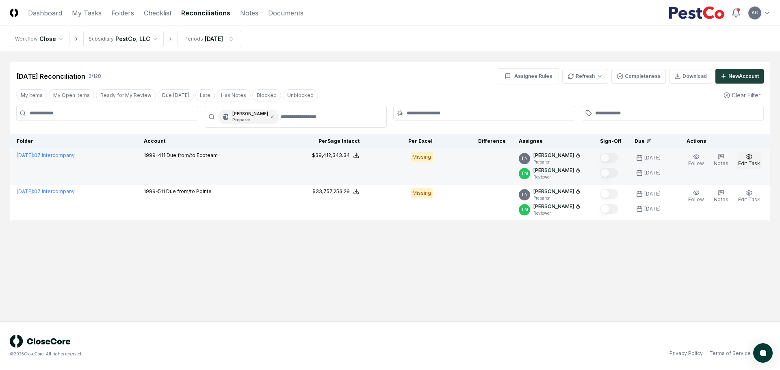
click at [743, 160] on button "Edit Task" at bounding box center [748, 160] width 25 height 17
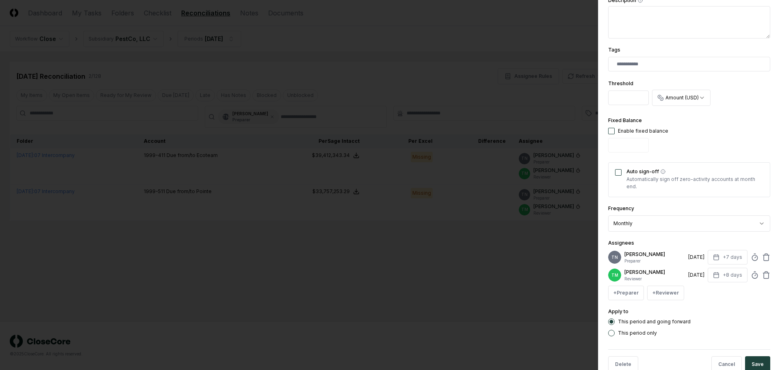
scroll to position [203, 0]
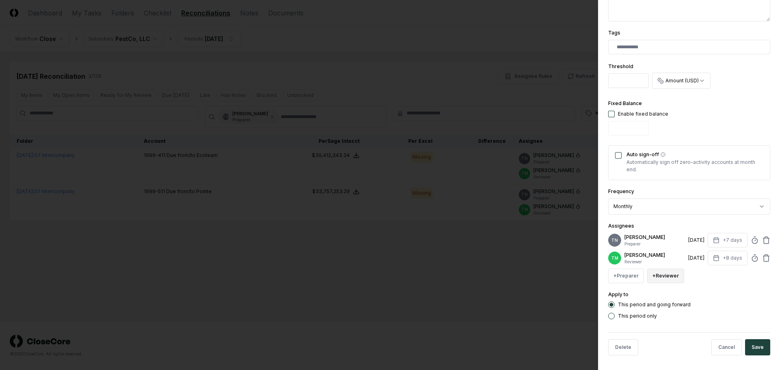
click at [671, 283] on button "+ Reviewer" at bounding box center [665, 276] width 37 height 15
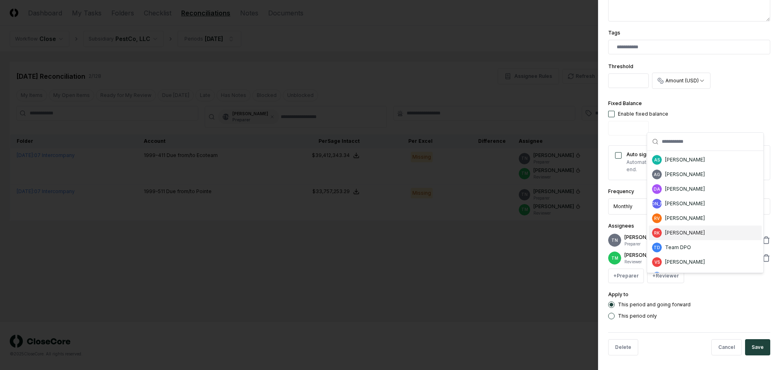
click at [675, 229] on div "[PERSON_NAME]" at bounding box center [685, 232] width 40 height 7
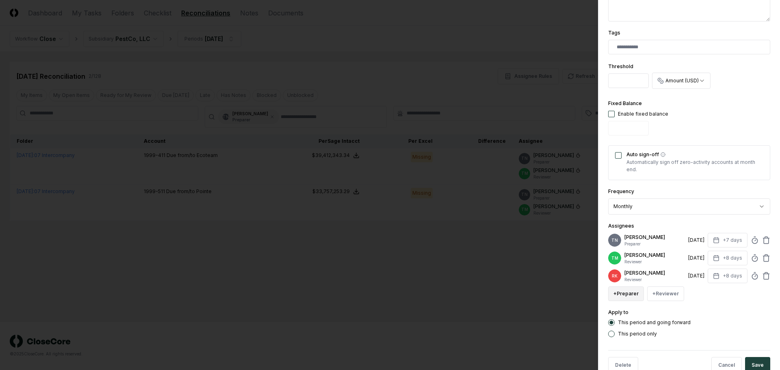
click at [627, 301] on button "+ Preparer" at bounding box center [626, 294] width 36 height 15
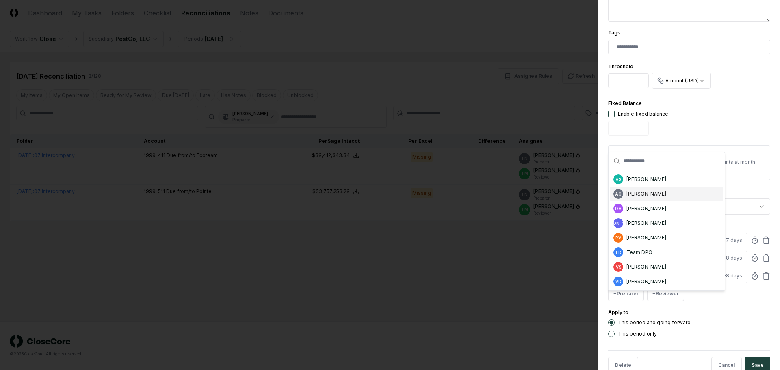
click at [655, 196] on div "[PERSON_NAME]" at bounding box center [646, 193] width 40 height 7
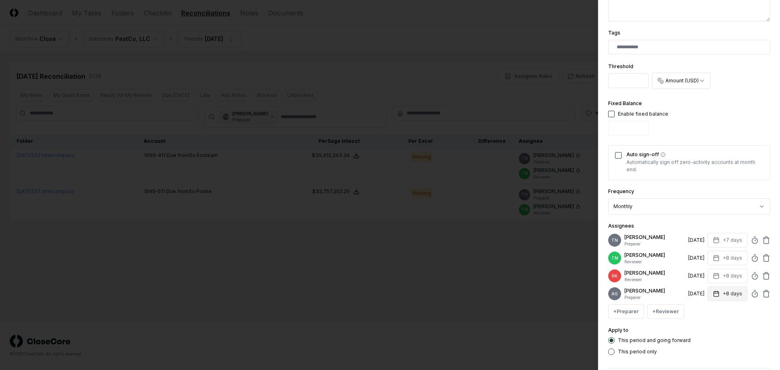
click at [723, 301] on button "+8 days" at bounding box center [727, 294] width 40 height 15
type input "*"
click at [703, 337] on input "*" at bounding box center [695, 335] width 28 height 15
click at [715, 344] on div "This period and going forward" at bounding box center [689, 340] width 162 height 6
click at [762, 260] on icon at bounding box center [766, 258] width 8 height 8
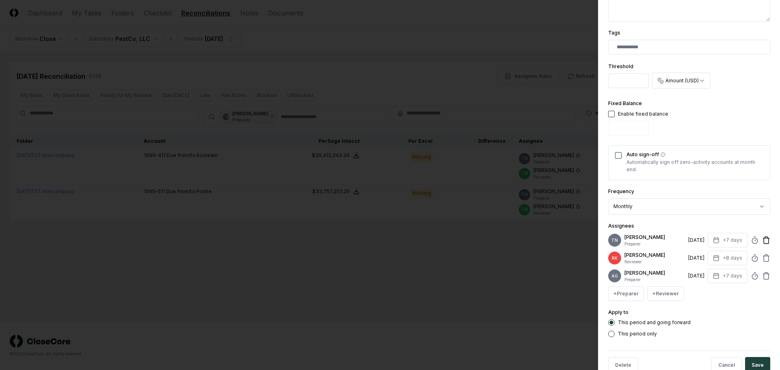
click at [762, 242] on icon at bounding box center [766, 240] width 8 height 8
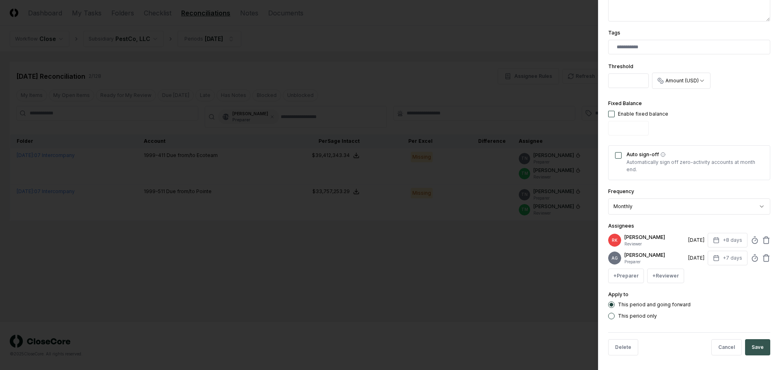
click at [751, 355] on button "Save" at bounding box center [757, 347] width 25 height 16
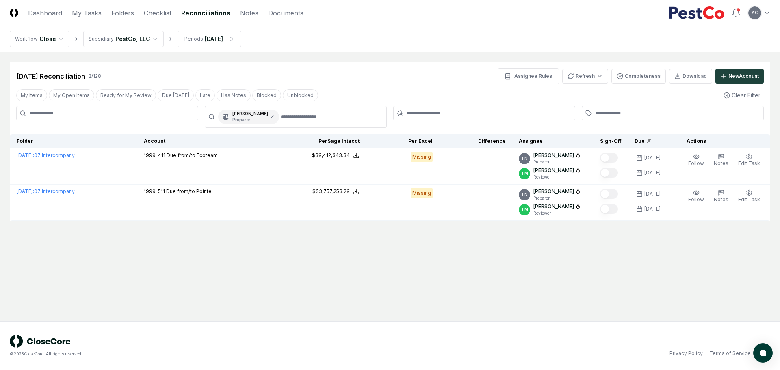
click at [414, 266] on main "Cancel Reassign [DATE] Reconciliation 2 / 128 Assignee Rules Refresh Completene…" at bounding box center [390, 187] width 780 height 270
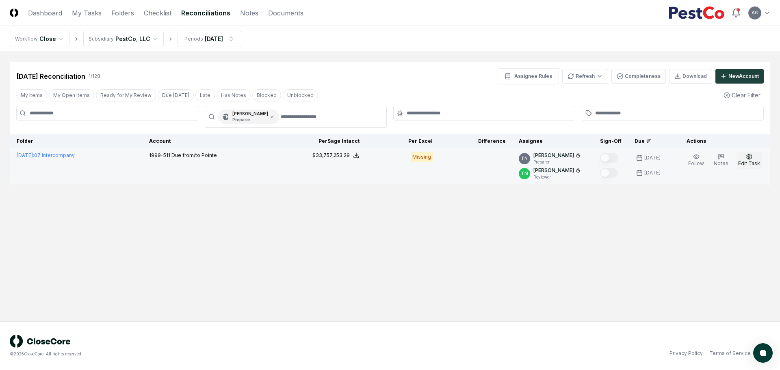
click at [755, 159] on button "Edit Task" at bounding box center [748, 160] width 25 height 17
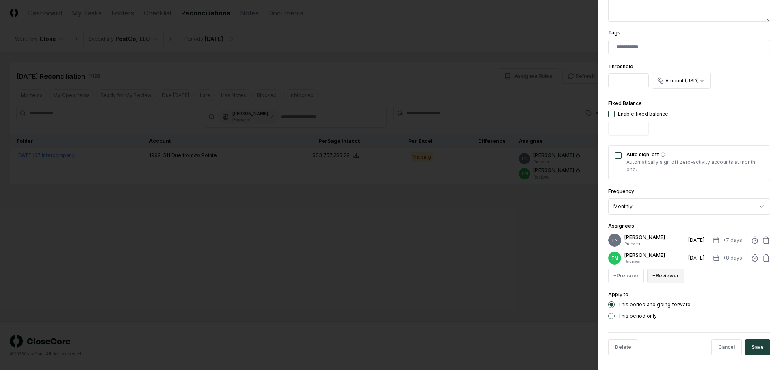
click at [674, 279] on button "+ Reviewer" at bounding box center [665, 276] width 37 height 15
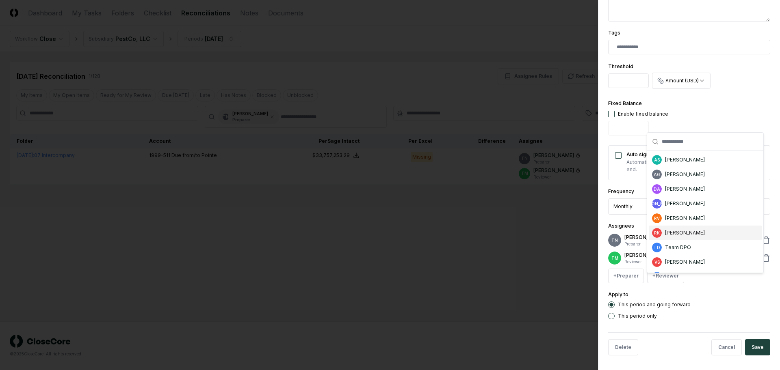
click at [681, 233] on div "[PERSON_NAME]" at bounding box center [685, 232] width 40 height 7
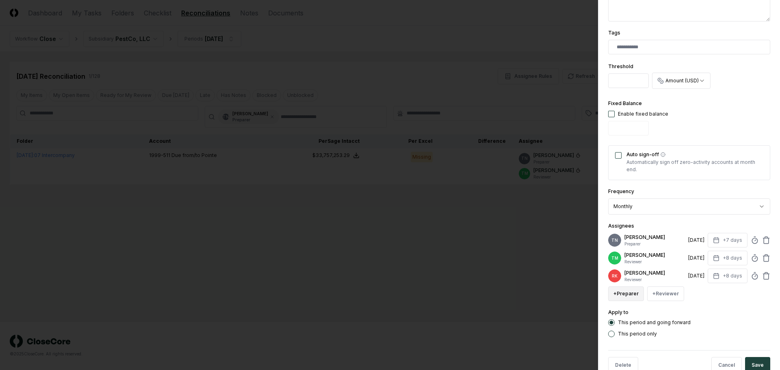
click at [623, 301] on button "+ Preparer" at bounding box center [626, 294] width 36 height 15
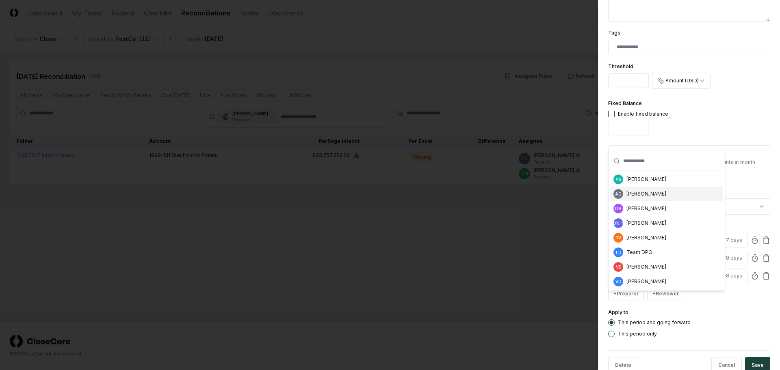
click at [652, 194] on div "[PERSON_NAME]" at bounding box center [646, 193] width 40 height 7
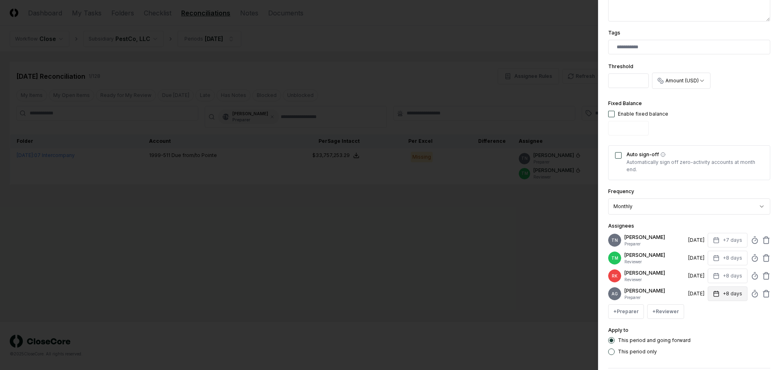
click at [728, 299] on button "+8 days" at bounding box center [727, 294] width 40 height 15
type input "*"
click at [702, 337] on input "*" at bounding box center [695, 335] width 28 height 15
click at [710, 344] on div "This period and going forward" at bounding box center [689, 340] width 162 height 6
click at [762, 240] on icon at bounding box center [766, 240] width 8 height 8
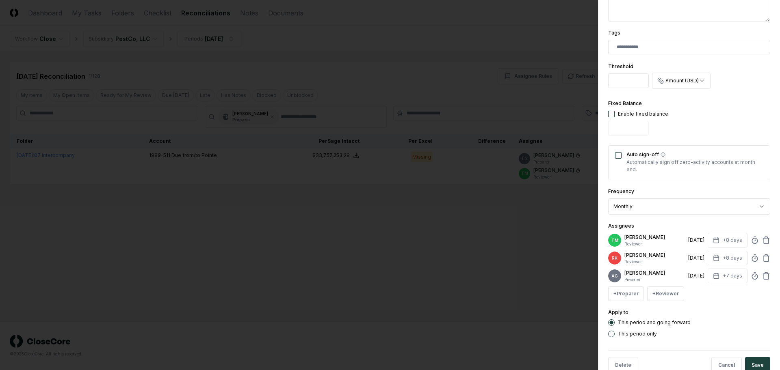
click at [765, 238] on icon at bounding box center [766, 237] width 3 height 1
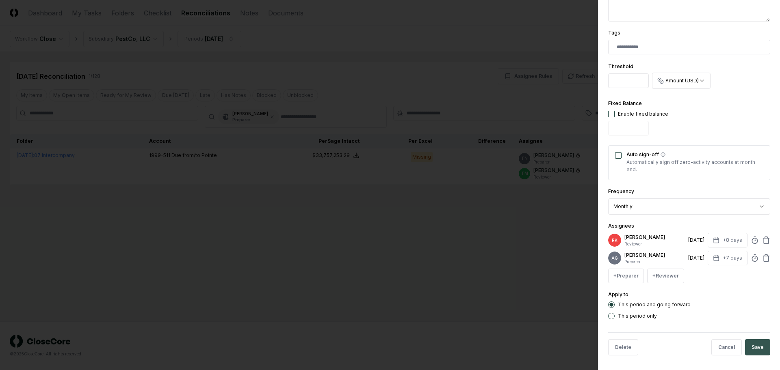
click at [752, 356] on button "Save" at bounding box center [757, 347] width 25 height 16
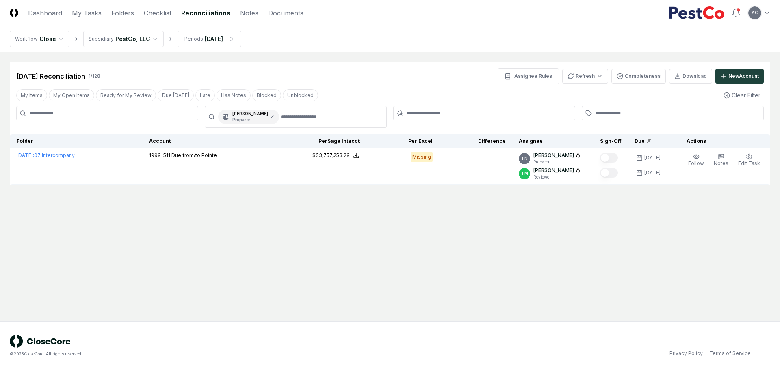
click at [443, 248] on main "Cancel Reassign [DATE] Reconciliation 1 / 128 Assignee Rules Refresh Completene…" at bounding box center [390, 187] width 780 height 270
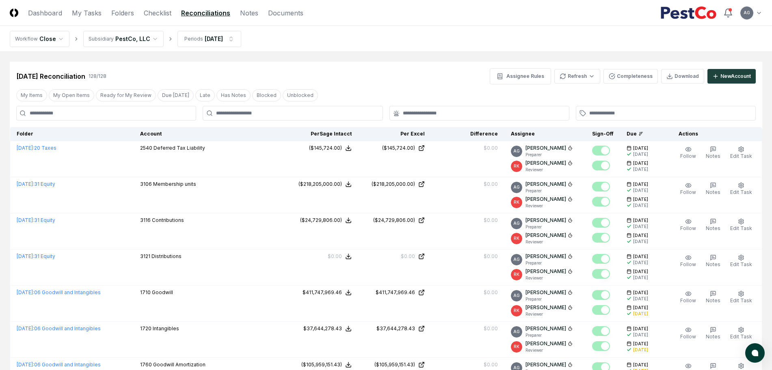
click at [151, 116] on input at bounding box center [106, 113] width 180 height 15
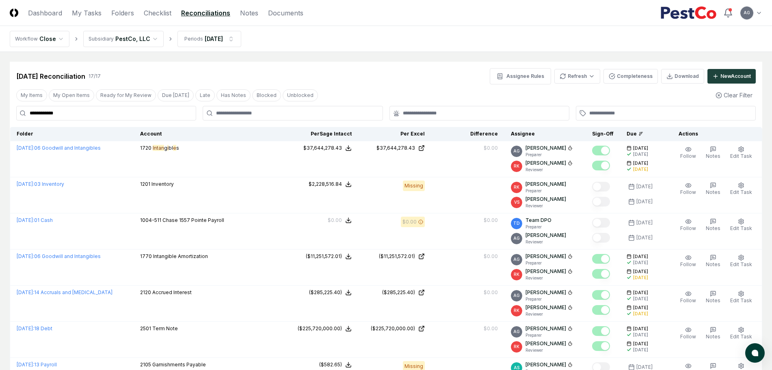
type input "**********"
click at [290, 66] on div "[DATE] Reconciliation 17 / 17 Assignee Rules Refresh Completeness Download New …" at bounding box center [386, 73] width 752 height 23
click at [127, 14] on link "Folders" at bounding box center [122, 13] width 23 height 10
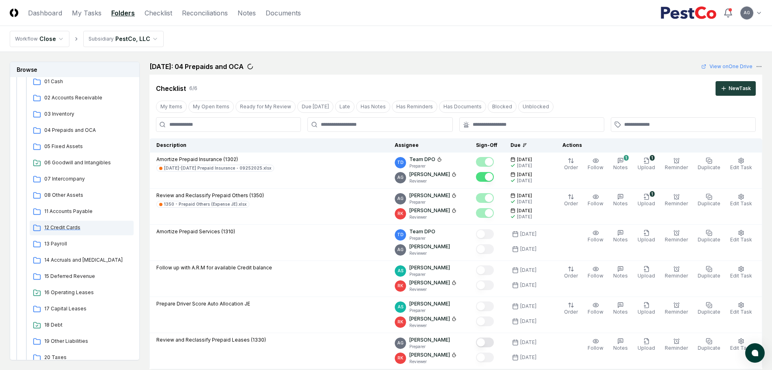
scroll to position [102, 0]
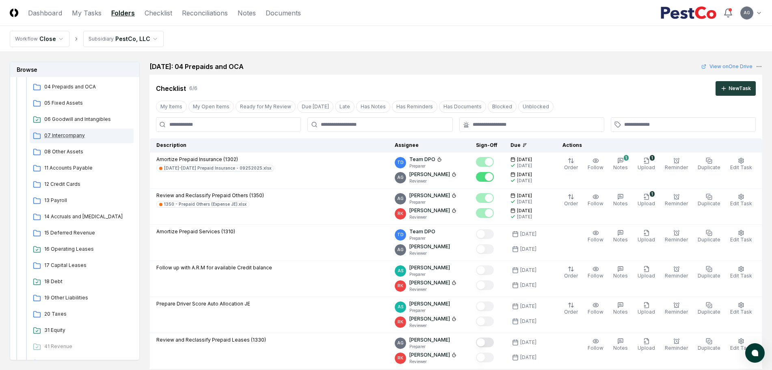
click at [71, 135] on span "07 Intercompany" at bounding box center [87, 135] width 86 height 7
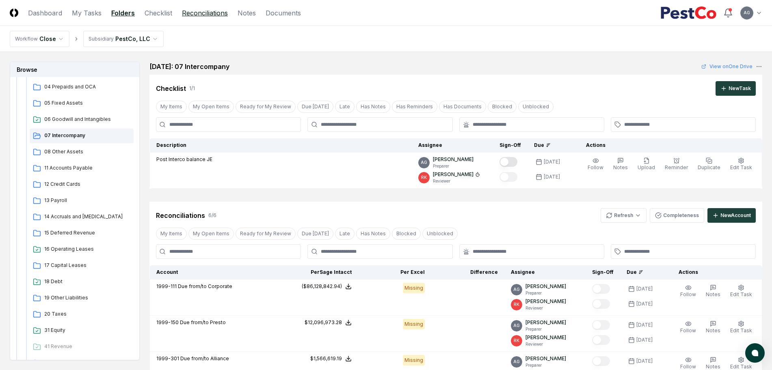
click at [195, 12] on link "Reconciliations" at bounding box center [205, 13] width 46 height 10
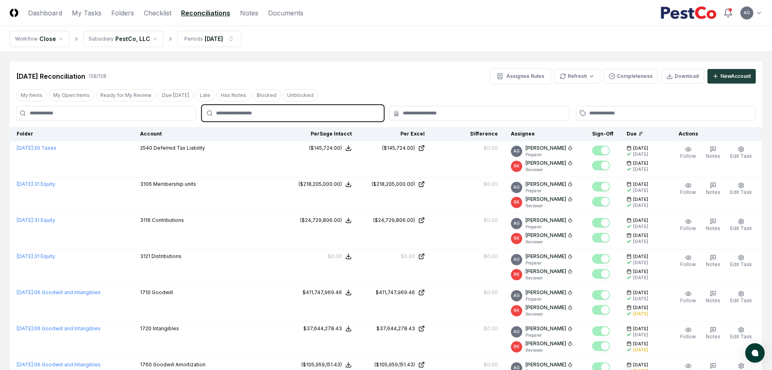
click at [331, 110] on input "text" at bounding box center [296, 113] width 161 height 7
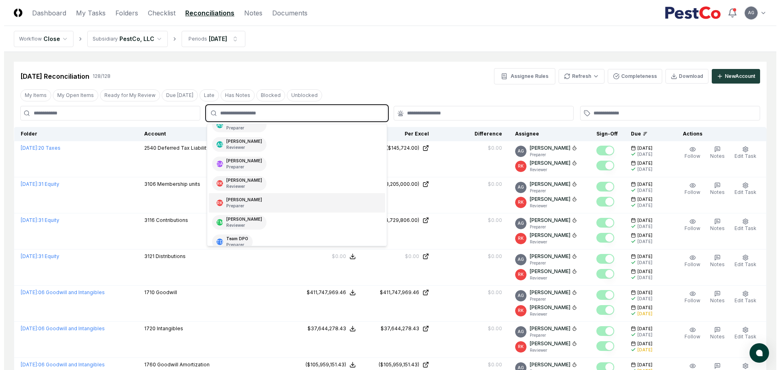
scroll to position [51, 0]
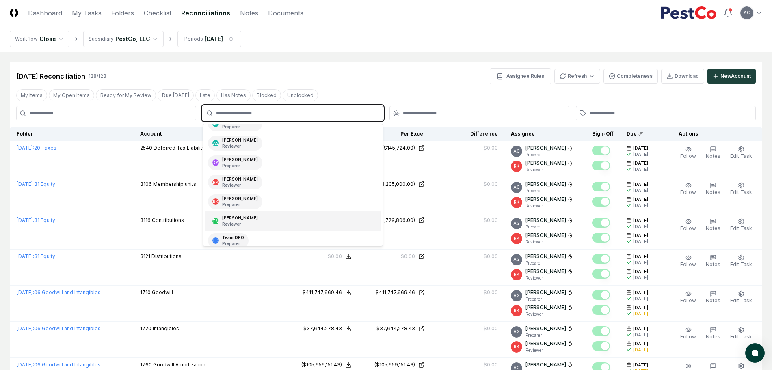
click at [293, 218] on div "TM [PERSON_NAME] Reviewer" at bounding box center [293, 221] width 176 height 19
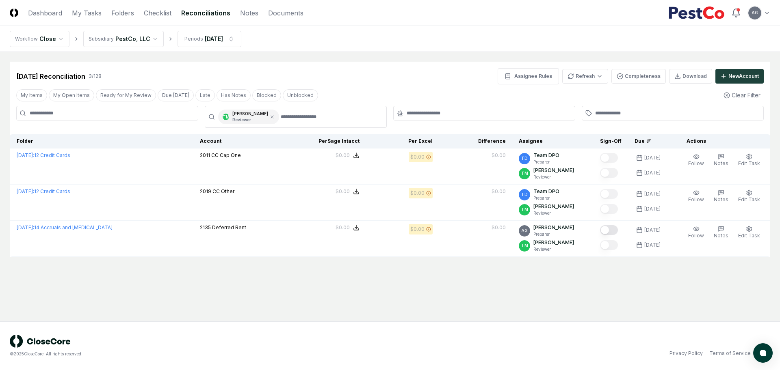
click at [402, 28] on nav "Workflow Close Subsidiary PestCo, LLC Periods [DATE]" at bounding box center [390, 39] width 780 height 26
click at [744, 70] on button "New Account" at bounding box center [739, 76] width 48 height 15
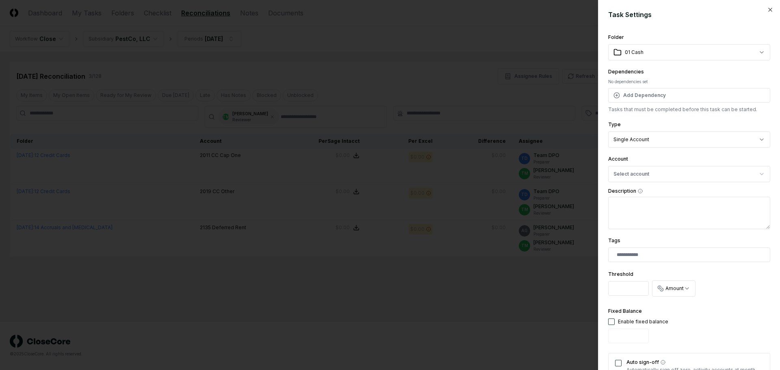
click at [468, 30] on div at bounding box center [390, 185] width 780 height 370
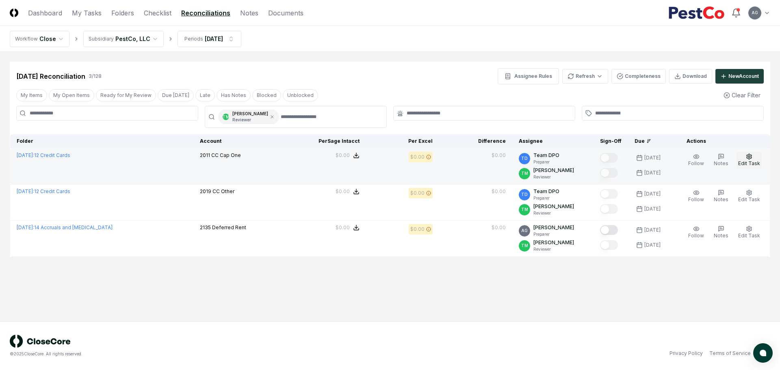
click at [756, 162] on span "Edit Task" at bounding box center [749, 163] width 22 height 6
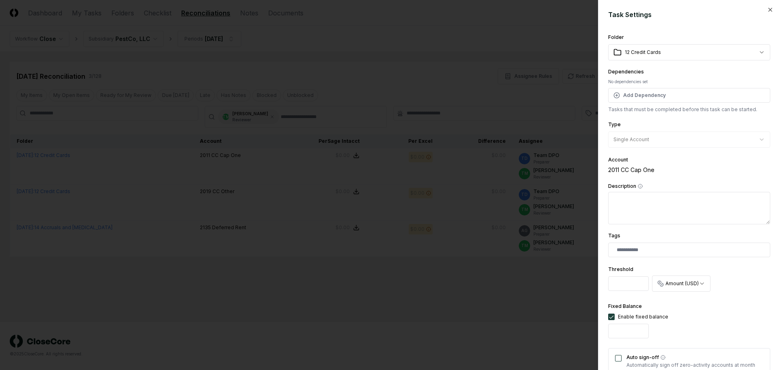
scroll to position [152, 0]
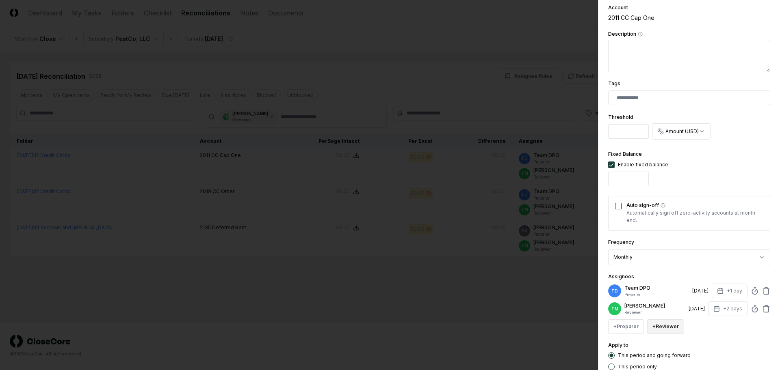
click at [660, 333] on button "+ Reviewer" at bounding box center [665, 327] width 37 height 15
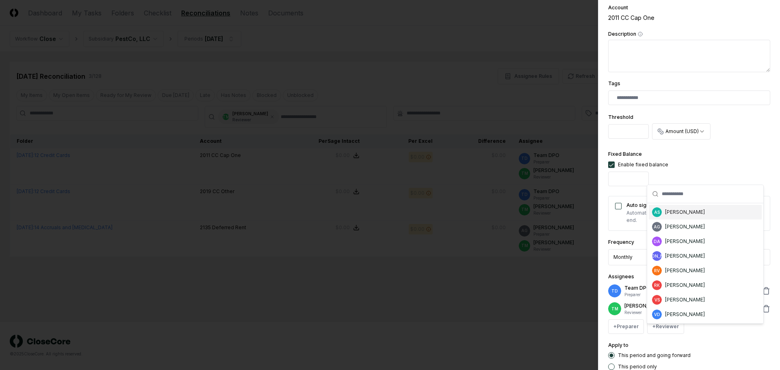
click at [689, 212] on div "[PERSON_NAME]" at bounding box center [685, 212] width 40 height 7
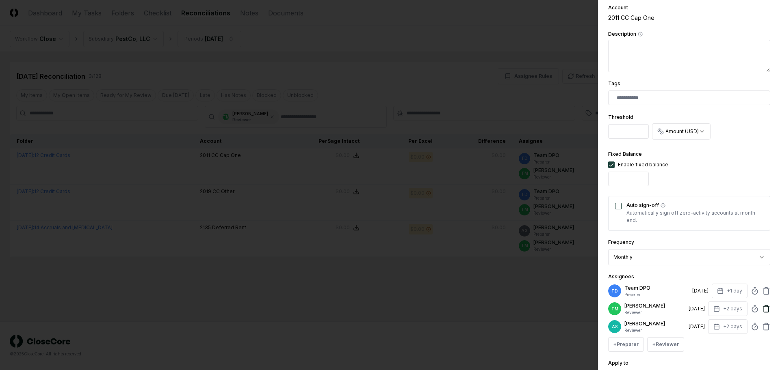
click at [762, 312] on icon at bounding box center [766, 309] width 8 height 8
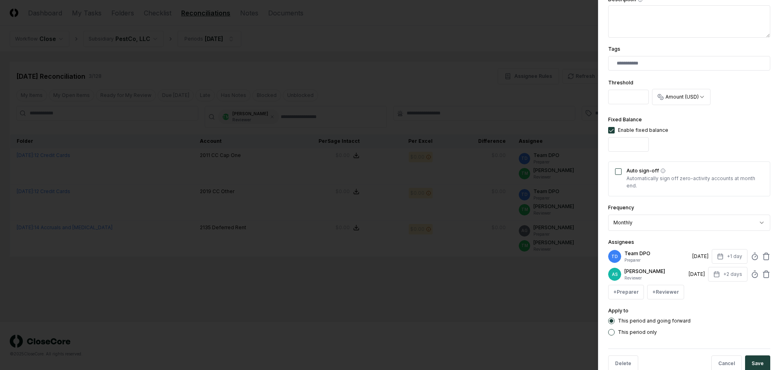
scroll to position [205, 0]
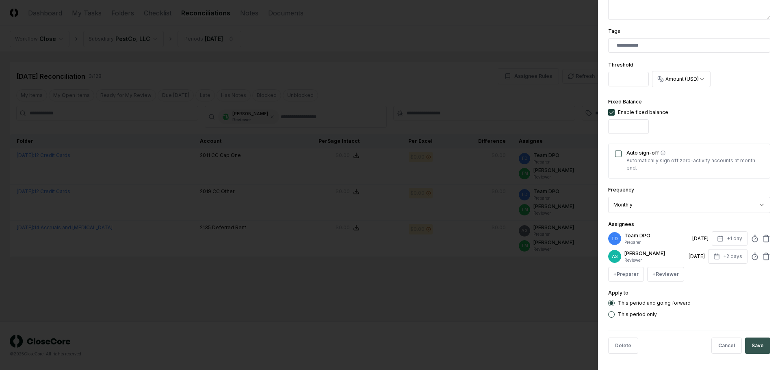
click at [753, 346] on button "Save" at bounding box center [757, 346] width 25 height 16
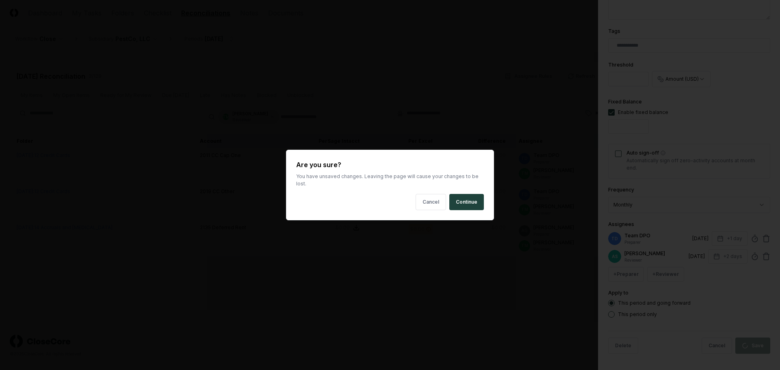
click at [469, 318] on body "CloseCore Dashboard My Tasks Folders Checklist Reconciliations Notes Documents …" at bounding box center [390, 185] width 780 height 370
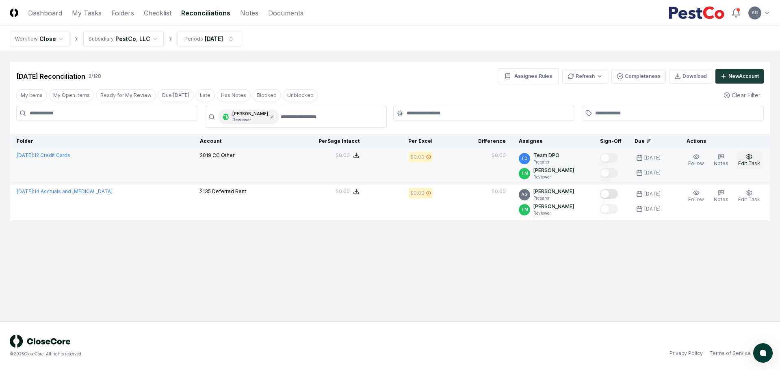
click at [748, 156] on icon "button" at bounding box center [748, 156] width 6 height 6
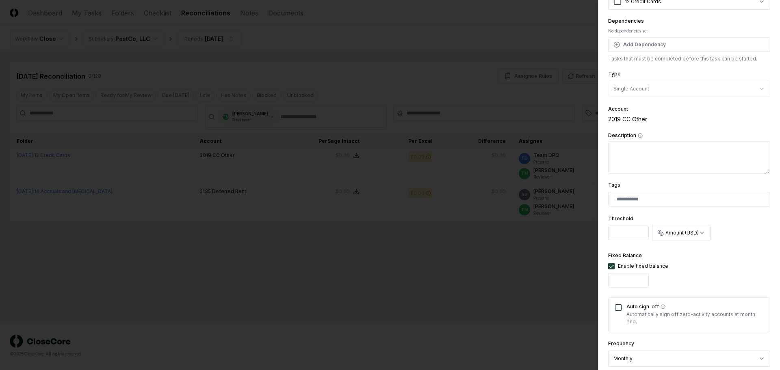
scroll to position [211, 0]
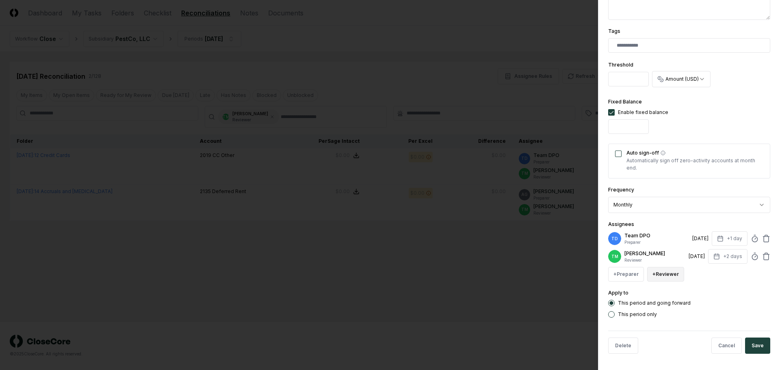
click at [666, 276] on button "+ Reviewer" at bounding box center [665, 274] width 37 height 15
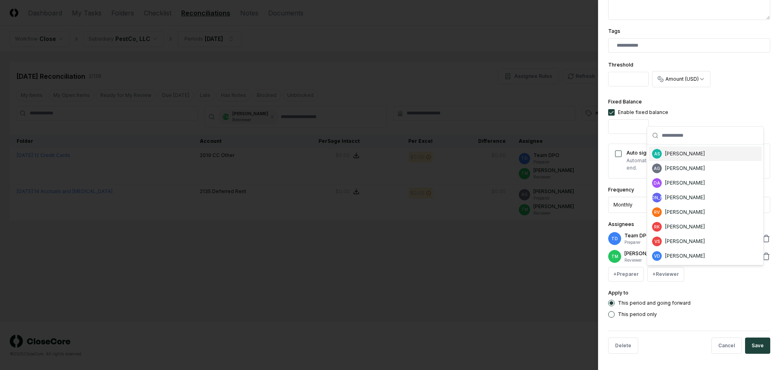
click at [680, 155] on div "[PERSON_NAME]" at bounding box center [685, 153] width 40 height 7
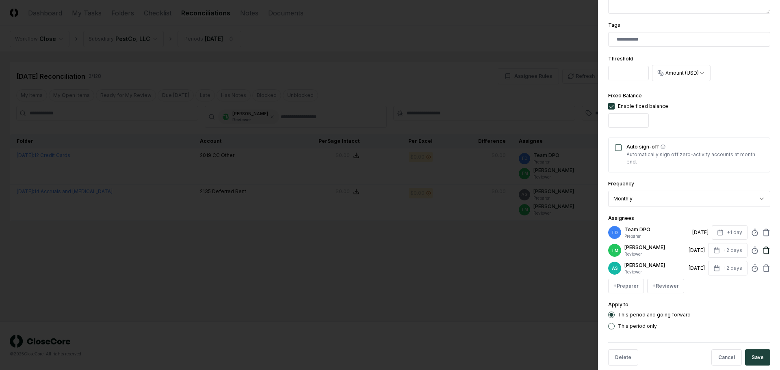
click at [763, 254] on icon at bounding box center [765, 250] width 5 height 5
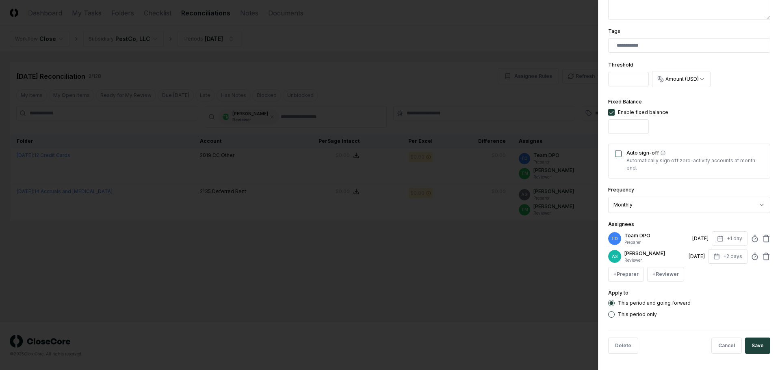
scroll to position [205, 0]
click at [748, 345] on button "Save" at bounding box center [757, 346] width 25 height 16
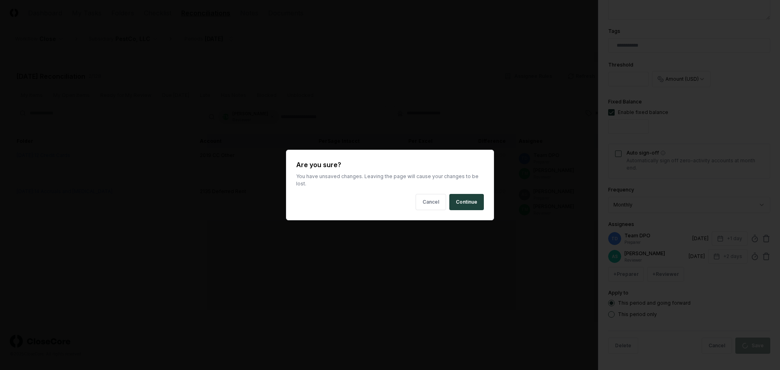
click at [432, 292] on body "CloseCore Dashboard My Tasks Folders Checklist Reconciliations Notes Documents …" at bounding box center [390, 185] width 780 height 370
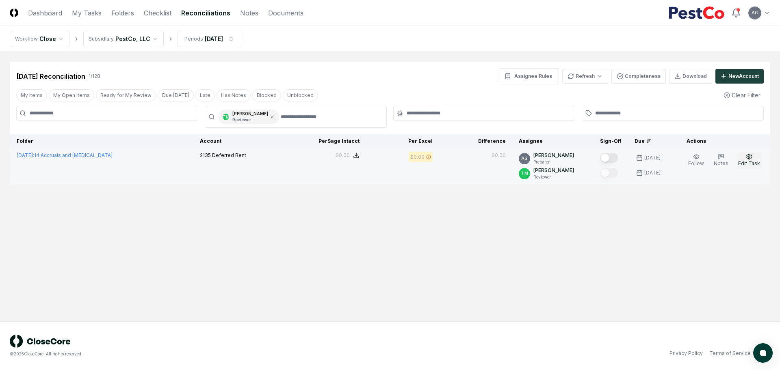
click at [760, 160] on button "Edit Task" at bounding box center [748, 160] width 25 height 17
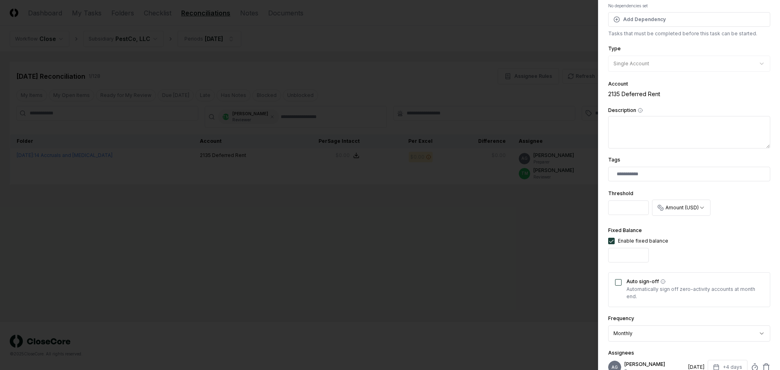
scroll to position [152, 0]
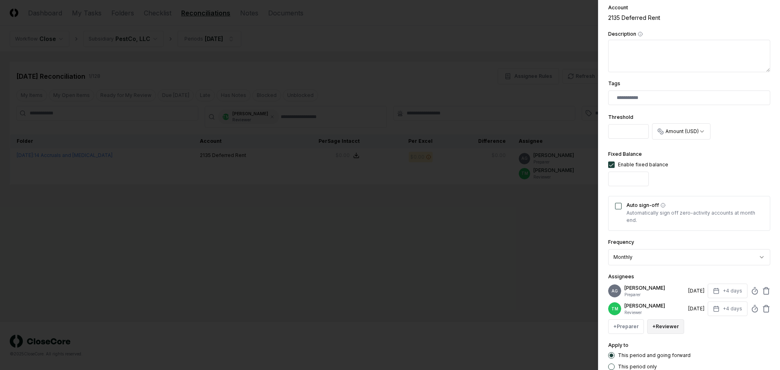
click at [674, 334] on button "+ Reviewer" at bounding box center [665, 327] width 37 height 15
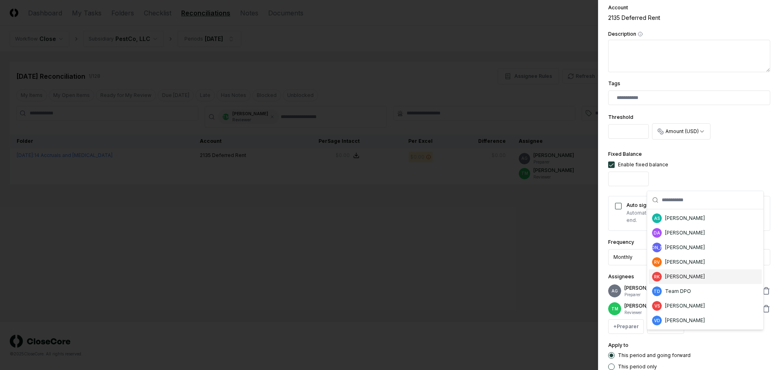
click at [677, 272] on div "[PERSON_NAME]" at bounding box center [704, 277] width 113 height 15
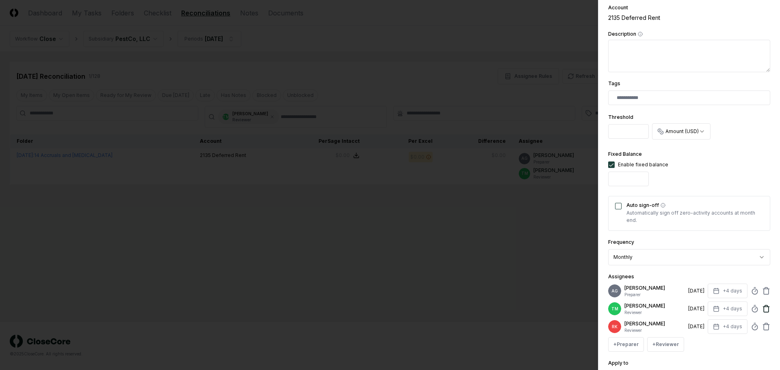
click at [763, 307] on icon at bounding box center [766, 307] width 6 height 0
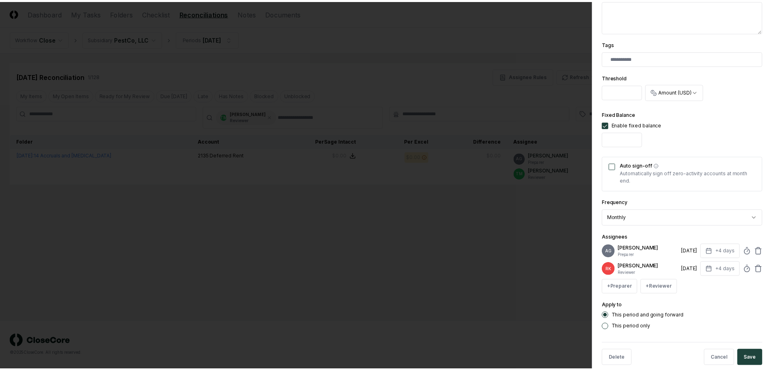
scroll to position [211, 0]
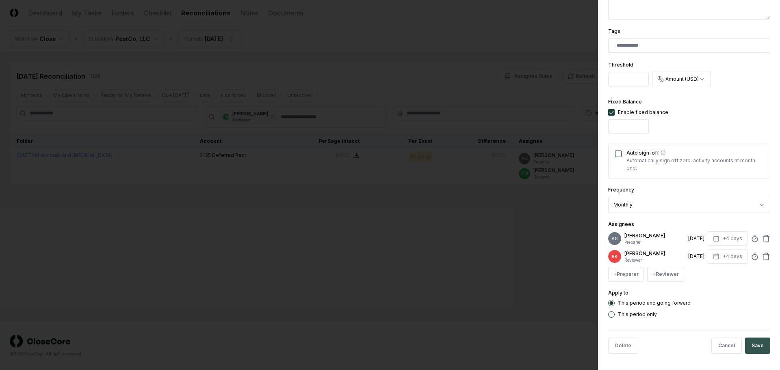
click at [755, 348] on button "Save" at bounding box center [757, 346] width 25 height 16
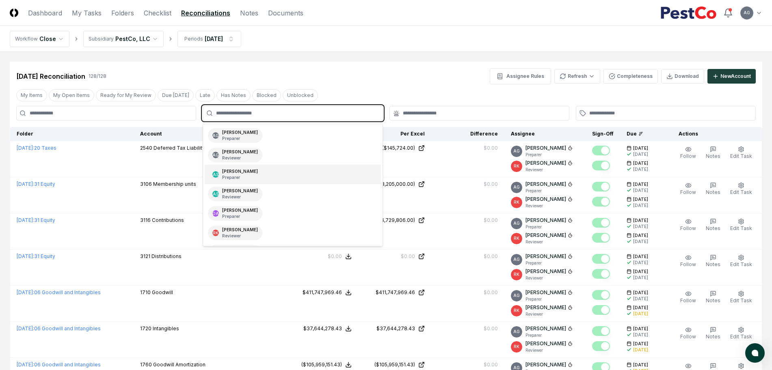
click at [258, 110] on input "text" at bounding box center [296, 113] width 161 height 7
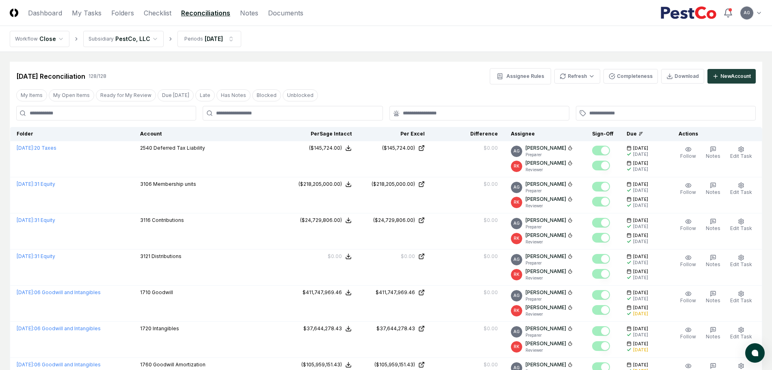
click at [329, 44] on nav "Workflow Close Subsidiary PestCo, LLC Periods [DATE]" at bounding box center [386, 39] width 772 height 26
click at [97, 14] on link "My Tasks" at bounding box center [87, 13] width 30 height 10
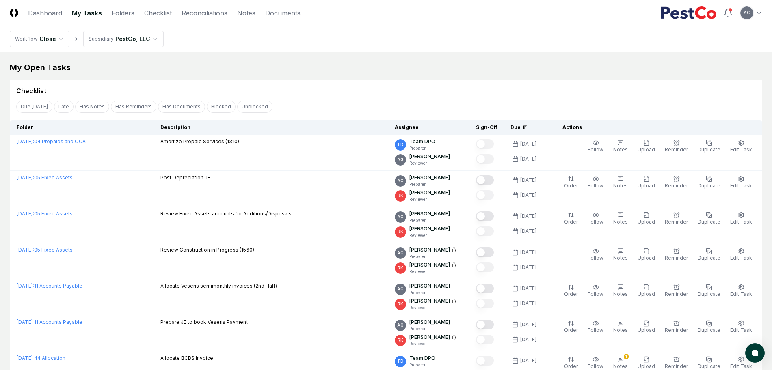
click at [246, 42] on nav "Workflow Close Subsidiary PestCo, LLC" at bounding box center [386, 39] width 772 height 26
click at [491, 85] on div "Checklist" at bounding box center [386, 88] width 752 height 16
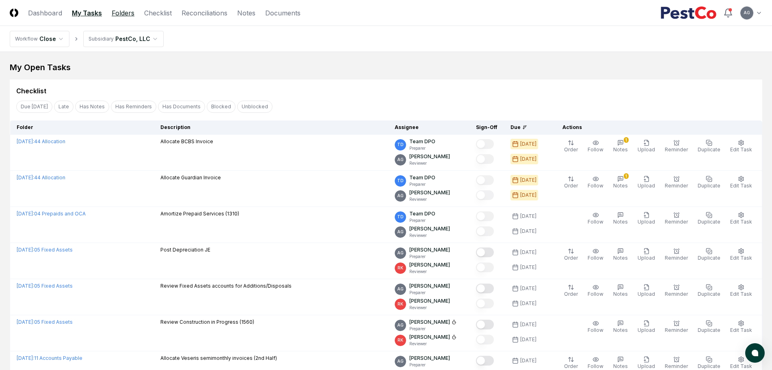
click at [128, 14] on link "Folders" at bounding box center [123, 13] width 23 height 10
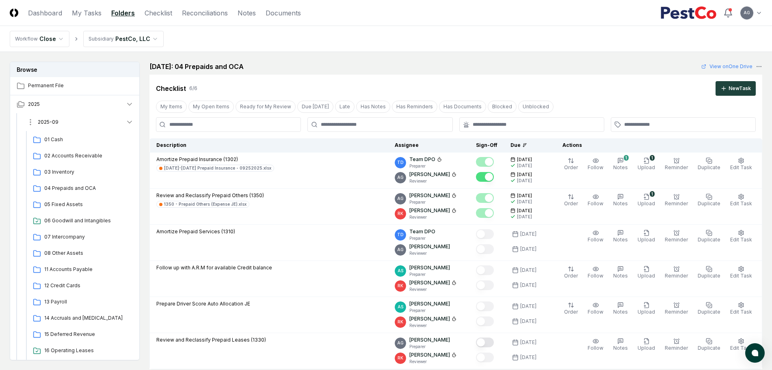
click at [82, 123] on button "2025-09" at bounding box center [80, 122] width 120 height 18
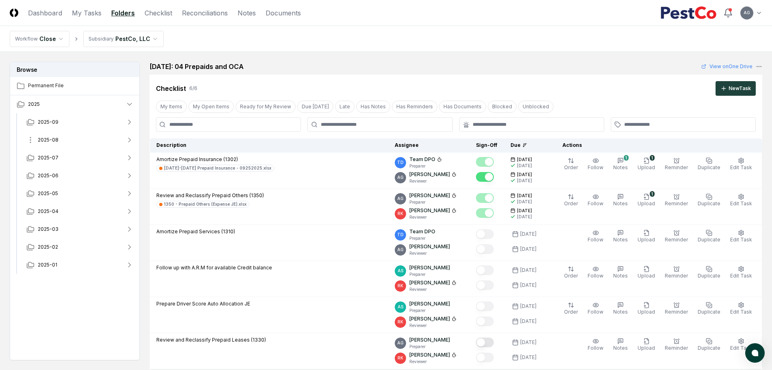
click at [68, 138] on button "2025-08" at bounding box center [80, 140] width 120 height 18
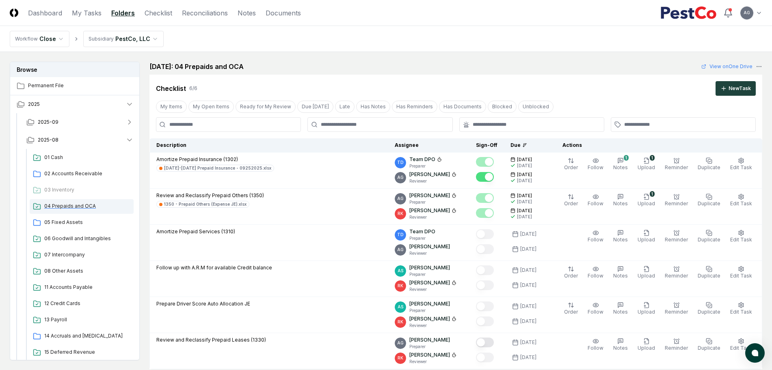
click at [67, 202] on div "04 Prepaids and OCA" at bounding box center [82, 206] width 104 height 15
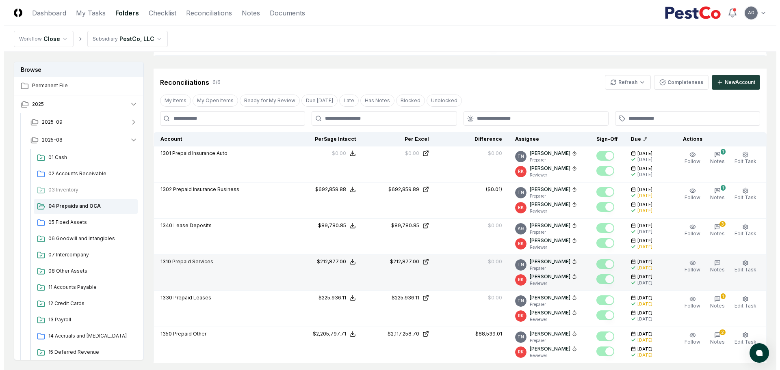
scroll to position [406, 0]
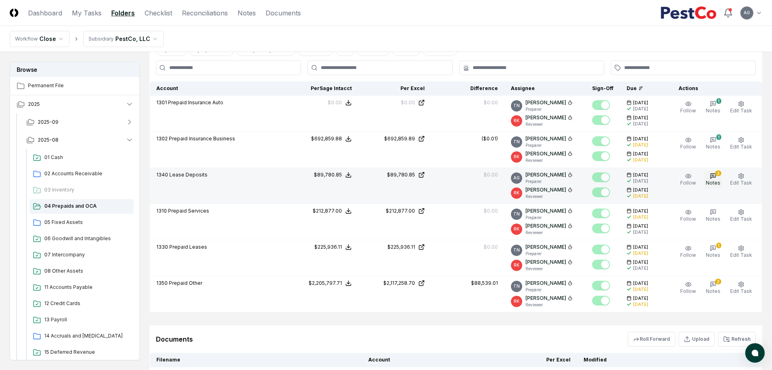
click at [718, 178] on button "3 Notes" at bounding box center [713, 179] width 18 height 17
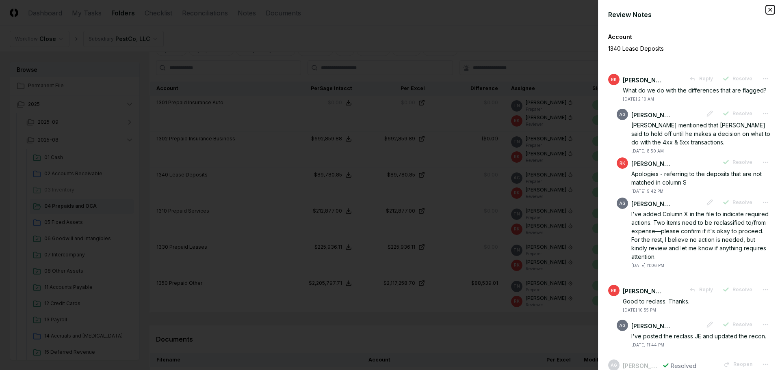
click at [767, 6] on icon "button" at bounding box center [770, 9] width 6 height 6
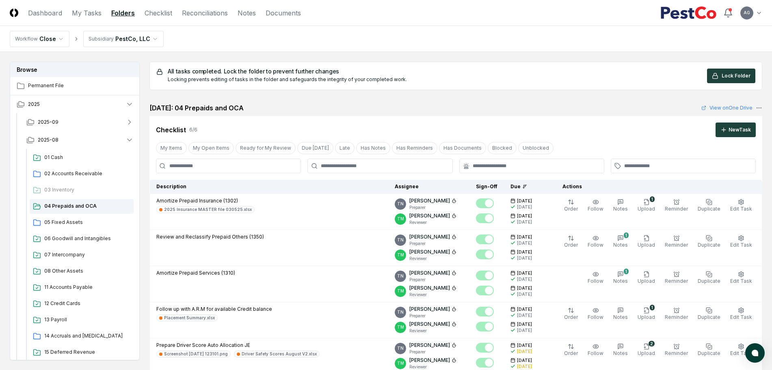
scroll to position [406, 0]
